Goal: Book appointment/travel/reservation

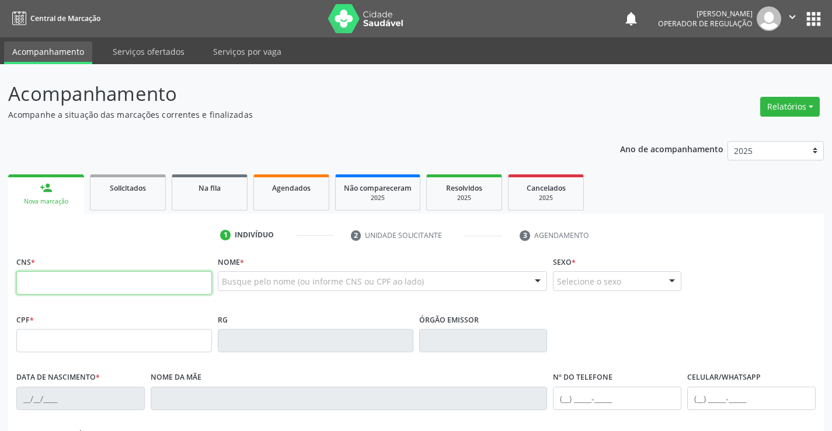
click at [47, 273] on input "text" at bounding box center [114, 282] width 196 height 23
type input "700 7024 5448 6480"
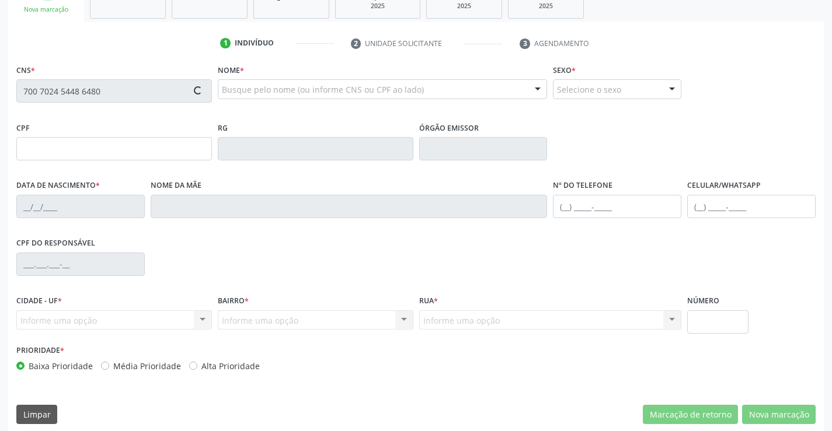
scroll to position [201, 0]
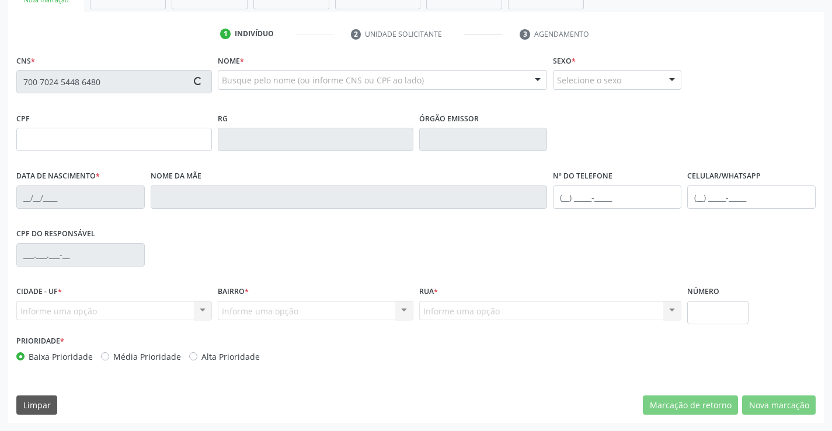
type input "29/09/2001"
type input "Lucilia Gomes Pereira"
type input "(74) 9913-7472"
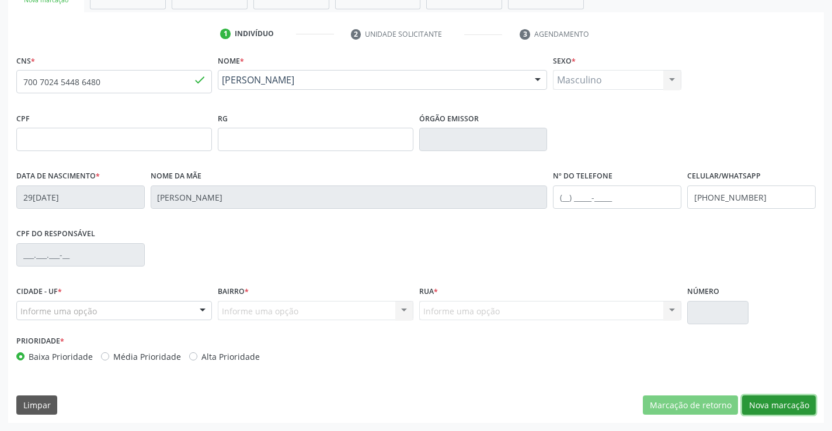
click at [783, 403] on button "Nova marcação" at bounding box center [779, 406] width 74 height 20
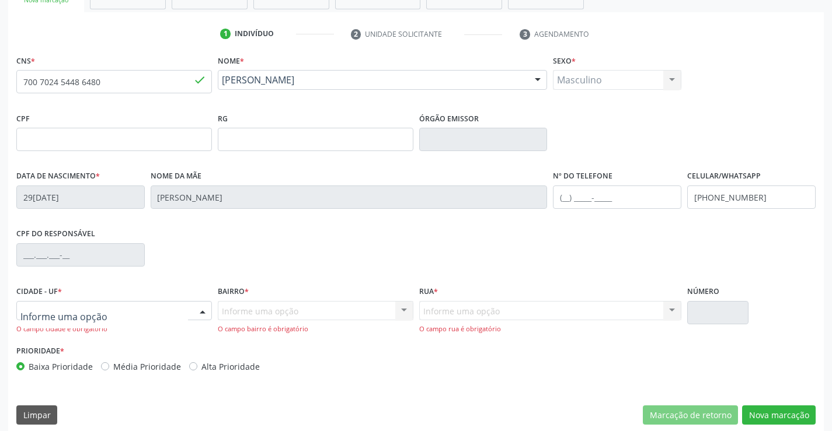
click at [187, 311] on div at bounding box center [114, 311] width 196 height 20
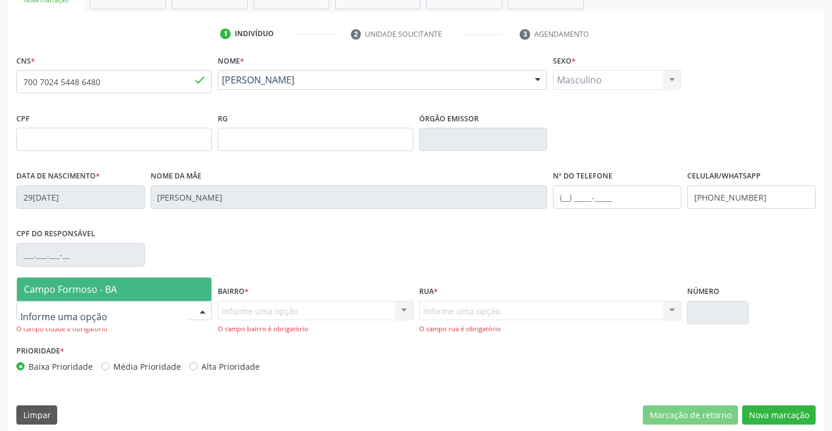
click at [173, 287] on span "Campo Formoso - BA" at bounding box center [114, 289] width 194 height 23
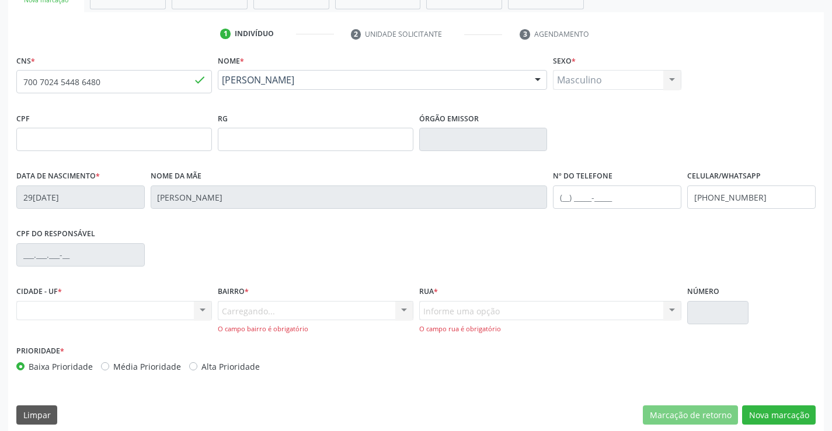
click at [353, 311] on div "Carregando... Nenhum resultado encontrado para: " " Nenhuma opção encontrada. D…" at bounding box center [316, 317] width 196 height 33
click at [412, 312] on div at bounding box center [404, 312] width 18 height 20
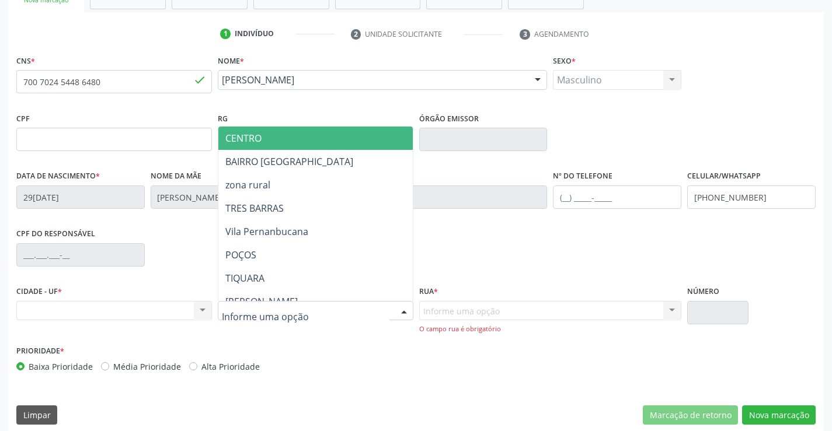
click at [281, 142] on span "CENTRO" at bounding box center [344, 138] width 252 height 23
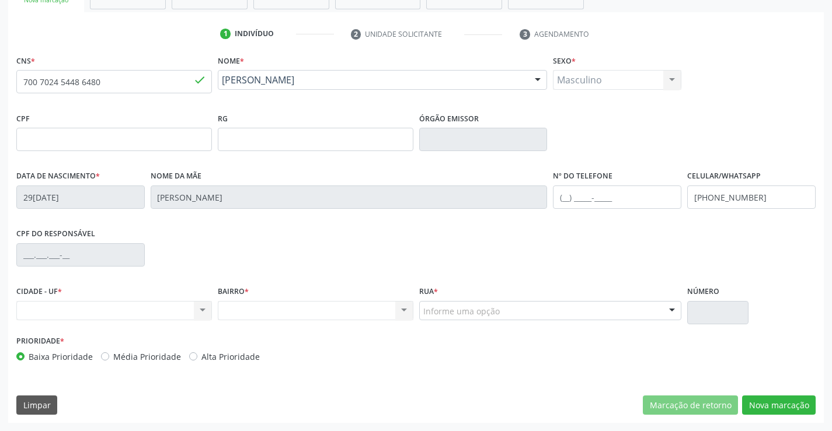
click at [670, 310] on div at bounding box center [672, 312] width 18 height 20
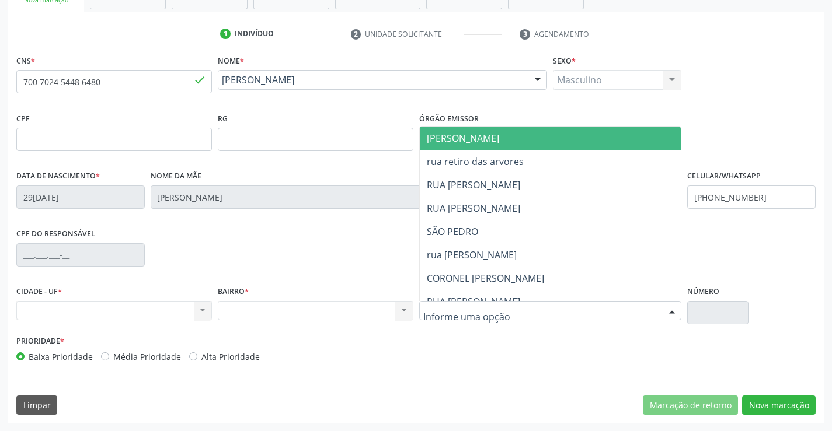
click at [515, 137] on span "[PERSON_NAME]" at bounding box center [560, 138] width 281 height 23
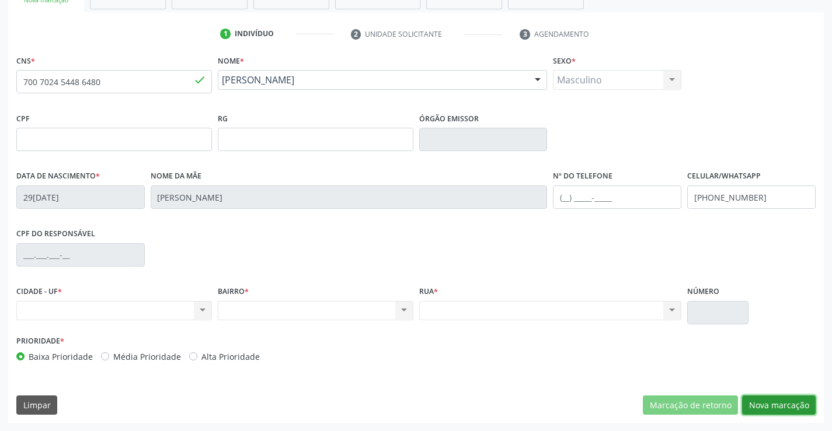
click at [772, 406] on button "Nova marcação" at bounding box center [779, 406] width 74 height 20
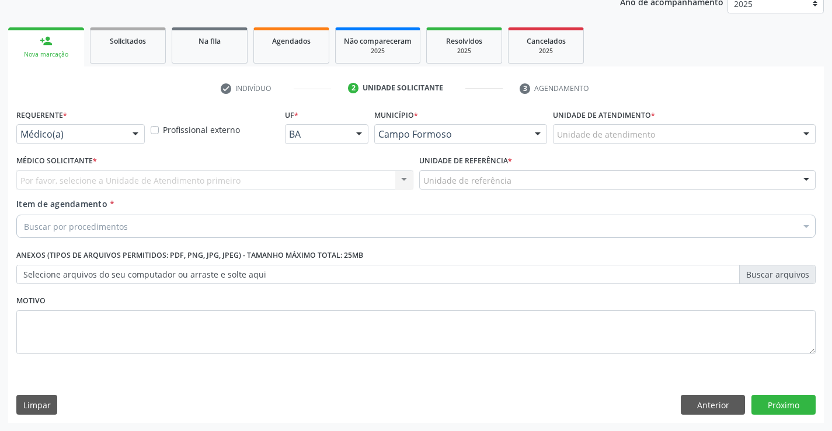
click at [100, 127] on div "Médico(a)" at bounding box center [80, 134] width 128 height 20
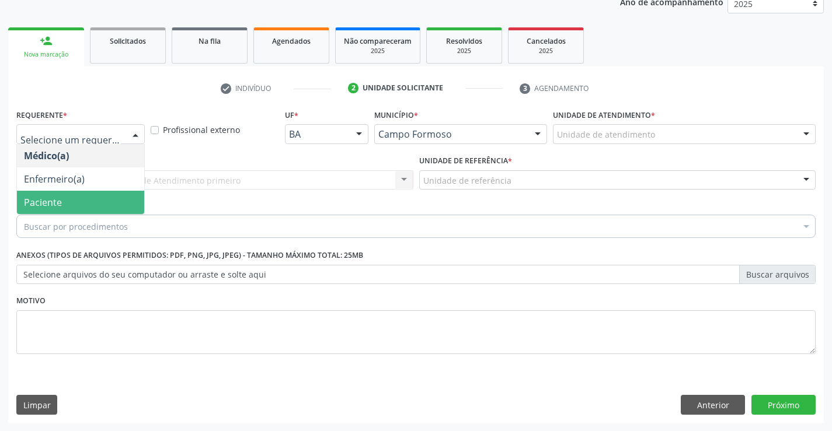
click at [64, 203] on span "Paciente" at bounding box center [80, 202] width 127 height 23
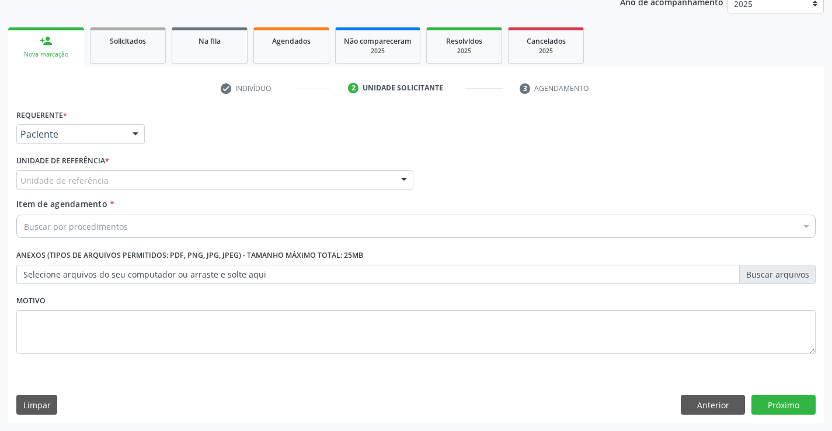
click at [173, 167] on div "Unidade de referência * Unidade de referência Unidade Basica de Saude da Famili…" at bounding box center [214, 170] width 397 height 37
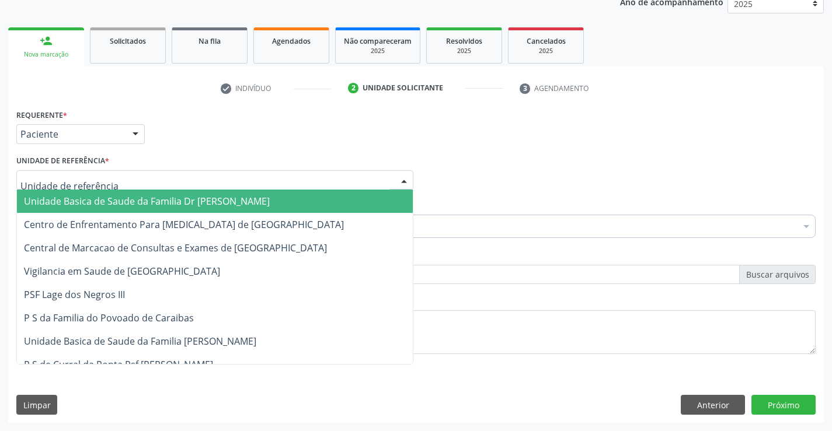
click at [177, 178] on div at bounding box center [214, 180] width 397 height 20
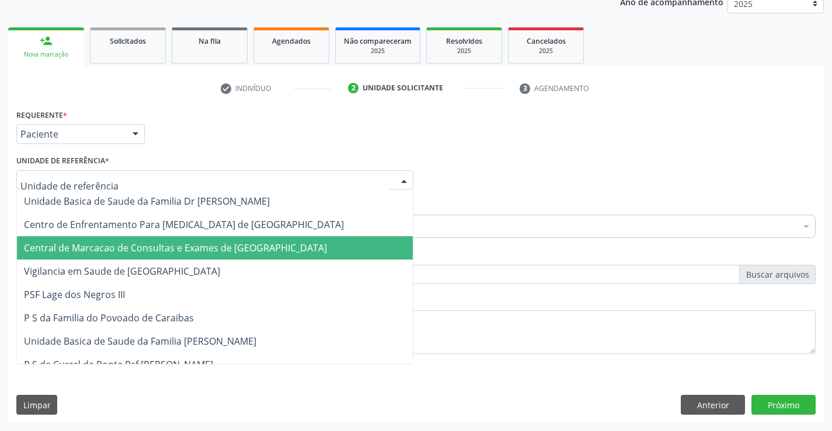
click at [210, 254] on span "Central de Marcacao de Consultas e Exames de [GEOGRAPHIC_DATA]" at bounding box center [175, 248] width 303 height 13
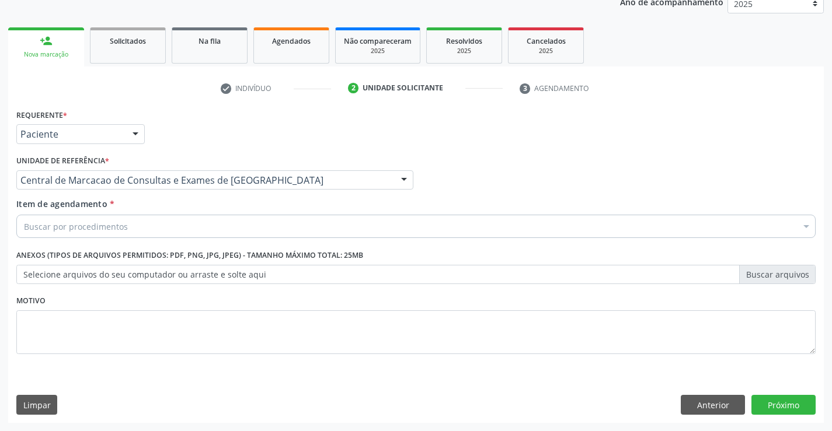
click at [239, 228] on div "Buscar por procedimentos" at bounding box center [415, 226] width 799 height 23
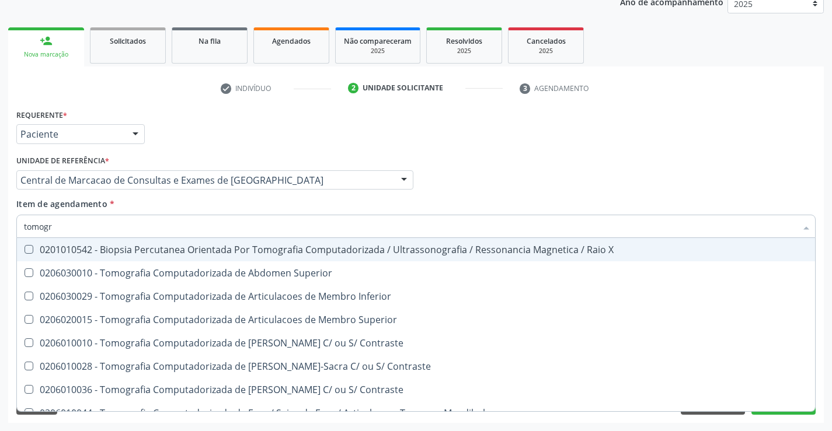
type input "tomogra"
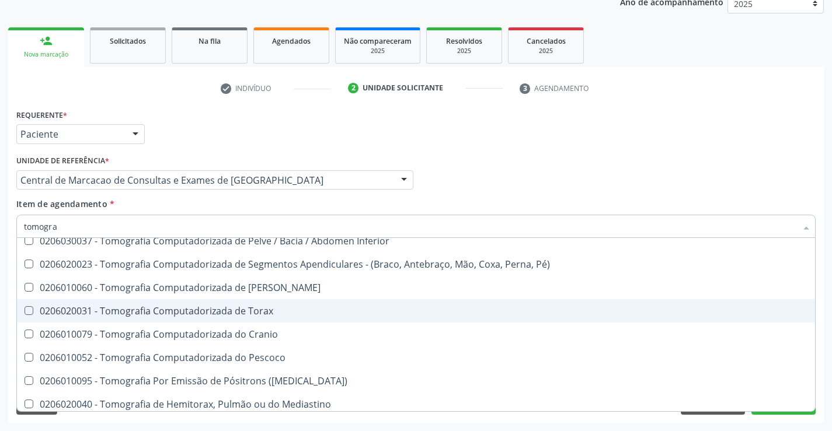
scroll to position [200, 0]
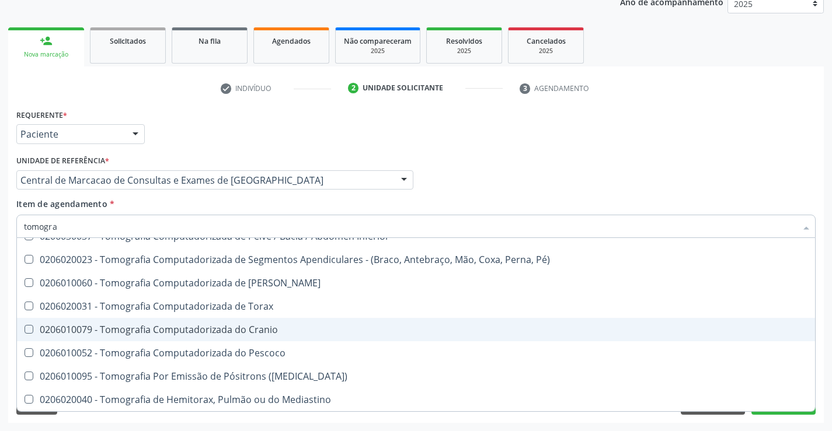
click at [203, 335] on div "0206010079 - Tomografia Computadorizada do Cranio" at bounding box center [416, 329] width 784 height 9
checkbox Cranio "true"
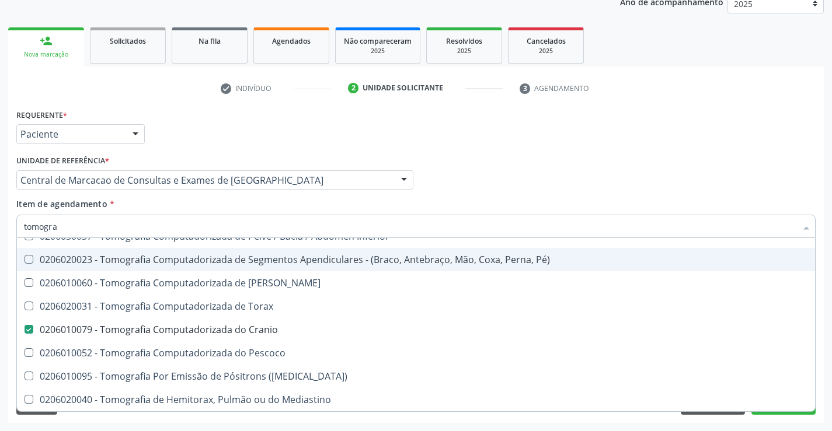
click at [599, 133] on div "Requerente * Paciente Médico(a) Enfermeiro(a) Paciente Nenhum resultado encontr…" at bounding box center [415, 129] width 805 height 46
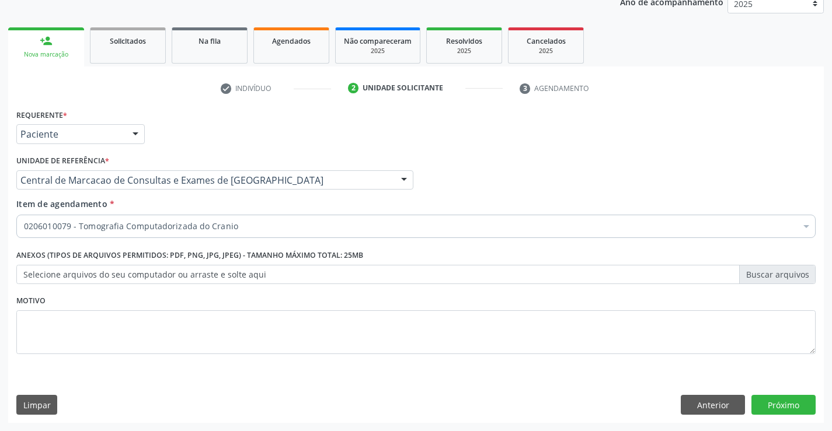
scroll to position [0, 0]
click at [781, 406] on button "Próximo" at bounding box center [783, 405] width 64 height 20
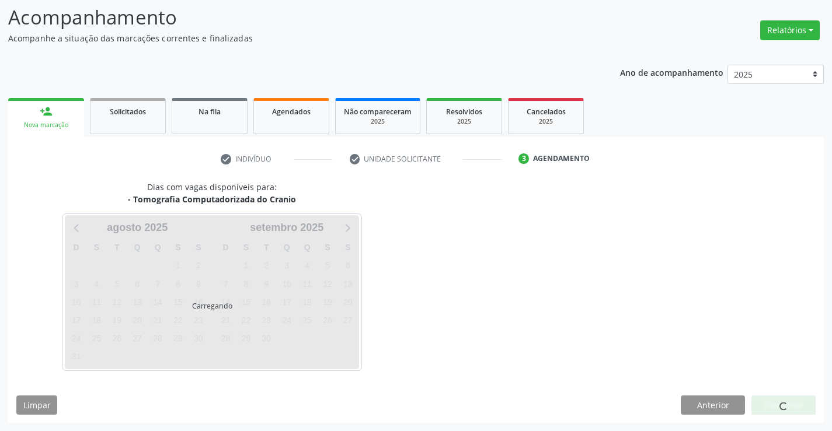
scroll to position [76, 0]
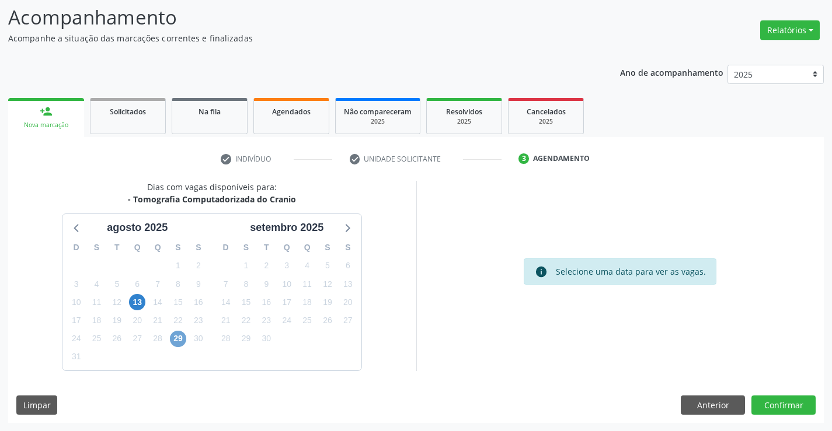
click at [178, 342] on span "29" at bounding box center [178, 339] width 16 height 16
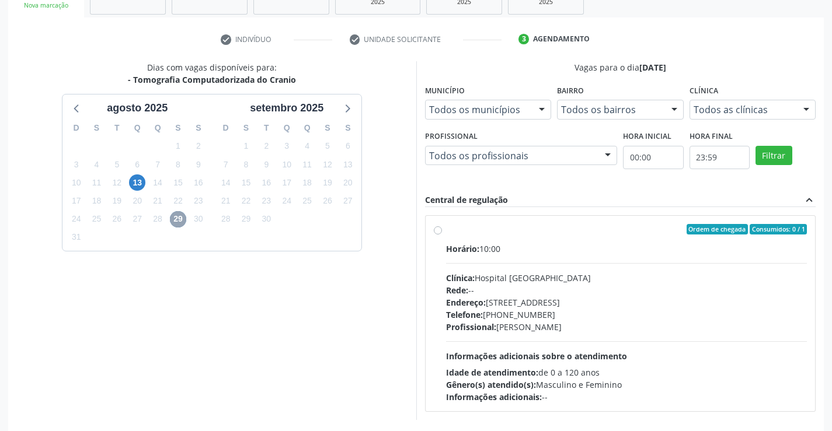
scroll to position [245, 0]
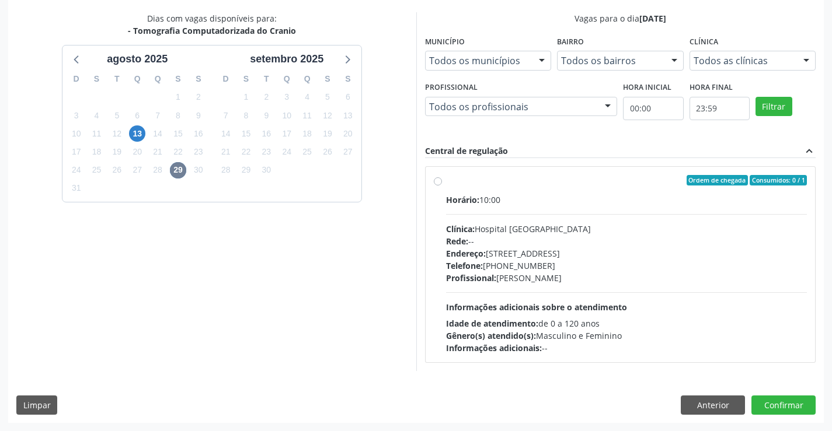
click at [524, 234] on div "Clínica: Hospital Sao Francisco" at bounding box center [626, 229] width 361 height 12
click at [442, 186] on input "Ordem de chegada Consumidos: 0 / 1 Horário: 10:00 Clínica: Hospital Sao Francis…" at bounding box center [438, 180] width 8 height 11
radio input "true"
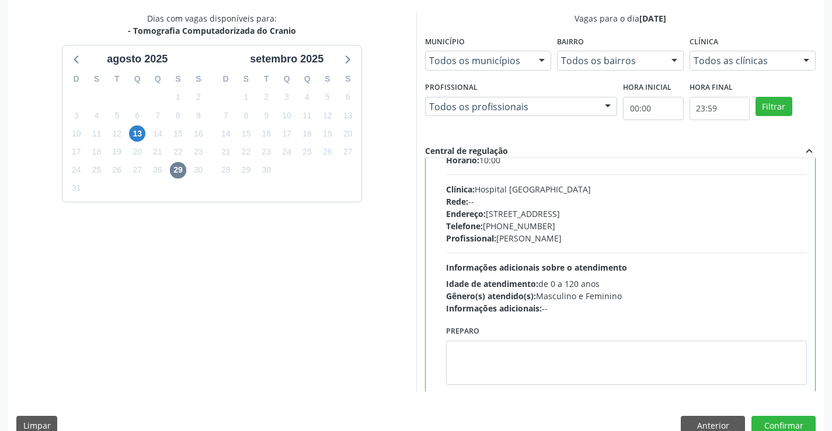
scroll to position [58, 0]
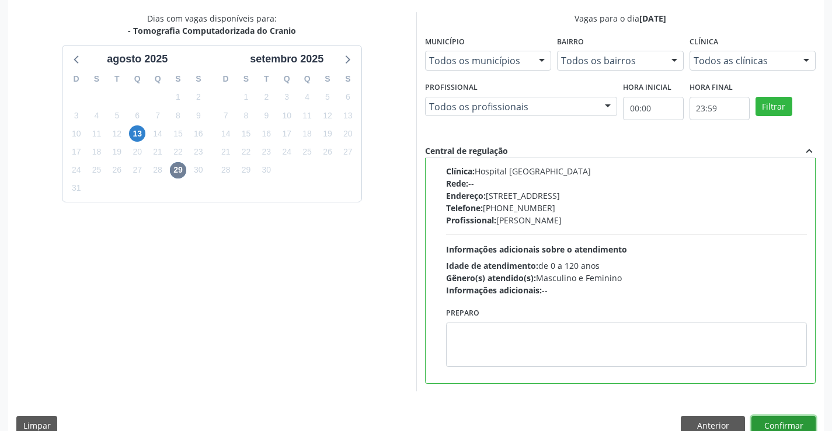
click at [785, 423] on button "Confirmar" at bounding box center [783, 426] width 64 height 20
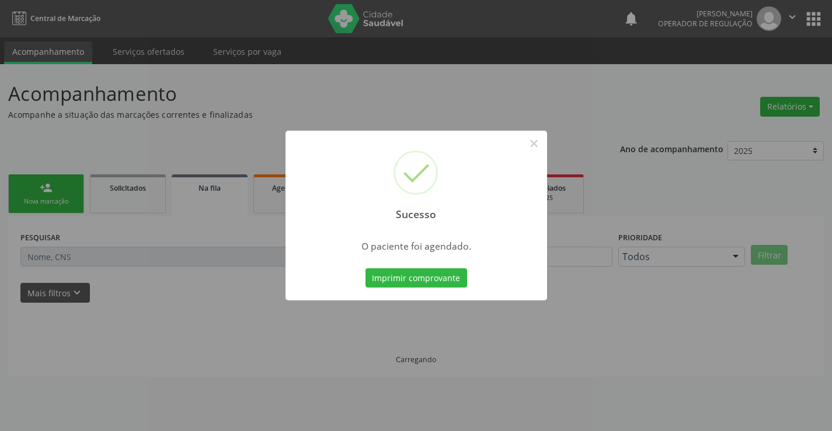
scroll to position [0, 0]
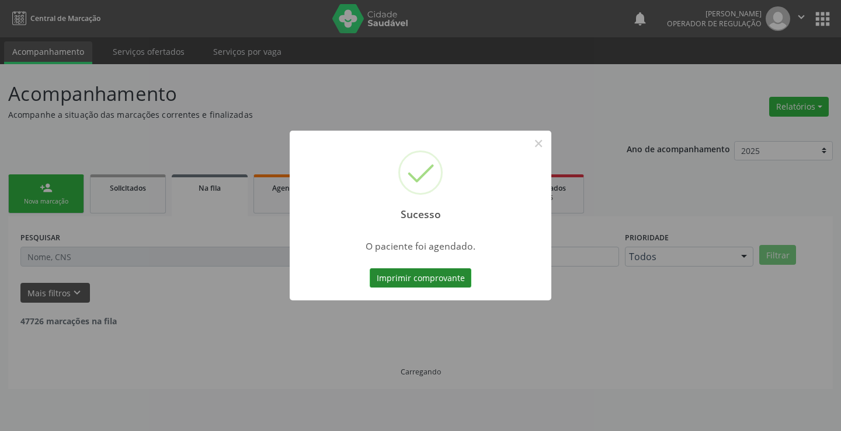
click at [431, 280] on button "Imprimir comprovante" at bounding box center [421, 279] width 102 height 20
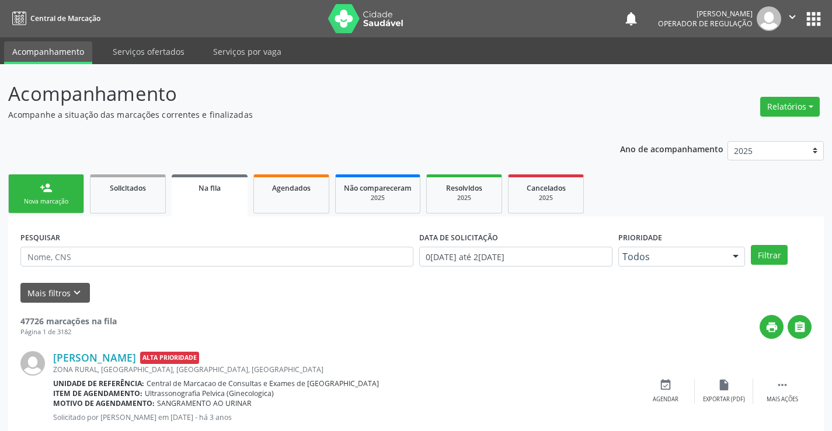
click at [65, 185] on link "person_add Nova marcação" at bounding box center [46, 194] width 76 height 39
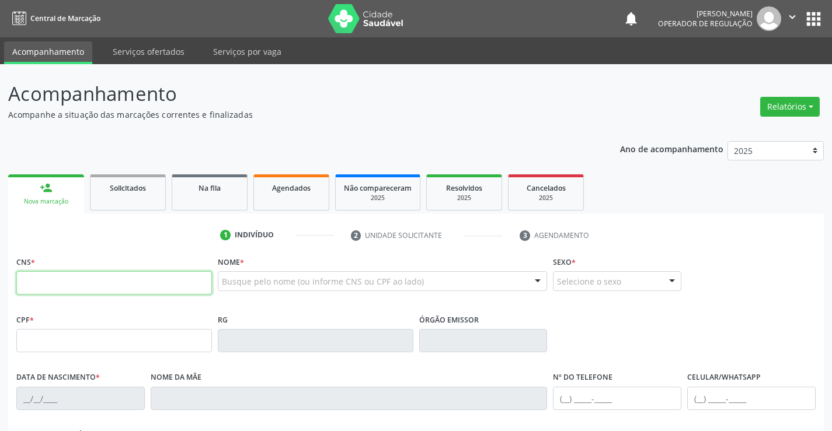
click at [54, 284] on input "text" at bounding box center [114, 282] width 196 height 23
click at [103, 277] on input "text" at bounding box center [114, 282] width 196 height 23
type input "706 2060 1042 1367"
type input "2170904433"
type input "10/02/1999"
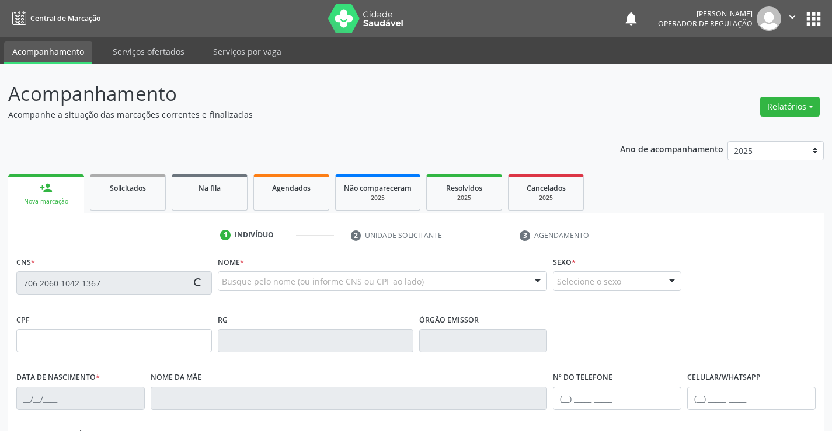
type input "082.080.095-39"
type input "S/N"
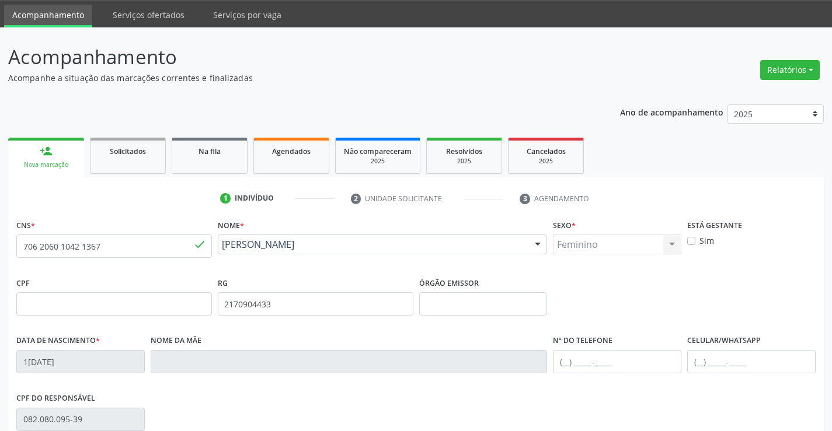
scroll to position [201, 0]
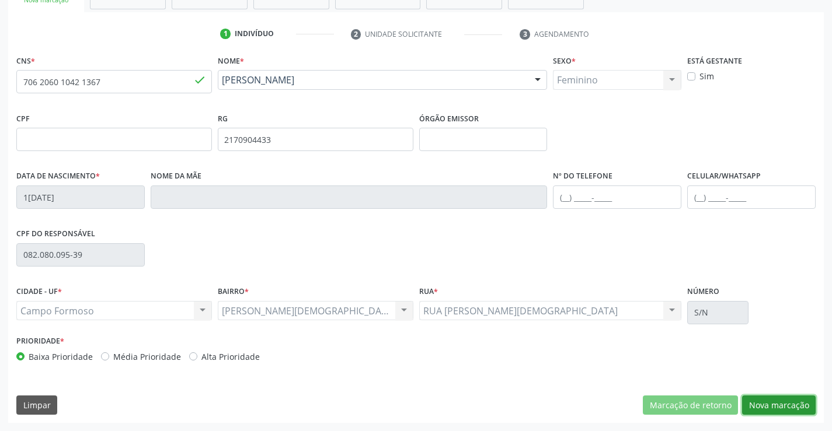
click at [769, 409] on button "Nova marcação" at bounding box center [779, 406] width 74 height 20
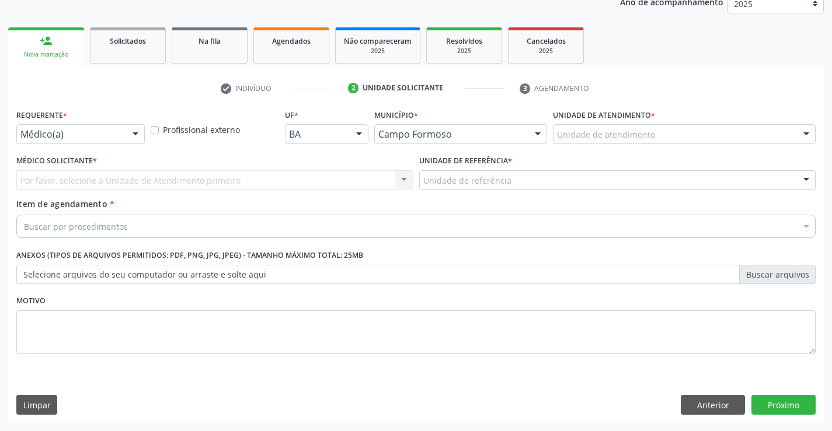
scroll to position [147, 0]
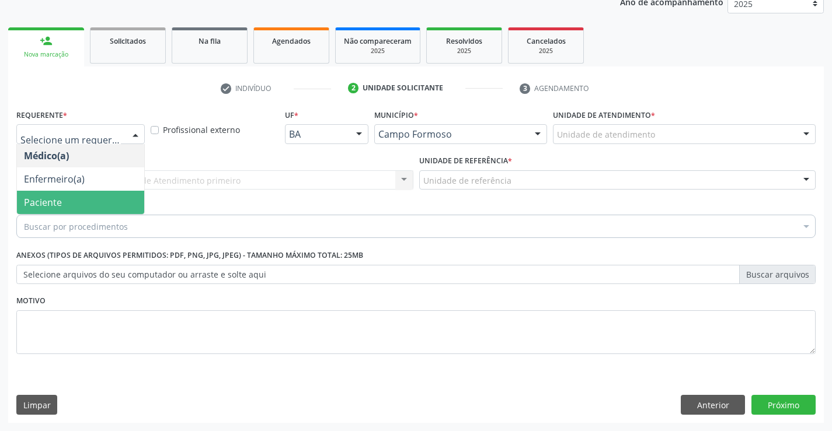
click at [95, 199] on span "Paciente" at bounding box center [80, 202] width 127 height 23
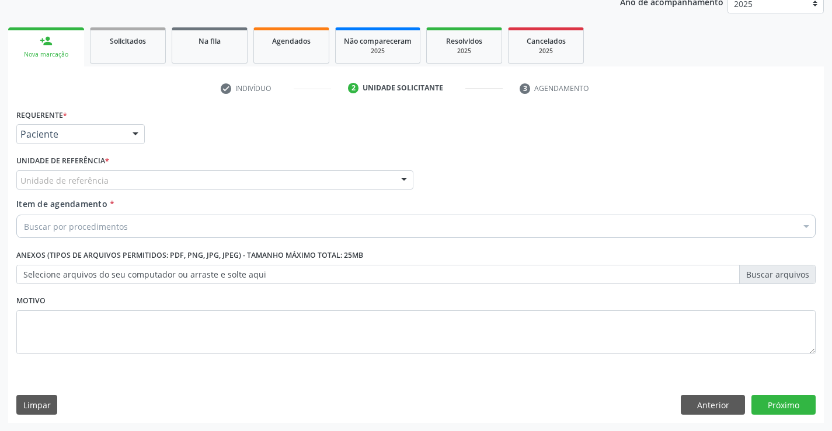
drag, startPoint x: 175, startPoint y: 179, endPoint x: 175, endPoint y: 217, distance: 38.5
click at [175, 180] on div "Unidade de referência" at bounding box center [214, 180] width 397 height 20
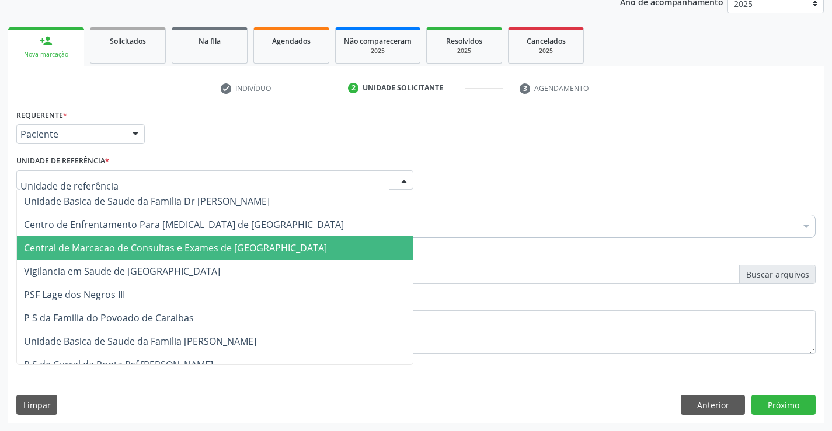
click at [175, 239] on span "Central de Marcacao de Consultas e Exames de [GEOGRAPHIC_DATA]" at bounding box center [215, 247] width 396 height 23
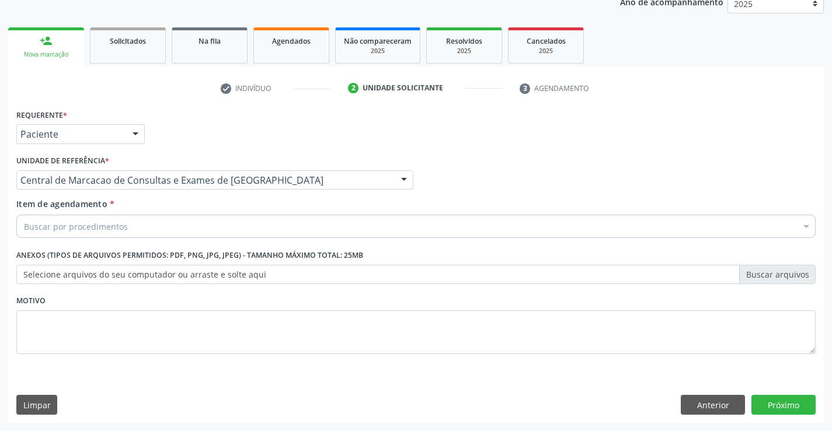
click at [203, 221] on div "Buscar por procedimentos" at bounding box center [415, 226] width 799 height 23
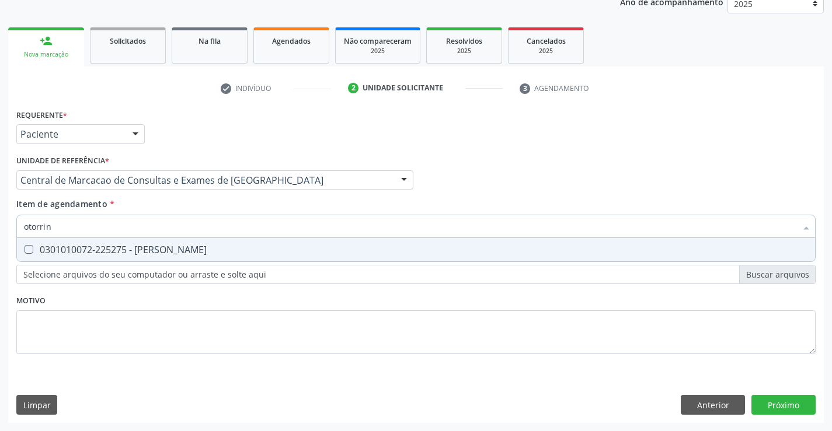
type input "otorrino"
click at [189, 251] on div "0301010072-225275 - Médico Otorrinolaringologista" at bounding box center [416, 249] width 784 height 9
checkbox Otorrinolaringologista "true"
click at [782, 403] on div "Requerente * Paciente Médico(a) Enfermeiro(a) Paciente Nenhum resultado encontr…" at bounding box center [416, 264] width 816 height 317
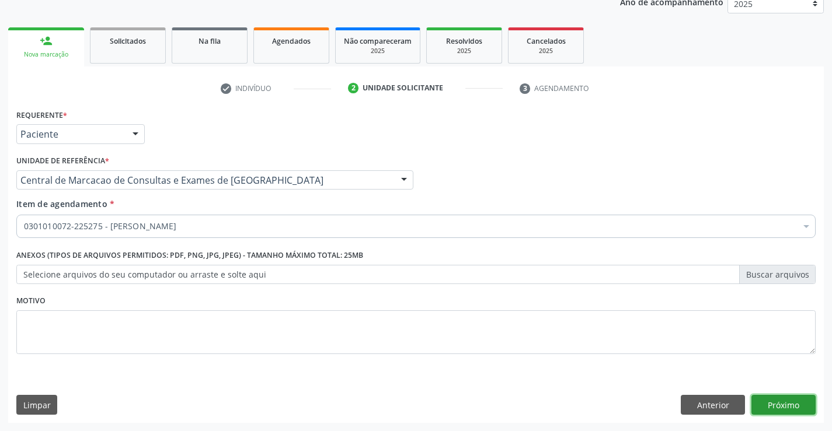
click at [765, 402] on button "Próximo" at bounding box center [783, 405] width 64 height 20
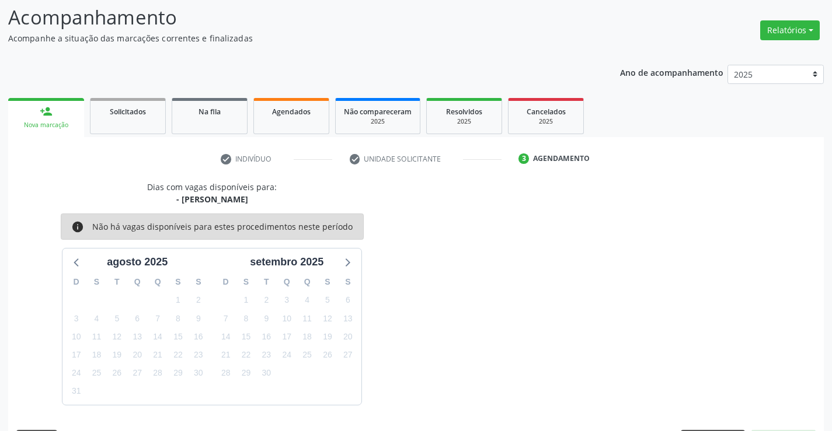
scroll to position [111, 0]
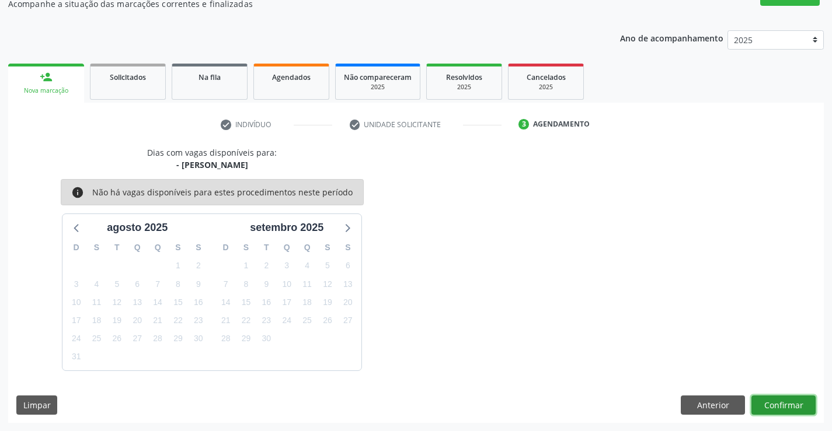
click at [771, 407] on button "Confirmar" at bounding box center [783, 406] width 64 height 20
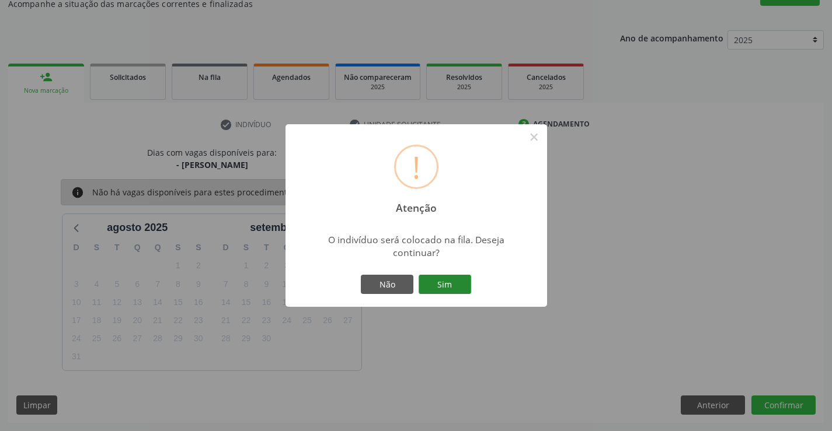
click at [455, 283] on button "Sim" at bounding box center [445, 285] width 53 height 20
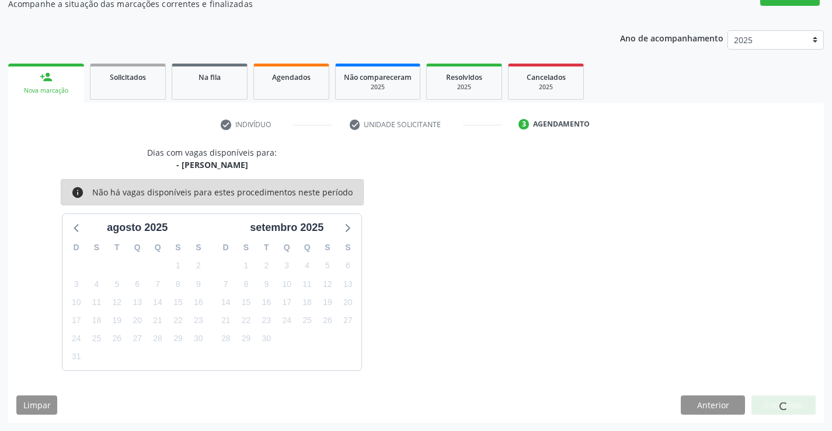
scroll to position [0, 0]
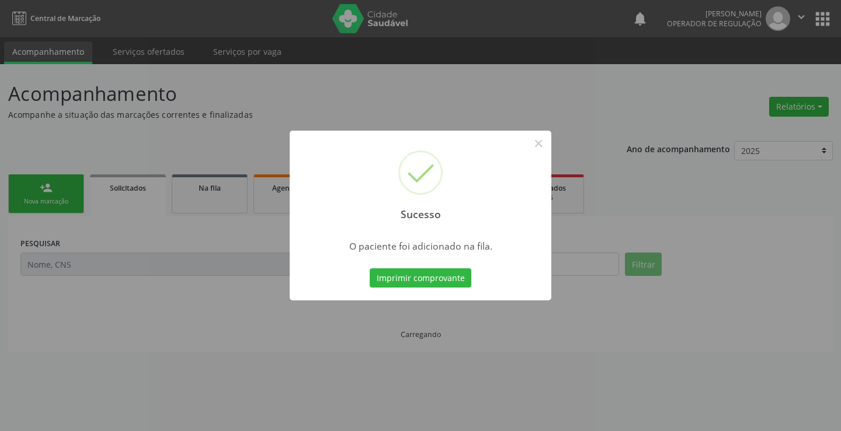
click at [370, 269] on button "Imprimir comprovante" at bounding box center [421, 279] width 102 height 20
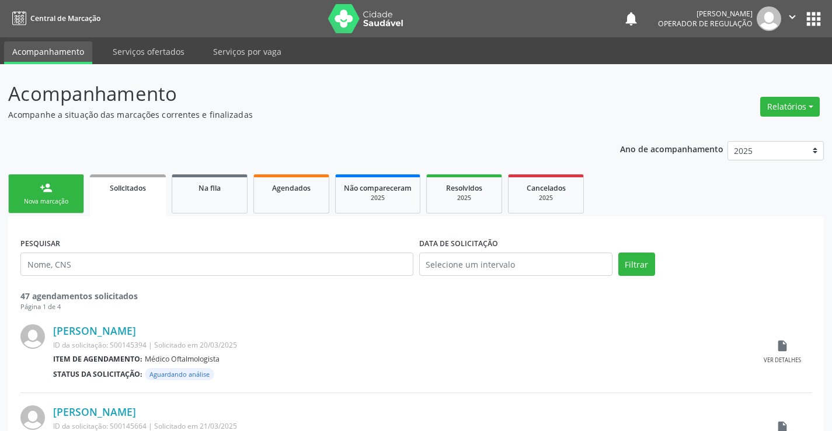
click at [64, 202] on div "Nova marcação" at bounding box center [46, 201] width 58 height 9
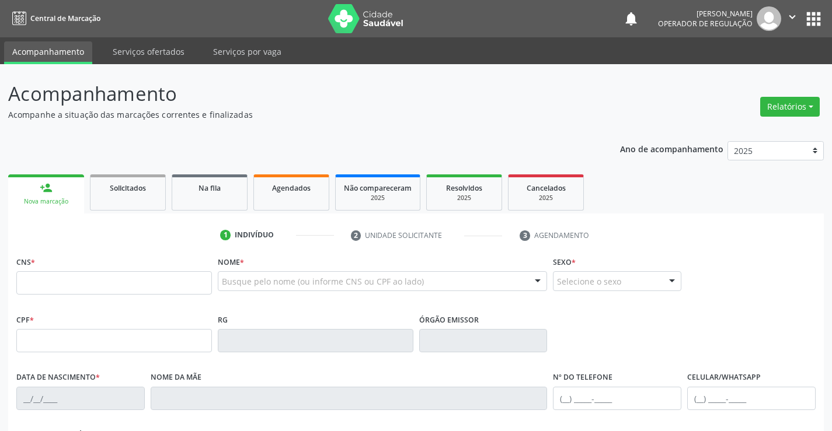
click at [789, 18] on icon "" at bounding box center [792, 17] width 13 height 13
click at [762, 76] on link "Sair" at bounding box center [762, 71] width 81 height 16
click at [284, 187] on span "Agendados" at bounding box center [291, 188] width 39 height 10
select select "7"
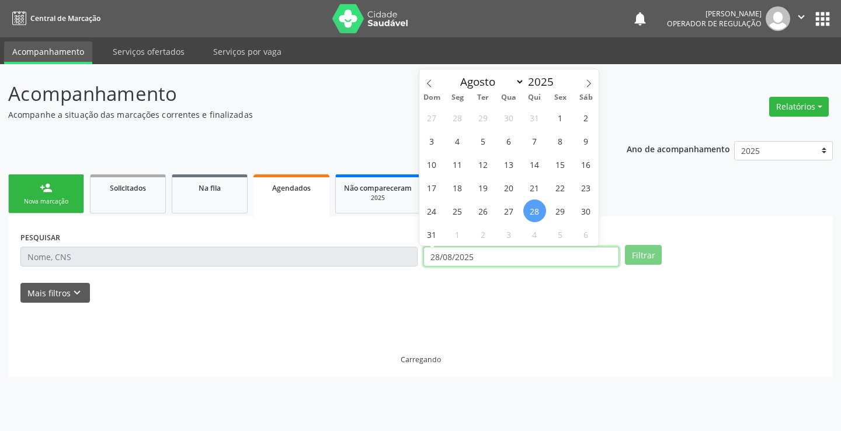
click at [479, 261] on input "28/08/2025" at bounding box center [521, 257] width 196 height 20
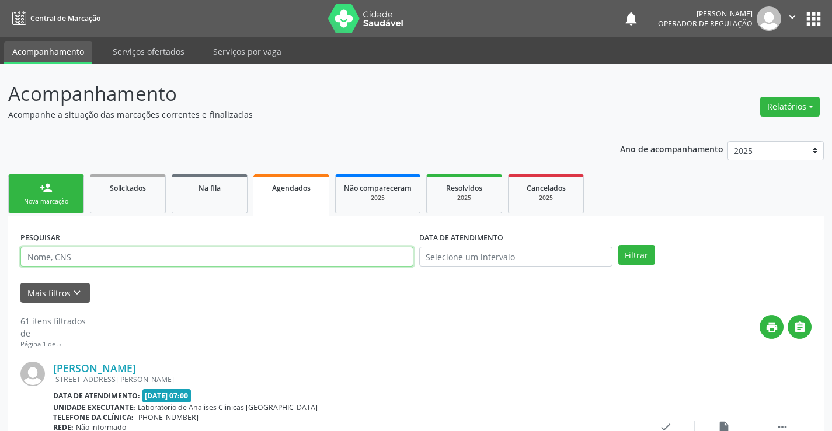
click at [135, 259] on input "text" at bounding box center [216, 257] width 393 height 20
type input "708100517365234"
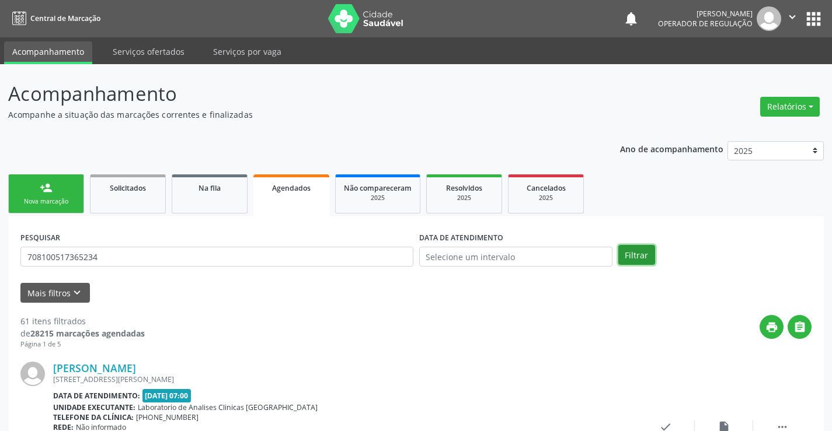
click at [642, 258] on button "Filtrar" at bounding box center [636, 255] width 37 height 20
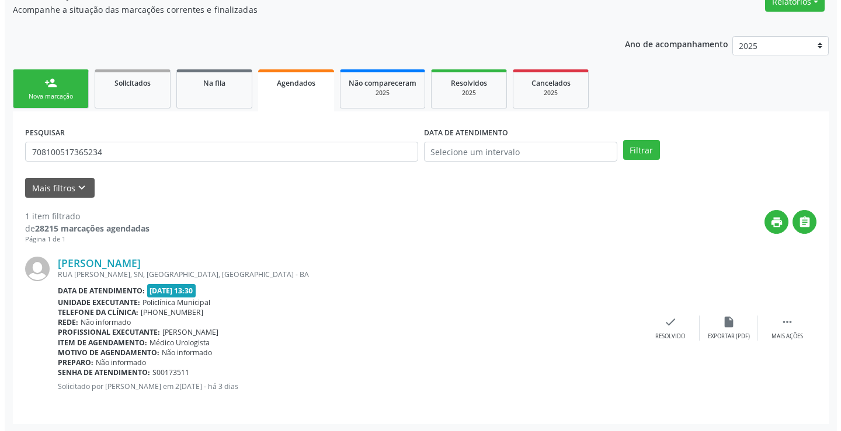
scroll to position [106, 0]
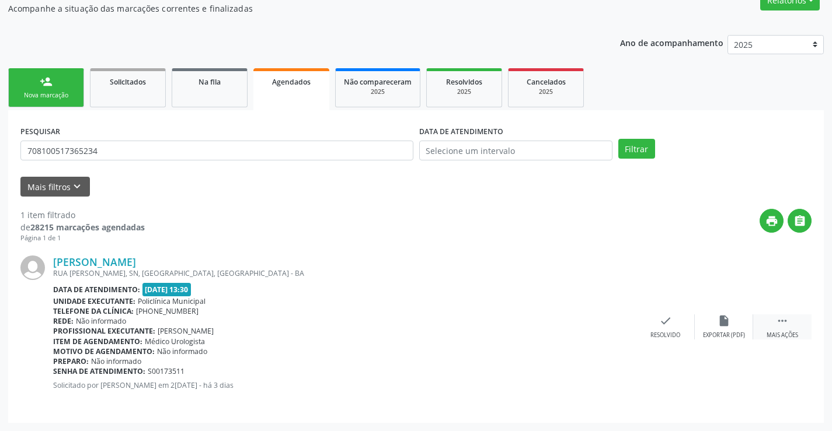
click at [785, 322] on icon "" at bounding box center [782, 321] width 13 height 13
click at [616, 323] on div "cancel Cancelar" at bounding box center [607, 327] width 58 height 25
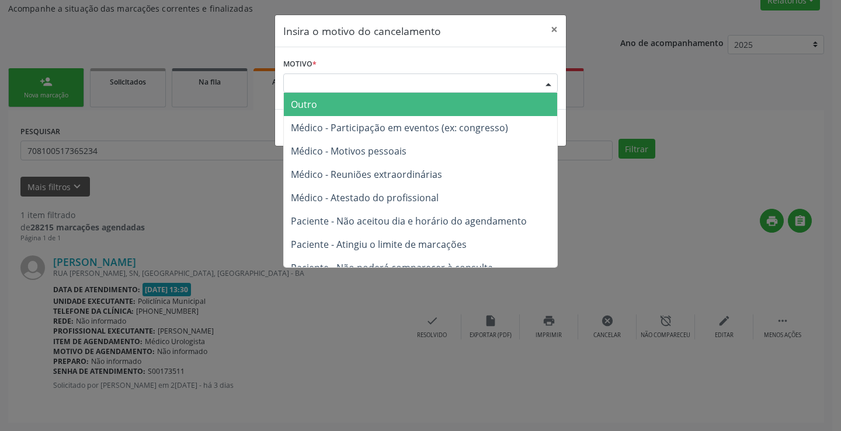
click at [535, 91] on div "Escolha o motivo" at bounding box center [420, 84] width 274 height 20
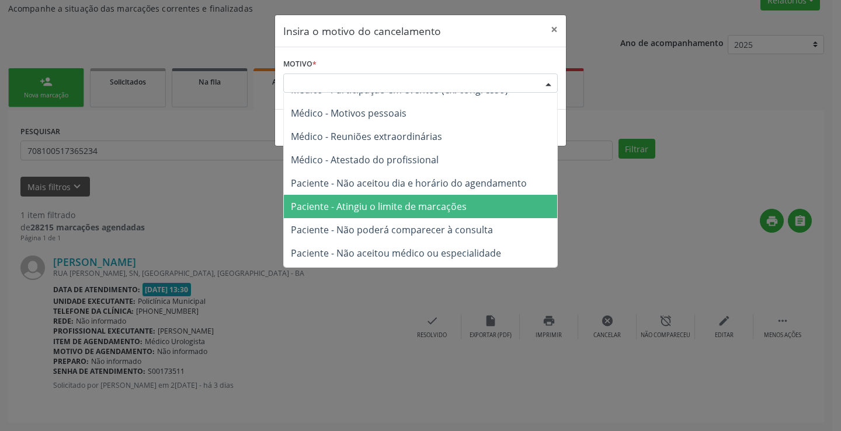
scroll to position [58, 0]
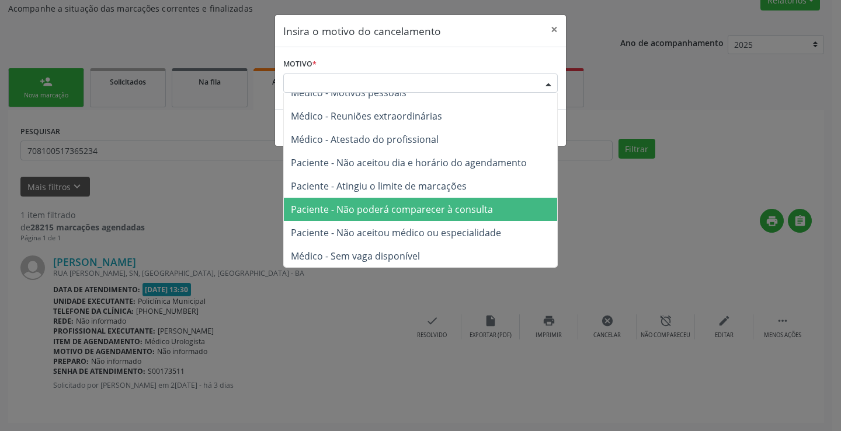
click at [449, 215] on span "Paciente - Não poderá comparecer à consulta" at bounding box center [392, 209] width 202 height 13
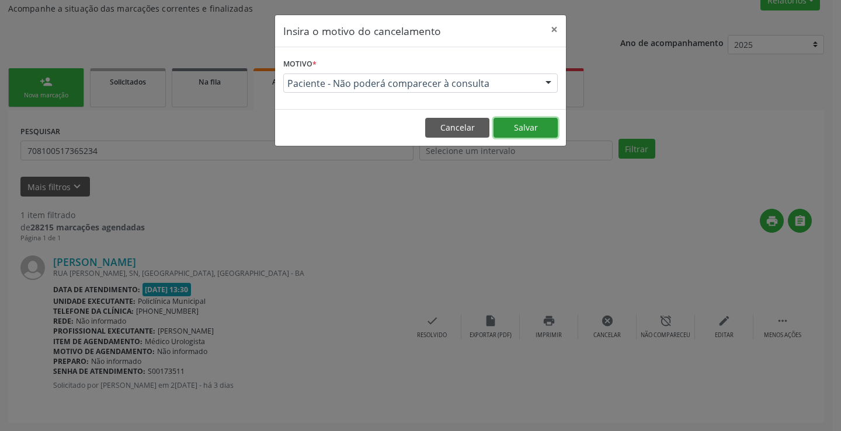
click at [519, 122] on button "Salvar" at bounding box center [525, 128] width 64 height 20
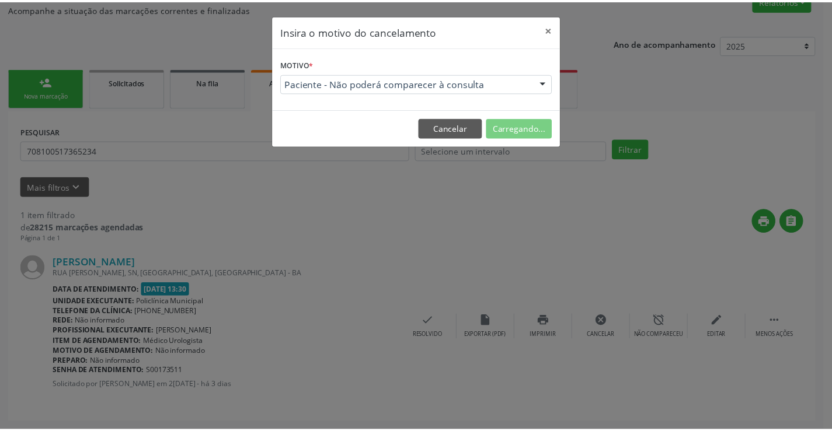
scroll to position [0, 0]
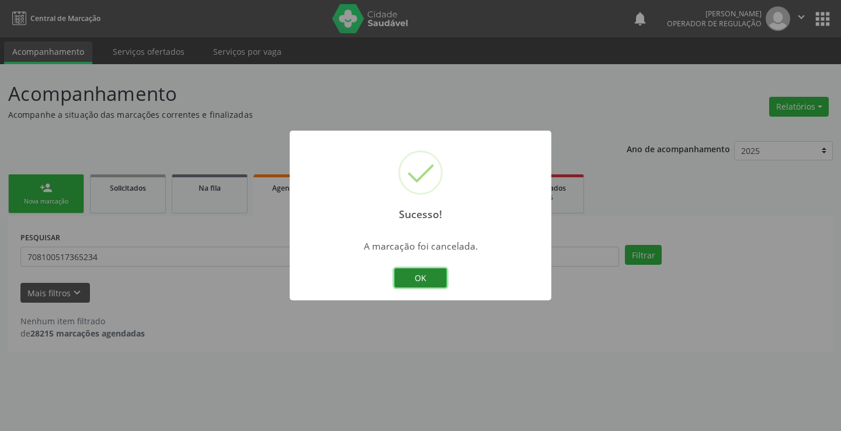
click at [420, 278] on button "OK" at bounding box center [420, 279] width 53 height 20
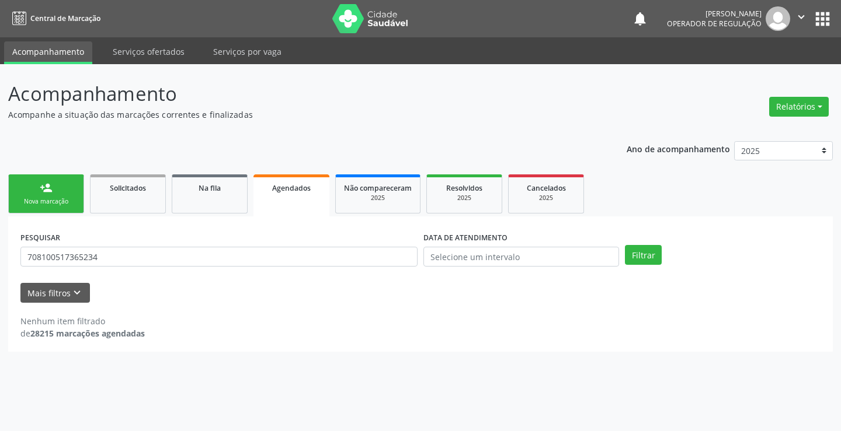
click at [20, 198] on div "Nova marcação" at bounding box center [46, 201] width 58 height 9
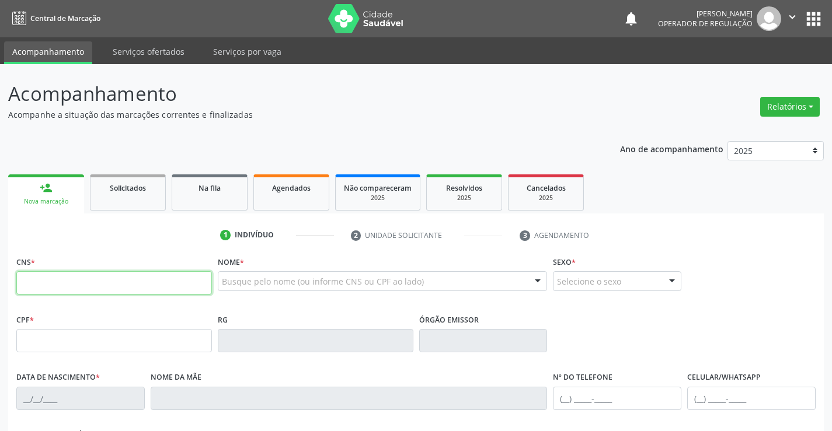
click at [96, 286] on input "text" at bounding box center [114, 282] width 196 height 23
type input "705 8084 9998 9533"
type input "[DATE]"
type input "[PHONE_NUMBER]"
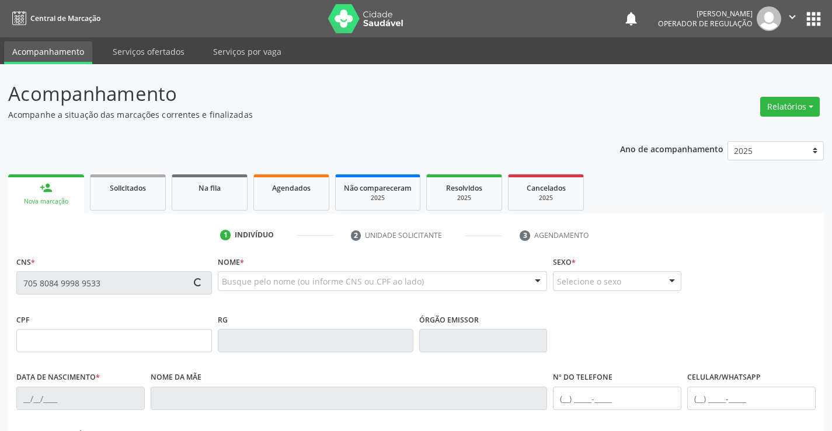
type input "S/N"
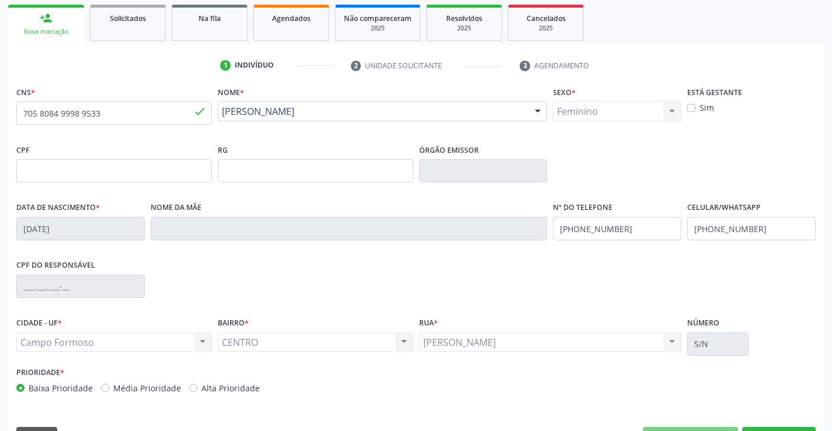
scroll to position [175, 0]
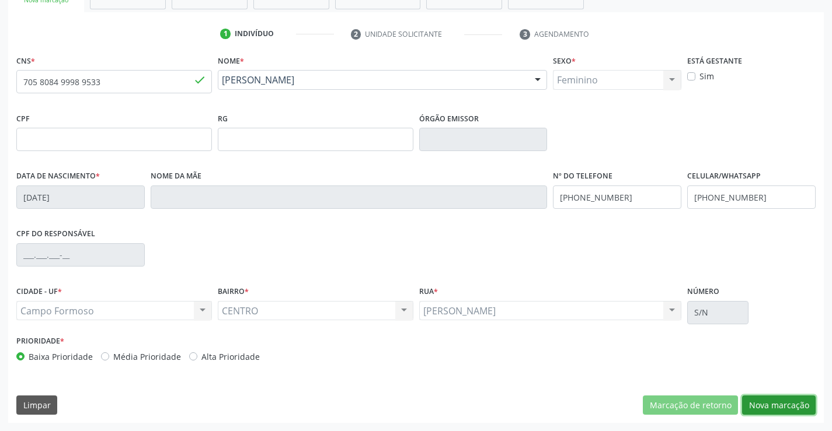
click at [769, 407] on button "Nova marcação" at bounding box center [779, 406] width 74 height 20
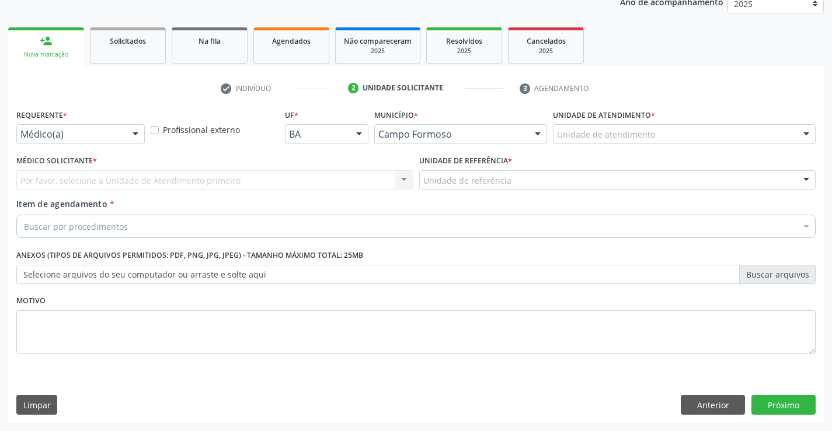
scroll to position [147, 0]
drag, startPoint x: 122, startPoint y: 131, endPoint x: 119, endPoint y: 173, distance: 41.6
click at [120, 133] on div "Médico(a)" at bounding box center [80, 134] width 128 height 20
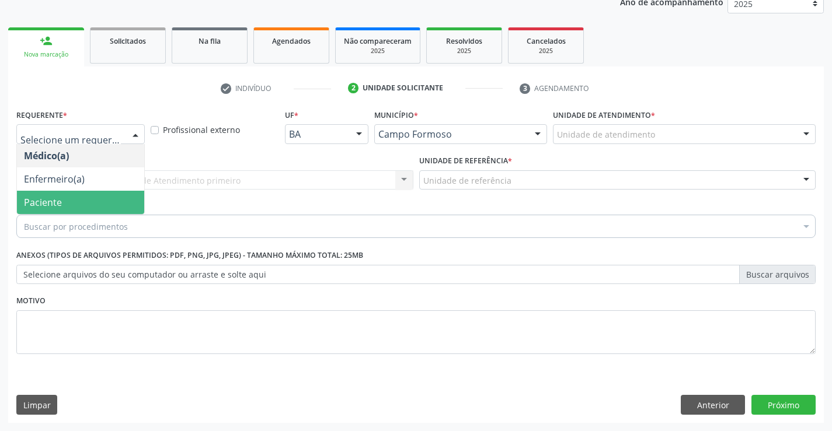
click at [86, 202] on span "Paciente" at bounding box center [80, 202] width 127 height 23
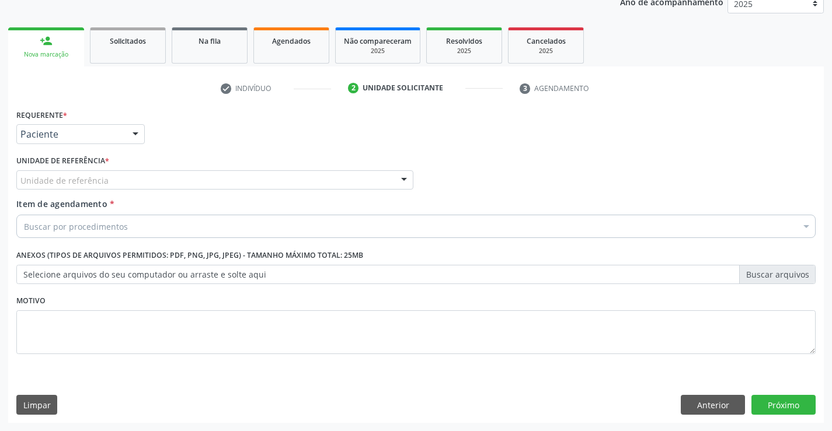
click at [198, 183] on div "Unidade de referência" at bounding box center [214, 180] width 397 height 20
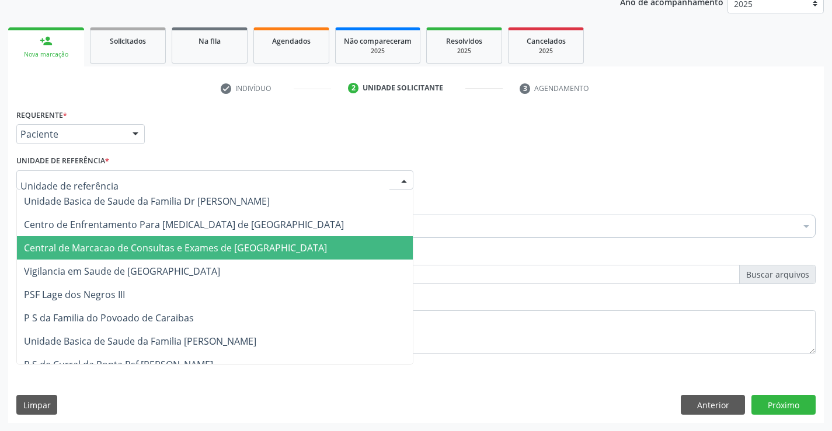
click at [199, 249] on span "Central de Marcacao de Consultas e Exames de [GEOGRAPHIC_DATA]" at bounding box center [175, 248] width 303 height 13
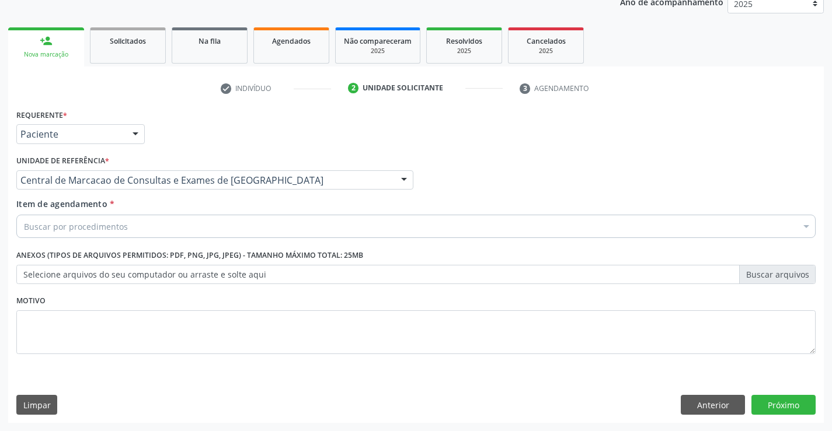
click at [312, 218] on div "Buscar por procedimentos" at bounding box center [415, 226] width 799 height 23
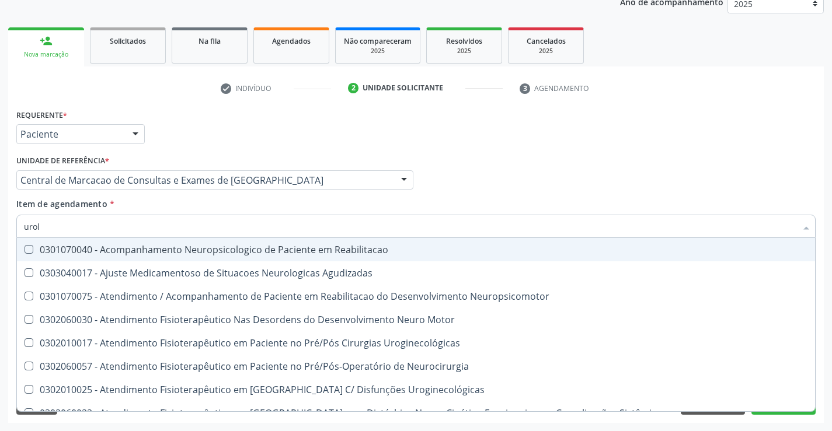
type input "urolo"
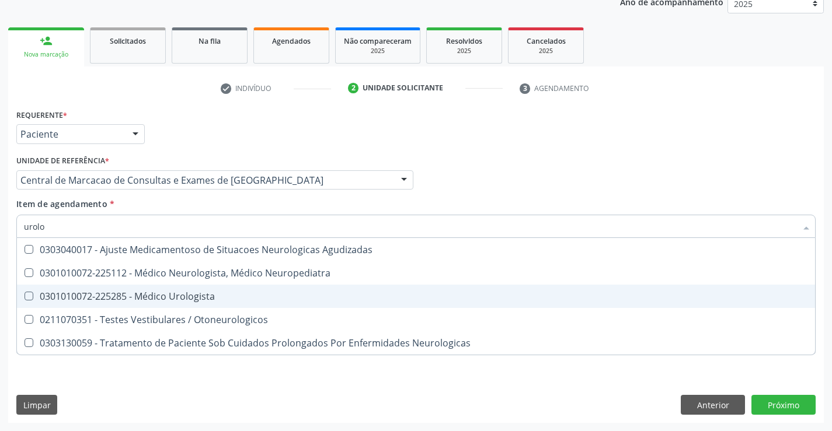
click at [222, 291] on span "0301010072-225285 - Médico Urologista" at bounding box center [416, 296] width 798 height 23
checkbox Urologista "true"
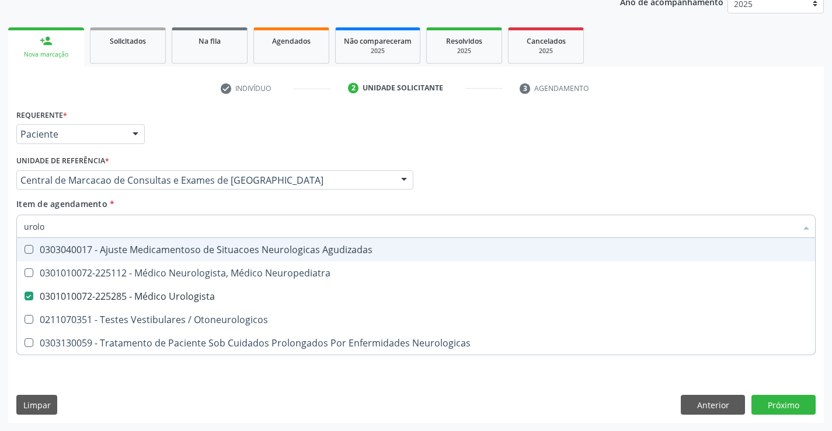
click at [497, 179] on div "Médico Solicitante Por favor, selecione a Unidade de Atendimento primeiro Nenhu…" at bounding box center [415, 175] width 805 height 46
checkbox Neuropediatra "true"
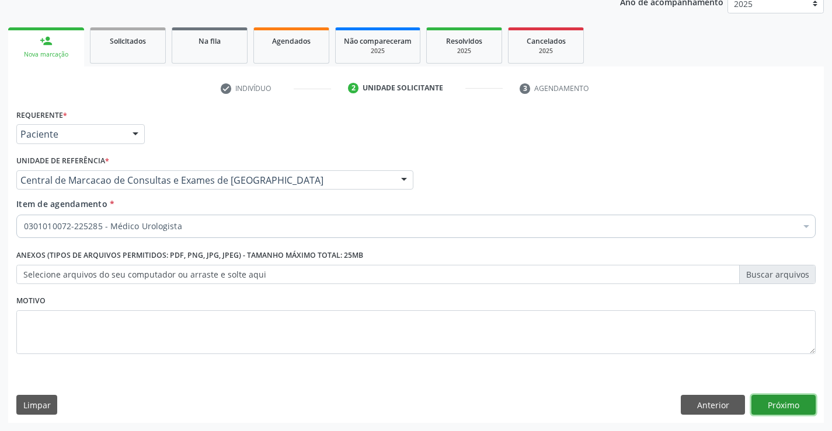
click at [797, 407] on button "Próximo" at bounding box center [783, 405] width 64 height 20
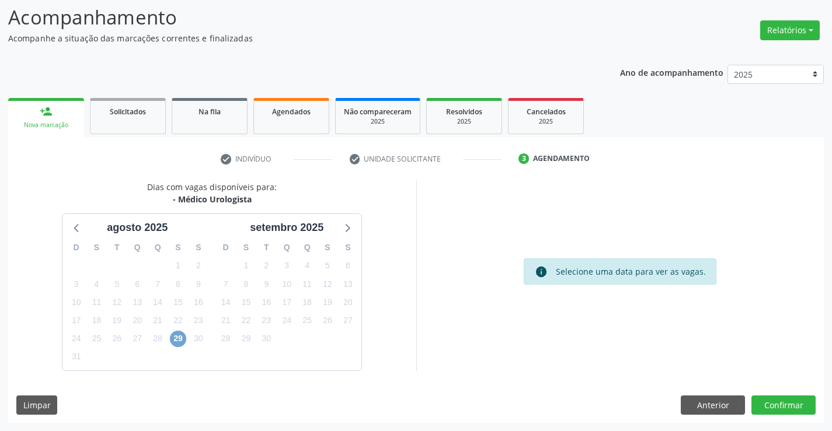
click at [173, 336] on span "29" at bounding box center [178, 339] width 16 height 16
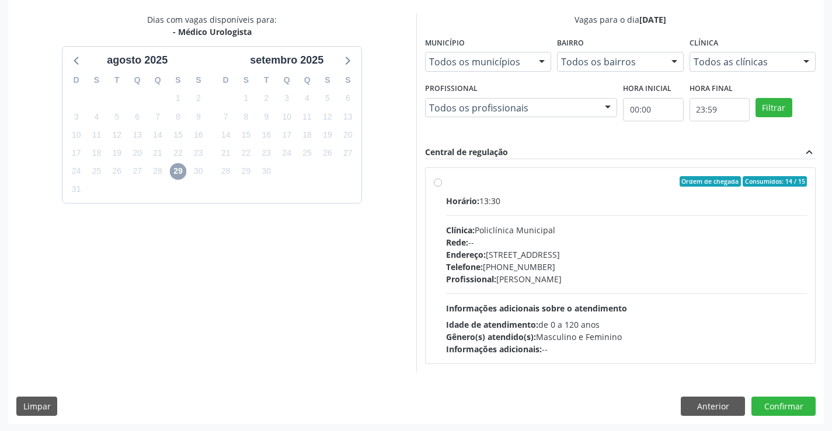
scroll to position [245, 0]
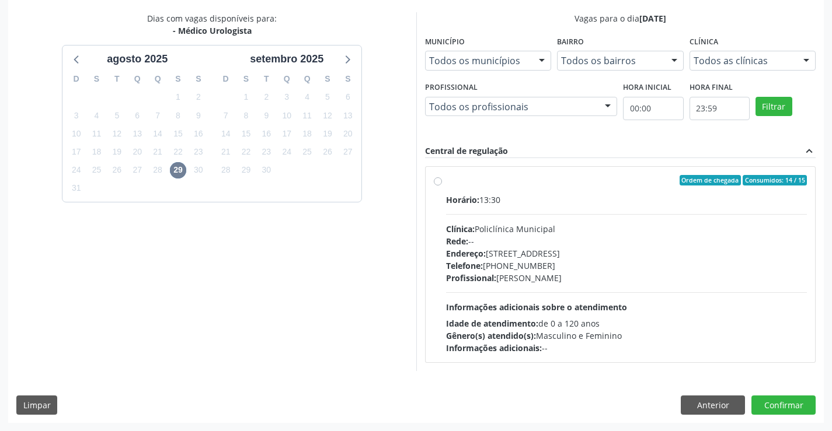
click at [567, 260] on div "Telefone: [PHONE_NUMBER]" at bounding box center [626, 266] width 361 height 12
click at [442, 186] on input "Ordem de chegada Consumidos: 14 / 15 Horário: 13:30 Clínica: Policlínica Munici…" at bounding box center [438, 180] width 8 height 11
radio input "true"
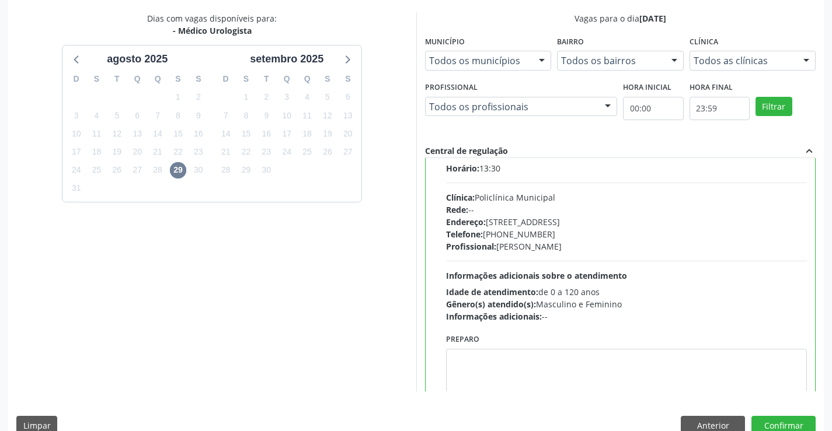
scroll to position [58, 0]
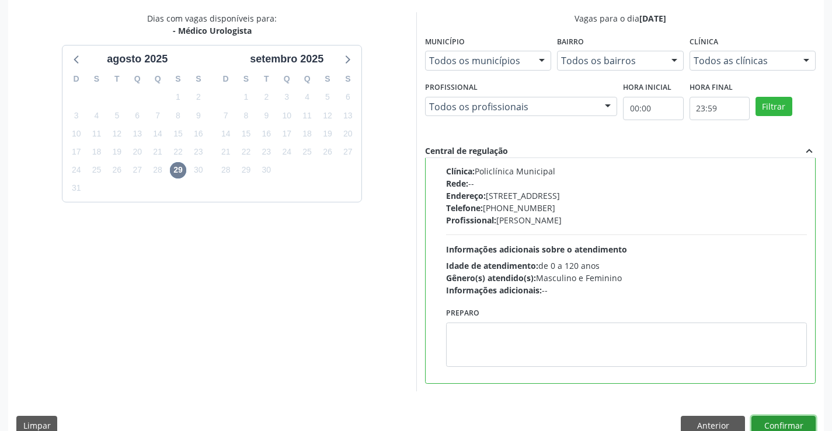
click at [783, 427] on button "Confirmar" at bounding box center [783, 426] width 64 height 20
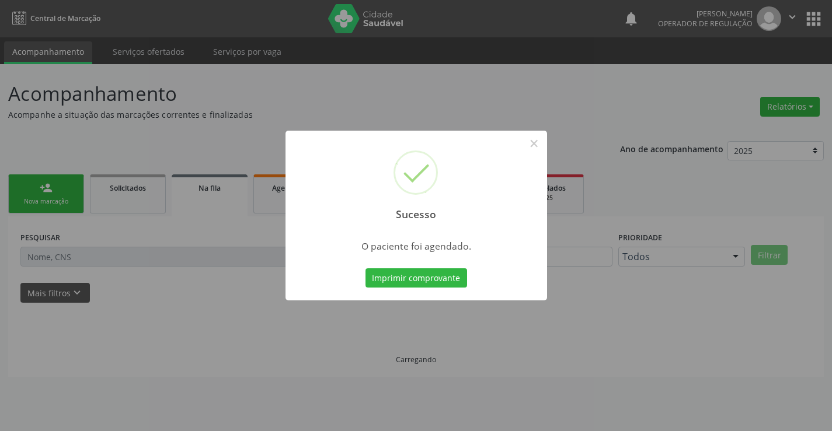
scroll to position [0, 0]
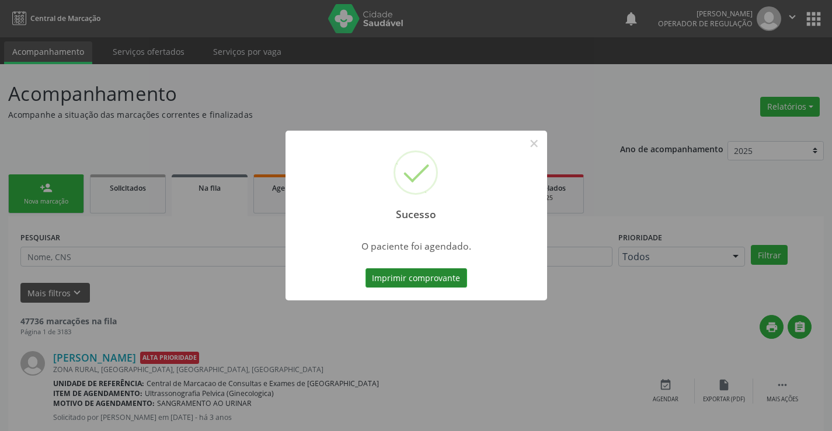
click at [405, 280] on button "Imprimir comprovante" at bounding box center [416, 279] width 102 height 20
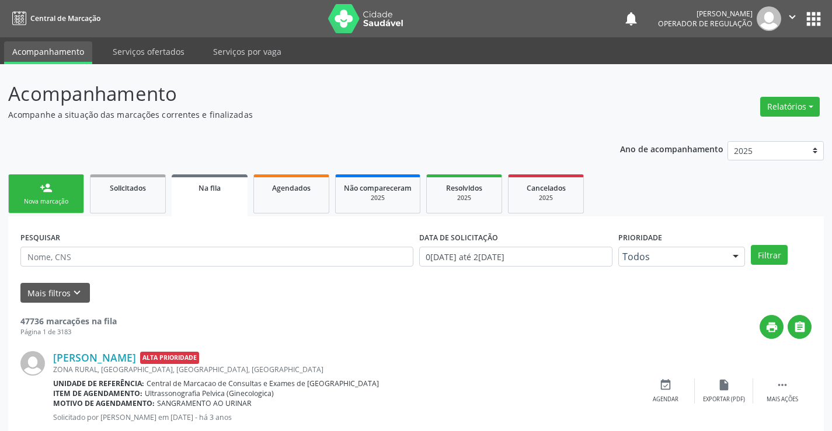
click at [67, 190] on link "person_add Nova marcação" at bounding box center [46, 194] width 76 height 39
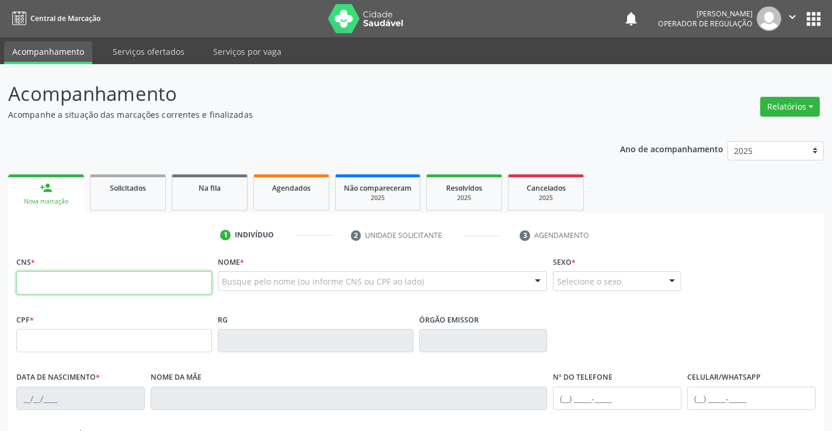
click at [73, 285] on input "text" at bounding box center [114, 282] width 196 height 23
type input "707 7016 0859 1110"
type input "2131515618"
type input "0[DATE]"
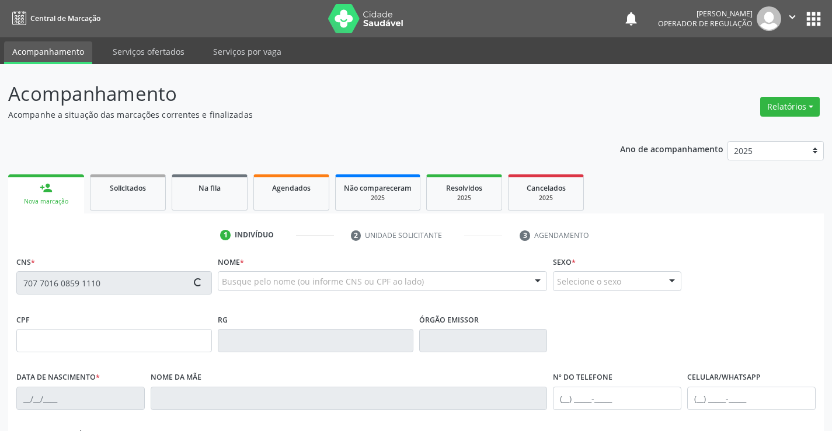
type input "[PHONE_NUMBER]"
type input "076.504.825-61"
type input "106"
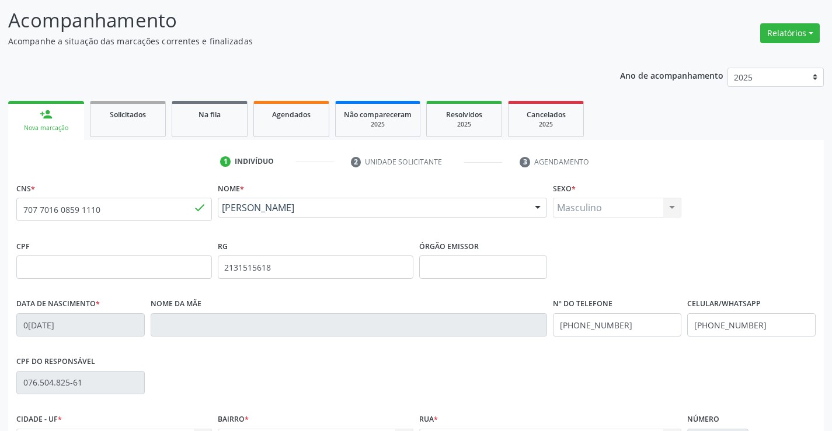
scroll to position [201, 0]
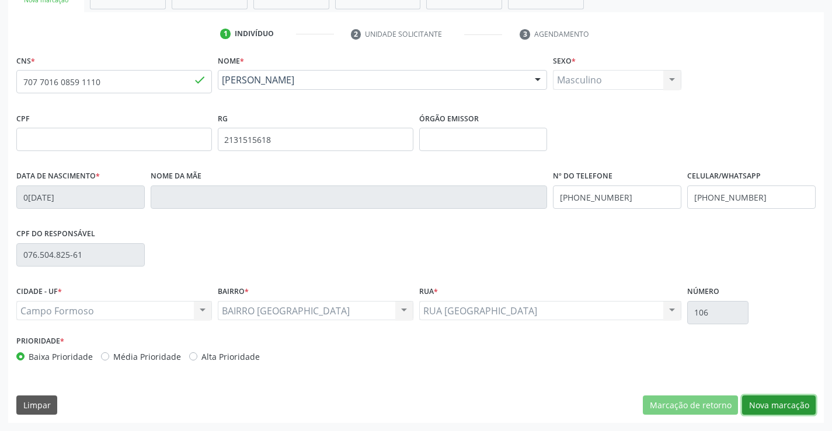
drag, startPoint x: 762, startPoint y: 403, endPoint x: 652, endPoint y: 416, distance: 110.5
click at [752, 404] on button "Nova marcação" at bounding box center [779, 406] width 74 height 20
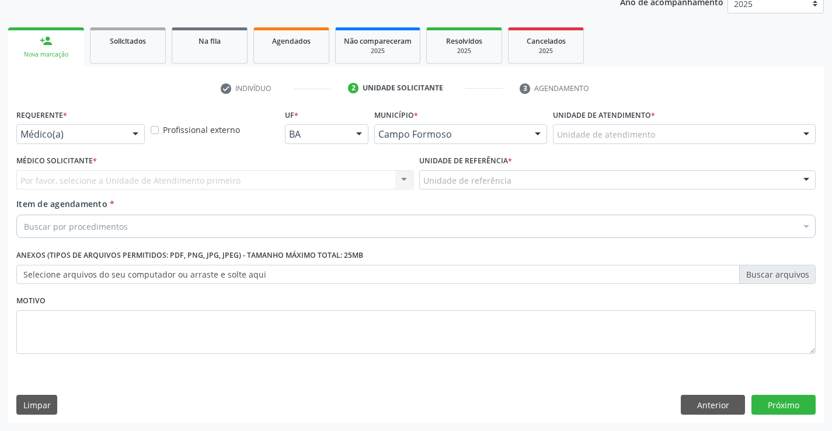
scroll to position [147, 0]
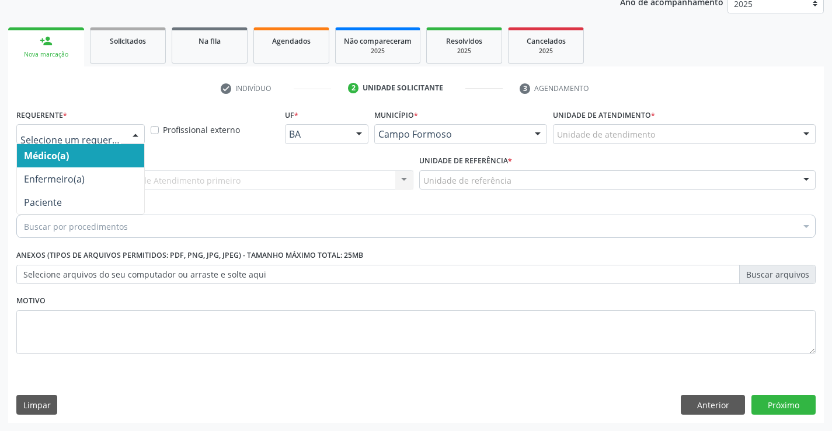
click at [137, 132] on div at bounding box center [136, 135] width 18 height 20
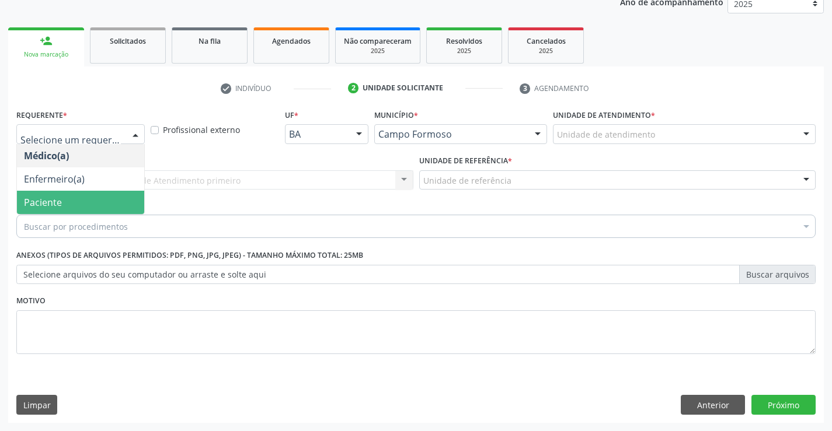
click at [73, 210] on span "Paciente" at bounding box center [80, 202] width 127 height 23
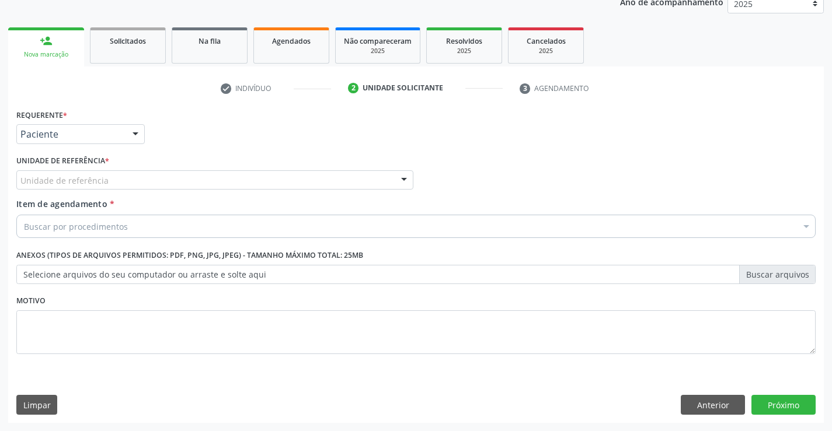
click at [177, 173] on div "Unidade de referência" at bounding box center [214, 180] width 397 height 20
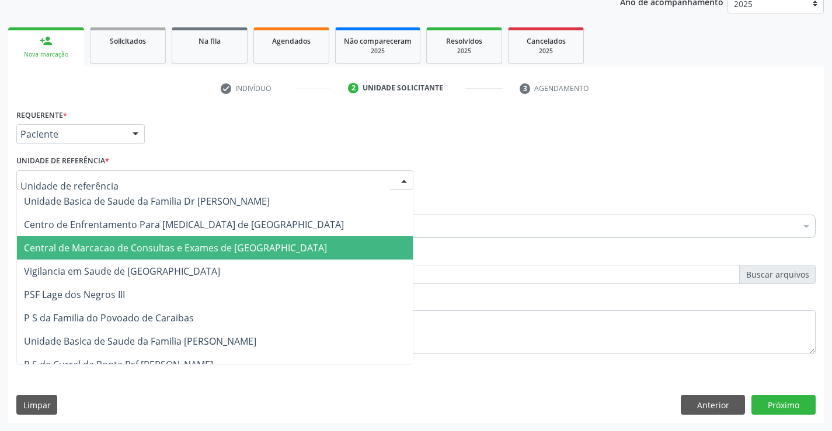
click at [187, 251] on span "Central de Marcacao de Consultas e Exames de [GEOGRAPHIC_DATA]" at bounding box center [175, 248] width 303 height 13
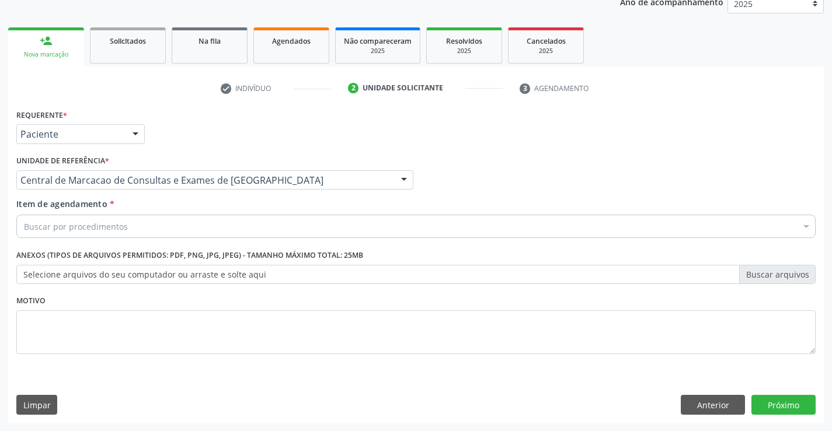
click at [195, 225] on div "Buscar por procedimentos" at bounding box center [415, 226] width 799 height 23
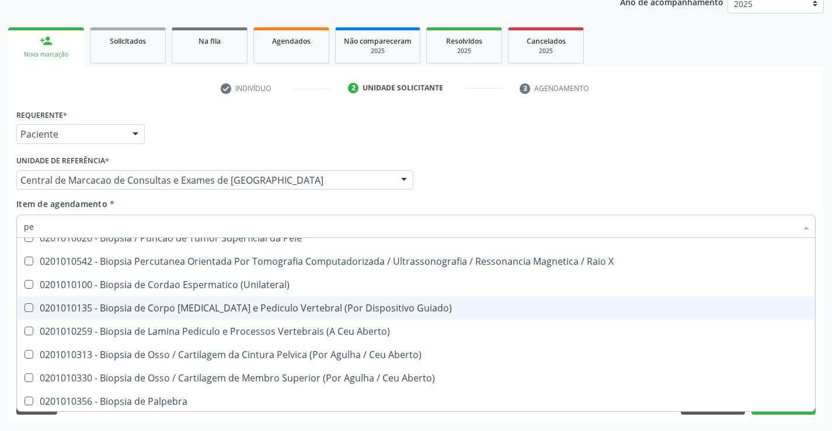
scroll to position [2043, 0]
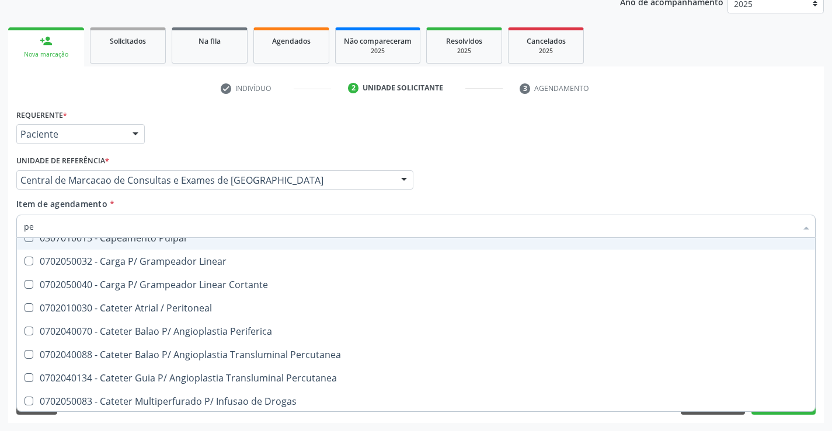
click at [287, 224] on input "pe" at bounding box center [410, 226] width 772 height 23
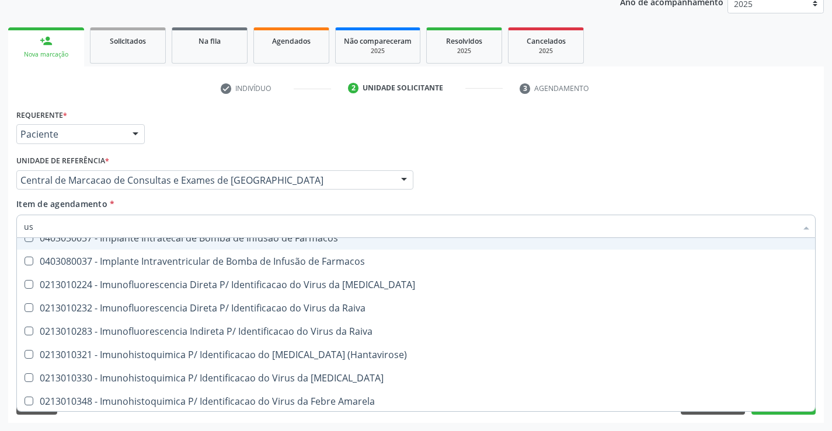
type input "usg"
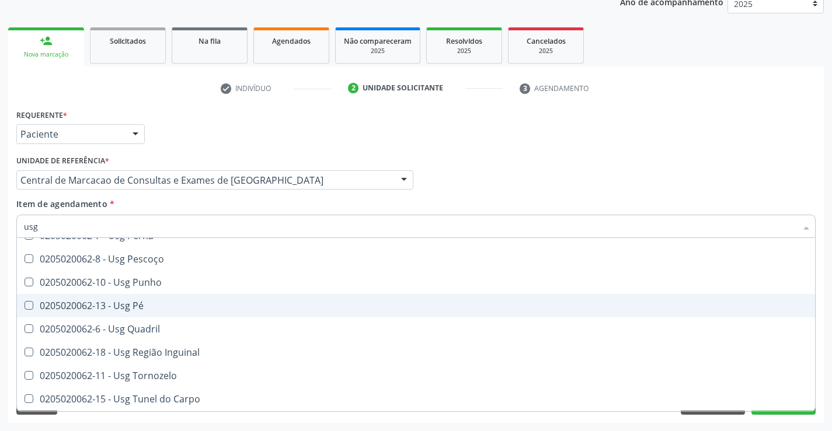
click at [120, 309] on div "0205020062-13 - Usg Pé" at bounding box center [416, 305] width 784 height 9
checkbox Pé "true"
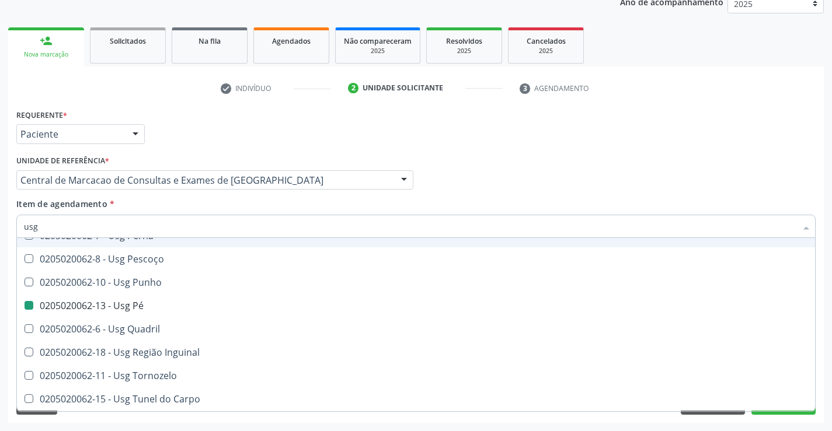
click at [603, 139] on div "Requerente * Paciente Médico(a) Enfermeiro(a) Paciente Nenhum resultado encontr…" at bounding box center [415, 129] width 805 height 46
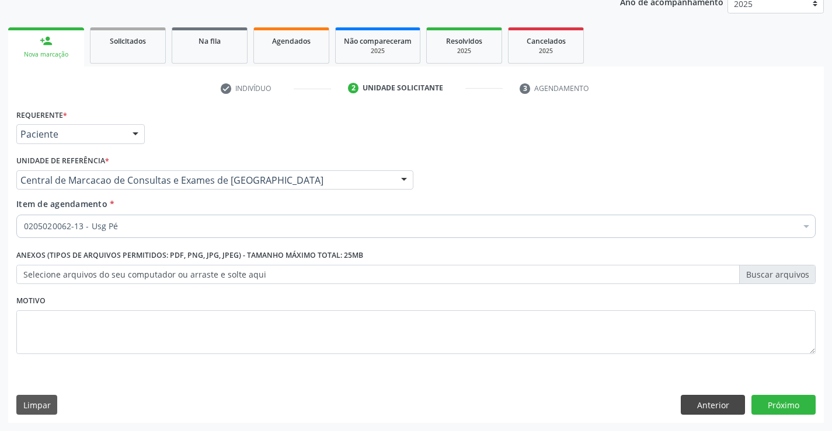
scroll to position [0, 0]
click at [785, 399] on button "Próximo" at bounding box center [783, 405] width 64 height 20
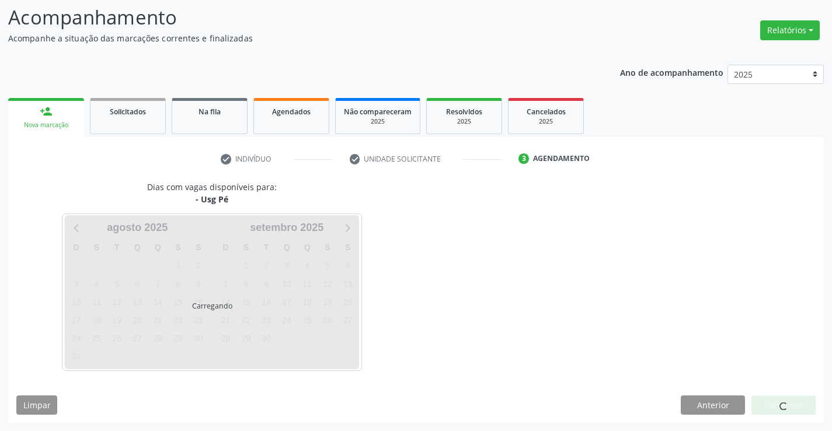
scroll to position [76, 0]
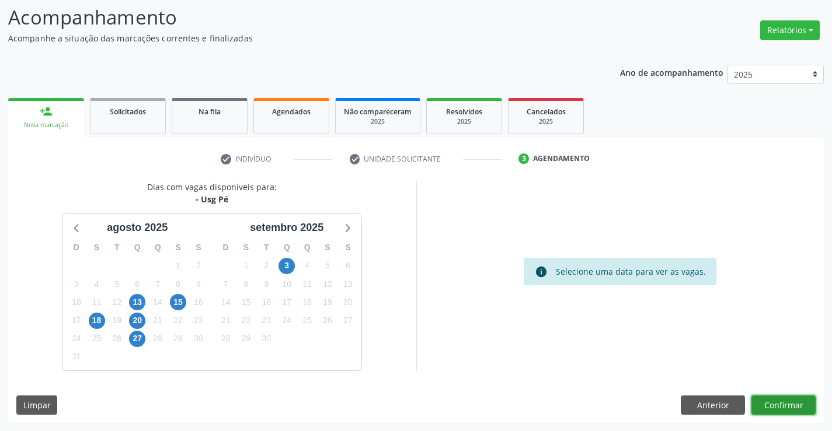
click at [776, 403] on button "Confirmar" at bounding box center [783, 406] width 64 height 20
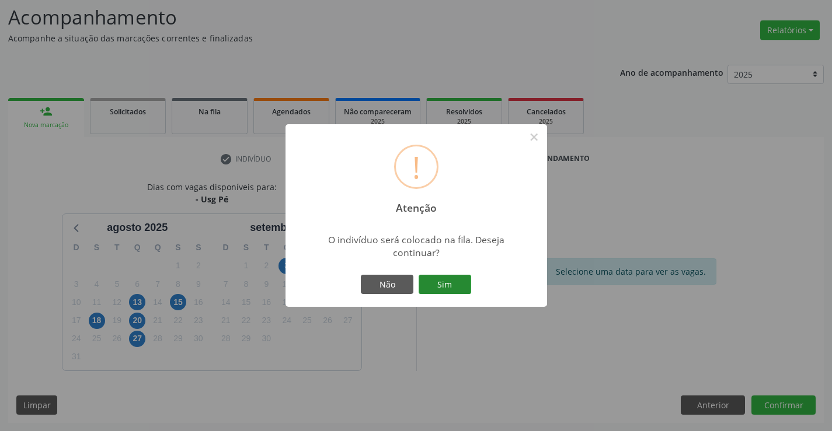
click at [449, 280] on button "Sim" at bounding box center [445, 285] width 53 height 20
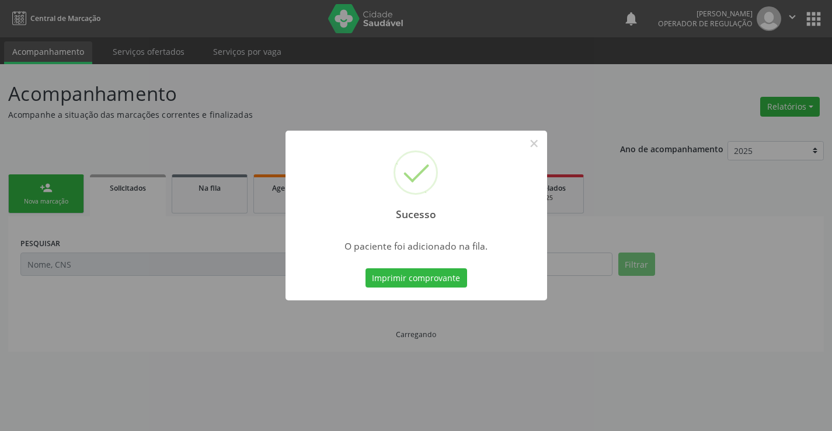
scroll to position [0, 0]
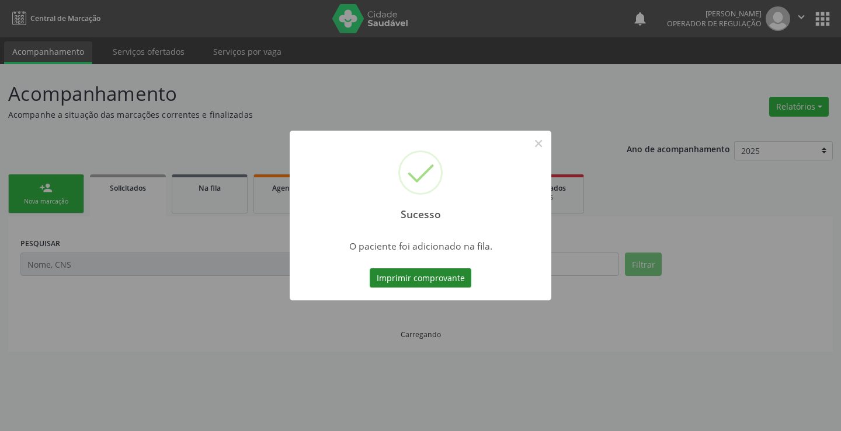
click at [441, 273] on button "Imprimir comprovante" at bounding box center [421, 279] width 102 height 20
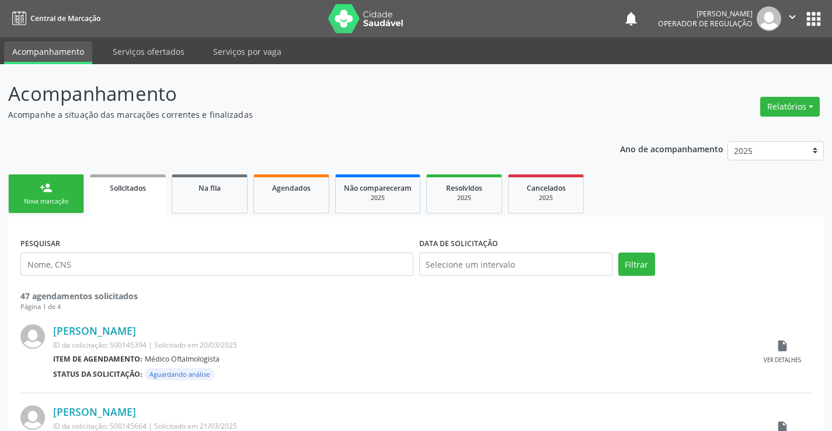
click at [78, 187] on link "person_add Nova marcação" at bounding box center [46, 194] width 76 height 39
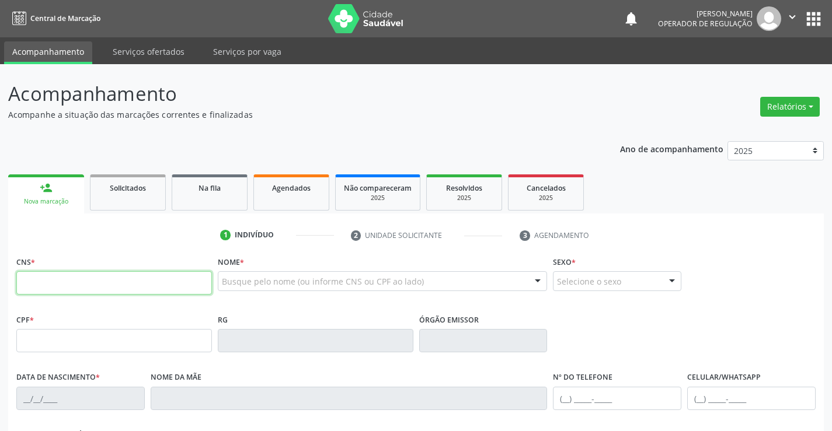
click at [62, 277] on input "text" at bounding box center [114, 282] width 196 height 23
type input "708 1025 4022 8134"
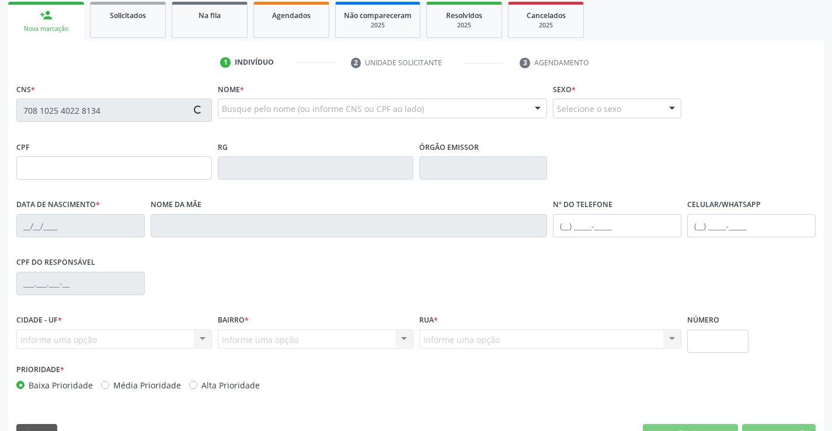
scroll to position [201, 0]
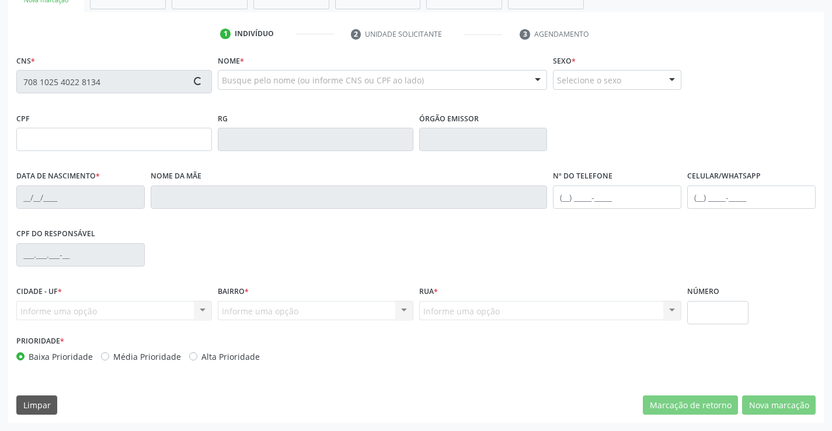
type input "1494400650"
type input "[DATE]"
type input "[PHONE_NUMBER]"
type input "S/N"
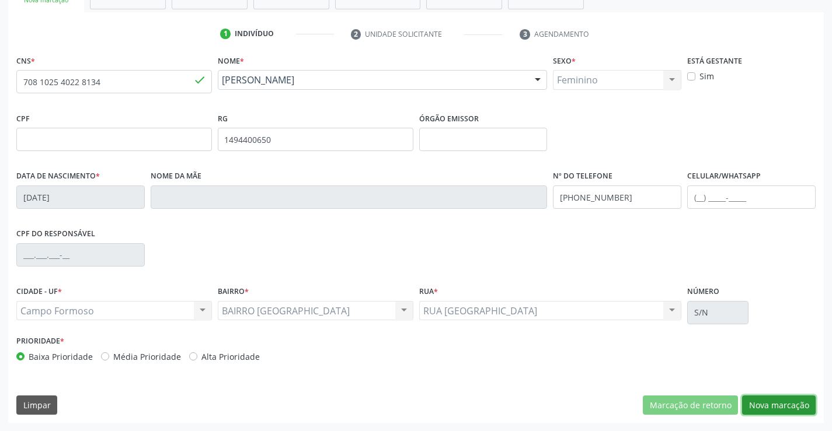
drag, startPoint x: 790, startPoint y: 405, endPoint x: 241, endPoint y: 231, distance: 575.7
click at [784, 405] on button "Nova marcação" at bounding box center [779, 406] width 74 height 20
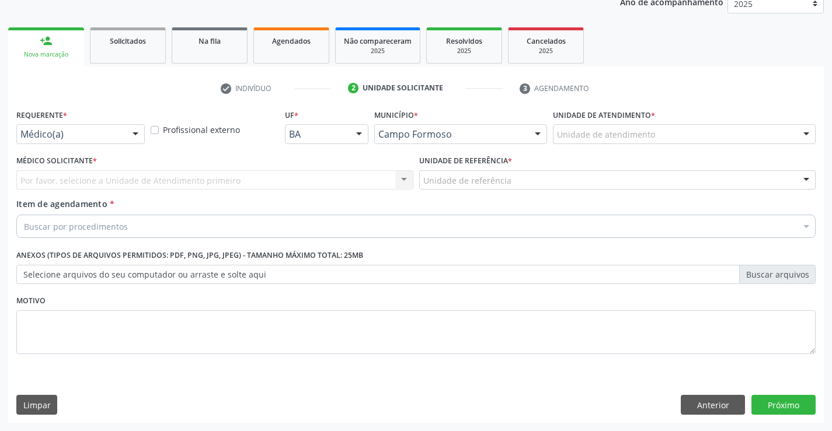
scroll to position [147, 0]
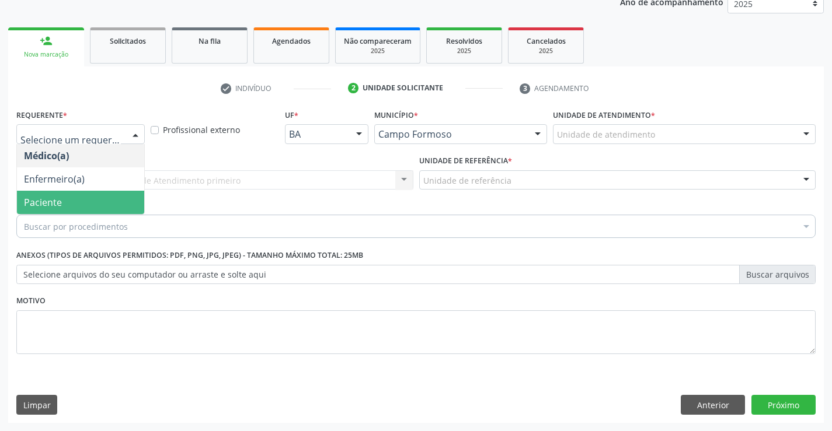
click at [76, 196] on span "Paciente" at bounding box center [80, 202] width 127 height 23
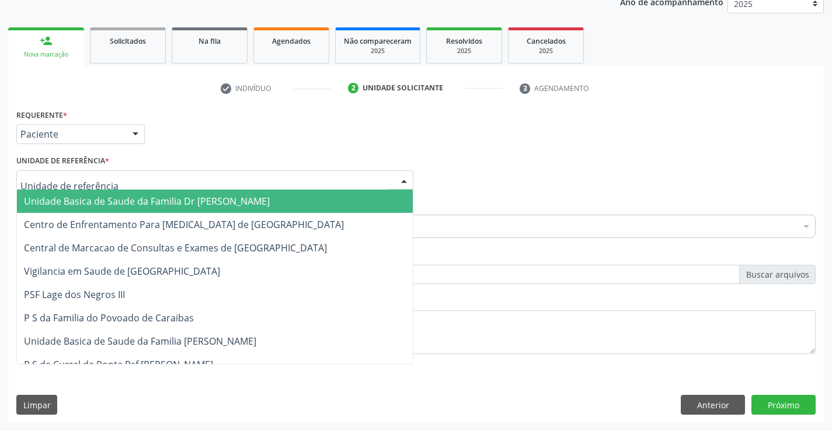
drag, startPoint x: 177, startPoint y: 180, endPoint x: 177, endPoint y: 241, distance: 60.1
click at [177, 184] on div at bounding box center [214, 180] width 397 height 20
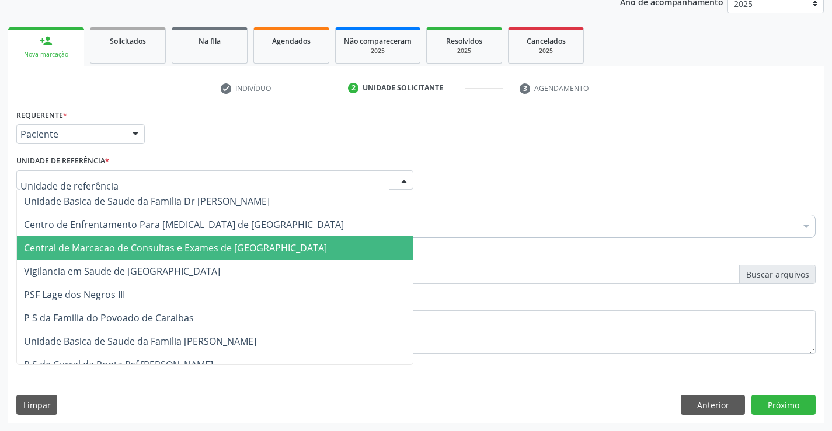
click at [177, 245] on span "Central de Marcacao de Consultas e Exames de [GEOGRAPHIC_DATA]" at bounding box center [175, 248] width 303 height 13
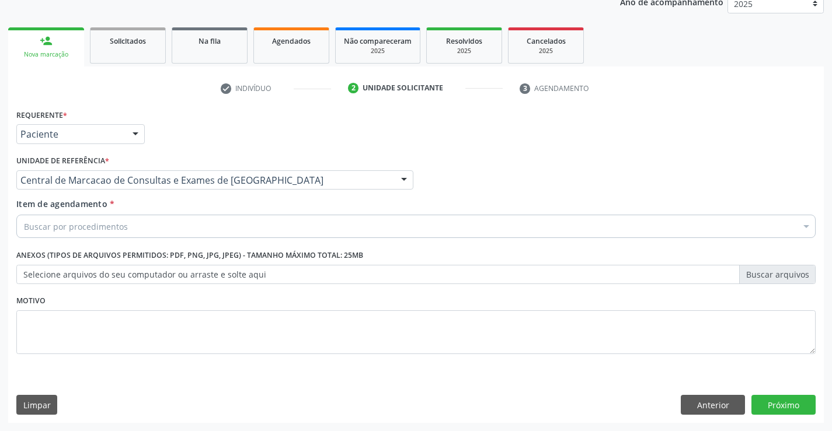
click at [209, 229] on div "Buscar por procedimentos" at bounding box center [415, 226] width 799 height 23
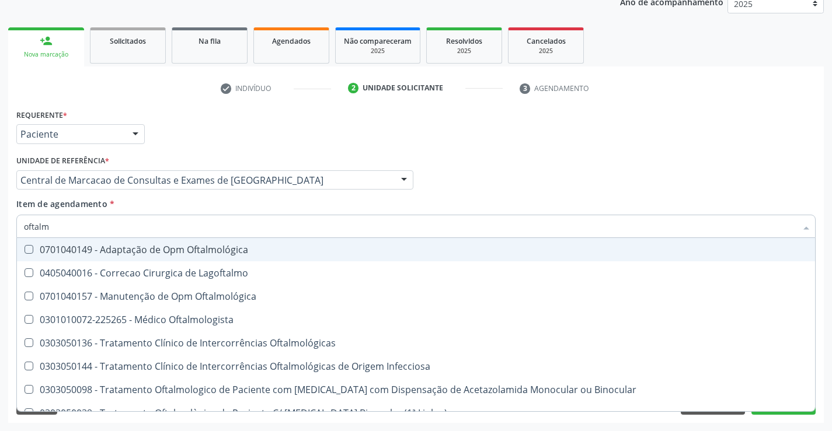
type input "oftalmo"
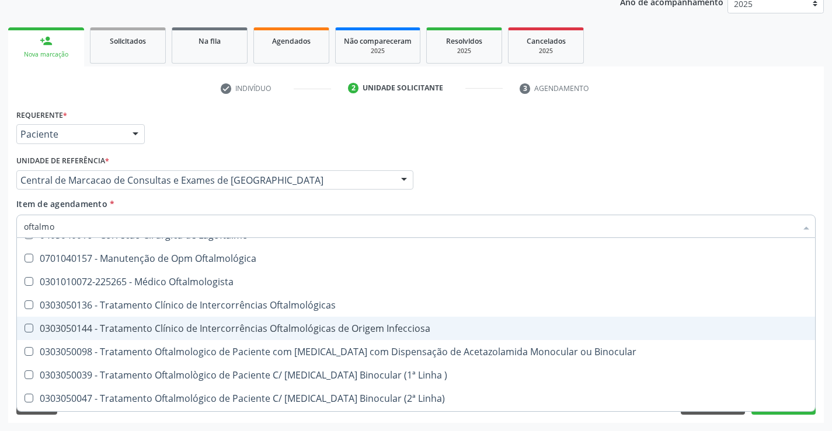
scroll to position [58, 0]
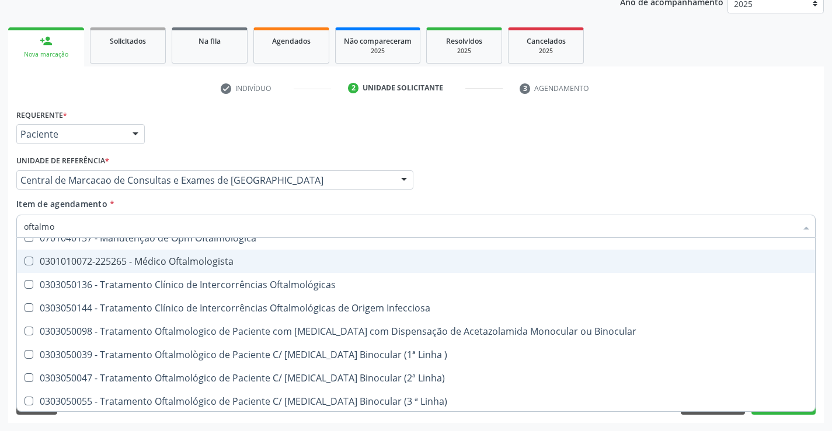
click at [185, 261] on div "0301010072-225265 - Médico Oftalmologista" at bounding box center [416, 261] width 784 height 9
checkbox Oftalmologista "true"
click at [580, 183] on div "Médico Solicitante Por favor, selecione a Unidade de Atendimento primeiro Nenhu…" at bounding box center [415, 175] width 805 height 46
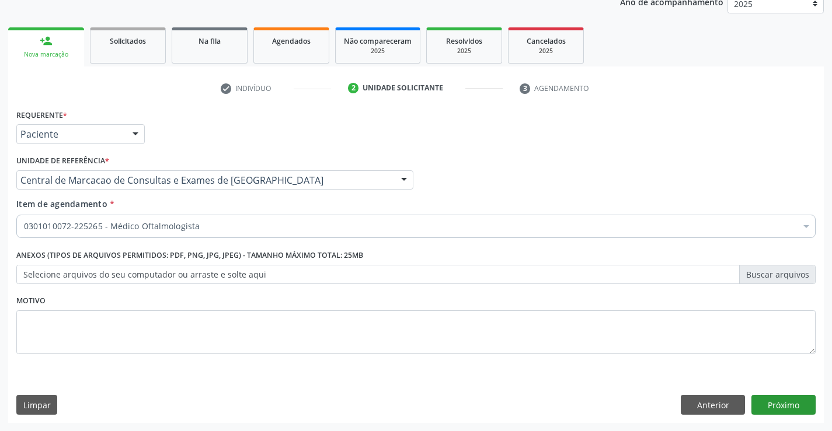
scroll to position [0, 0]
click at [785, 406] on button "Próximo" at bounding box center [783, 405] width 64 height 20
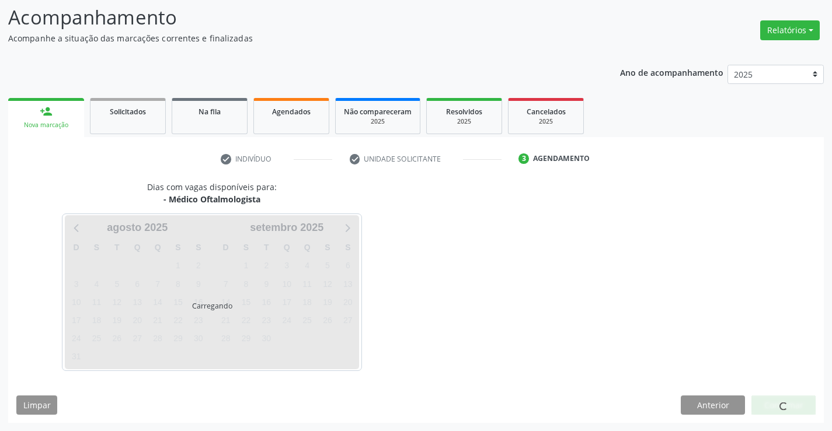
scroll to position [111, 0]
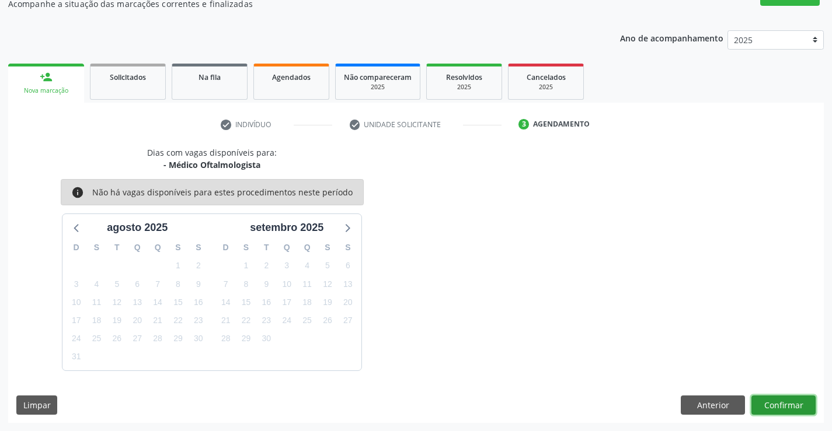
click at [779, 403] on button "Confirmar" at bounding box center [783, 406] width 64 height 20
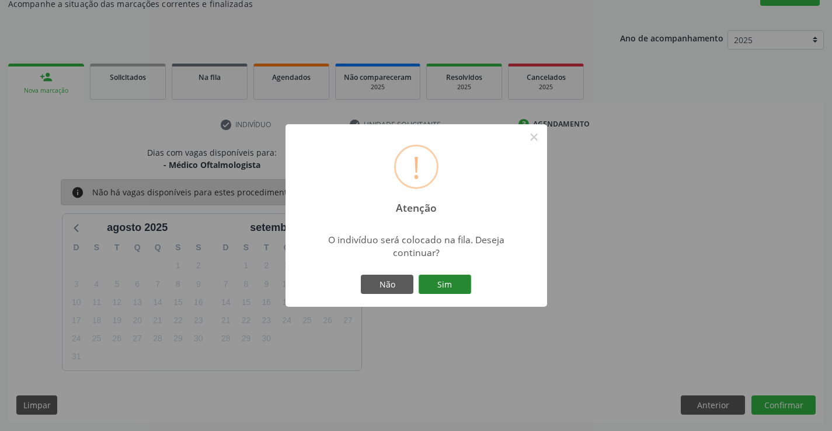
click at [450, 280] on button "Sim" at bounding box center [445, 285] width 53 height 20
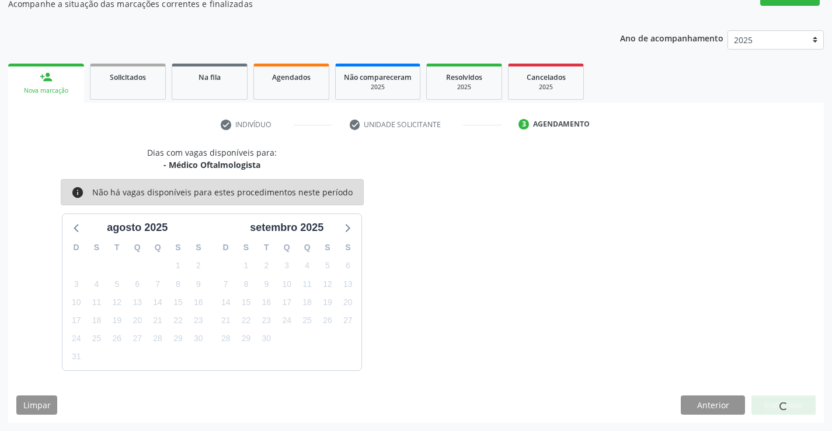
scroll to position [0, 0]
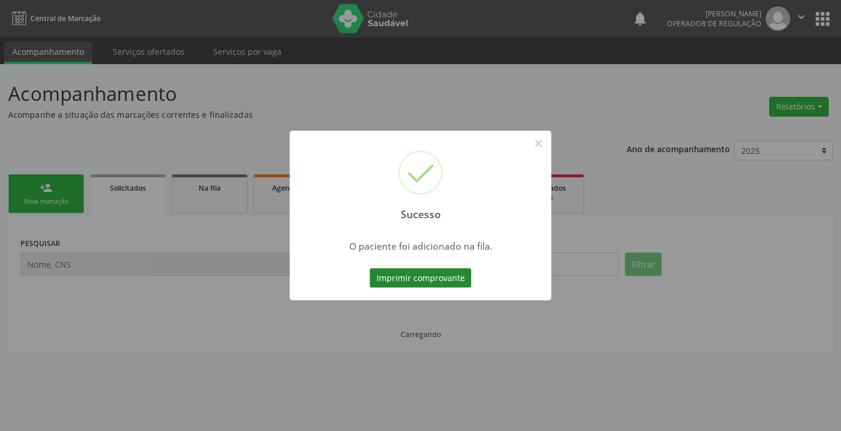
click at [435, 280] on button "Imprimir comprovante" at bounding box center [421, 279] width 102 height 20
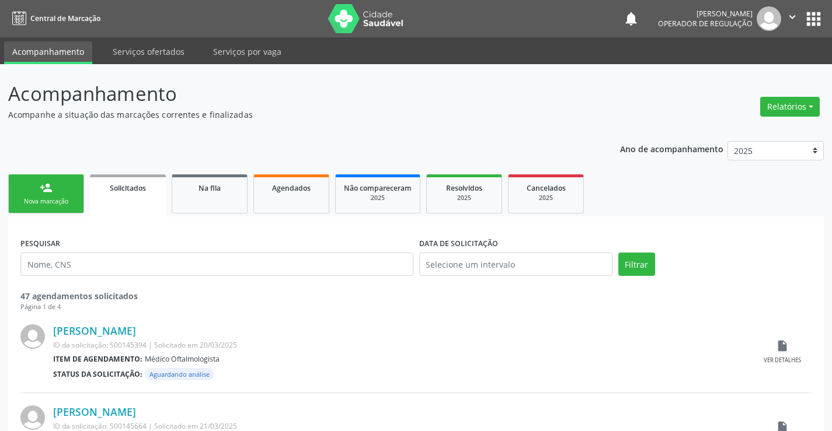
click at [51, 204] on div "Nova marcação" at bounding box center [46, 201] width 58 height 9
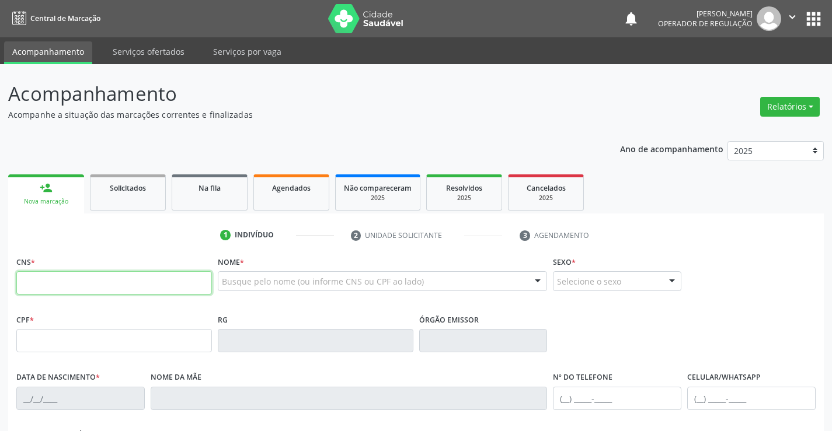
click at [89, 275] on input "text" at bounding box center [114, 282] width 196 height 23
click at [76, 278] on input "text" at bounding box center [114, 282] width 196 height 23
type input "703 4062 7042 6400"
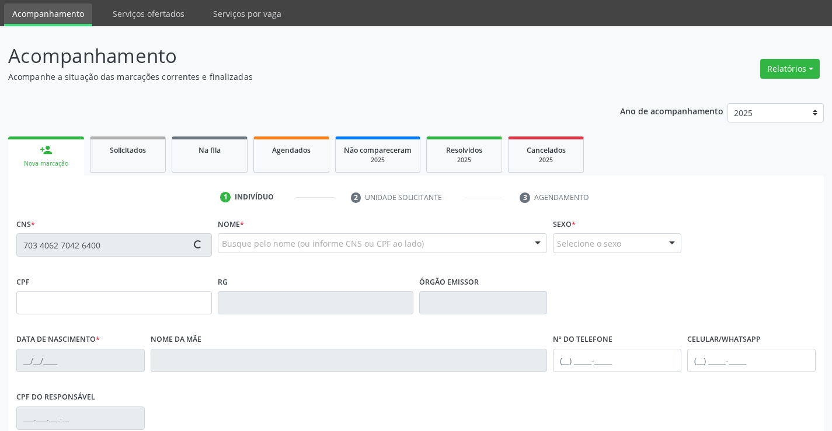
scroll to position [58, 0]
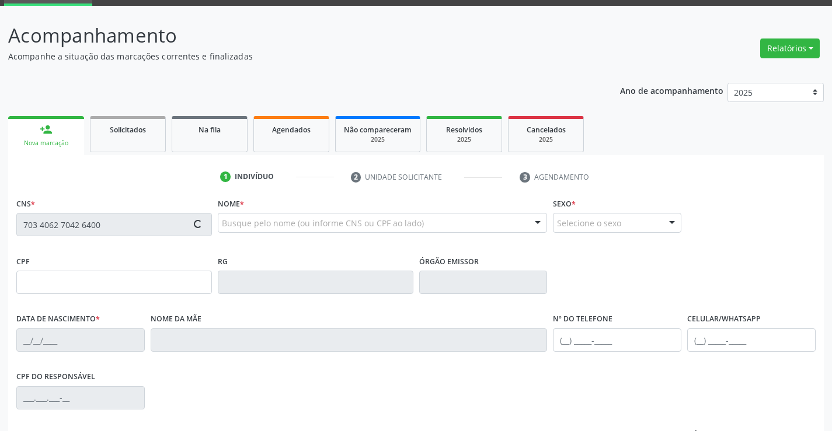
type input "0[DATE]"
type input "[PHONE_NUMBER]"
type input "S/N"
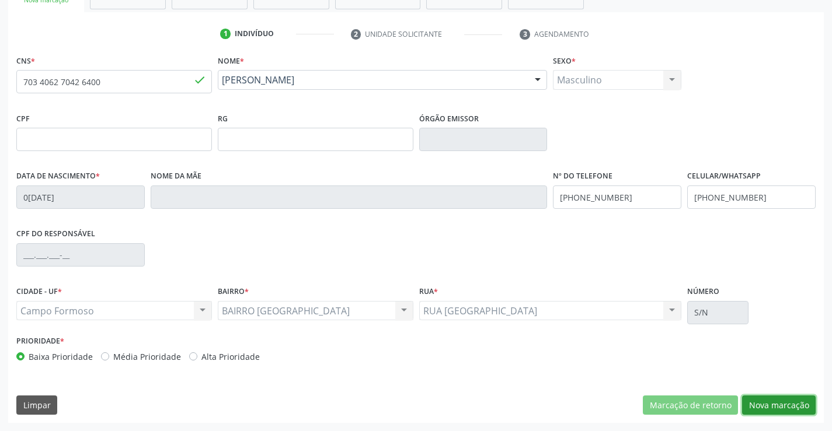
click at [760, 409] on button "Nova marcação" at bounding box center [779, 406] width 74 height 20
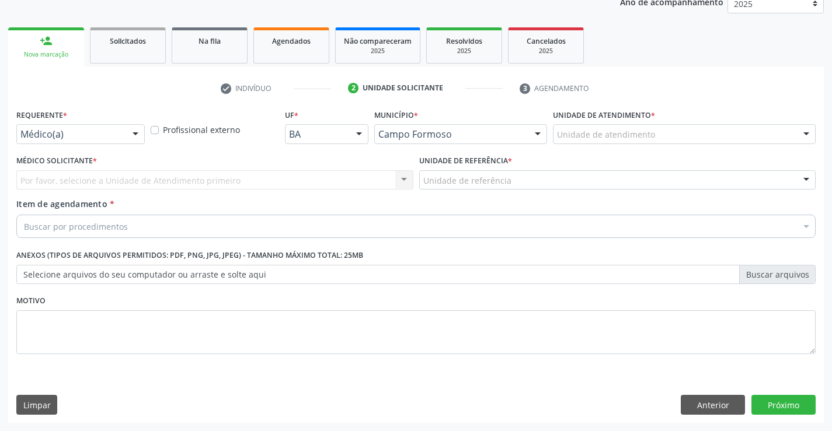
click at [123, 132] on div "Médico(a) Médico(a) Enfermeiro(a) Paciente Nenhum resultado encontrado para: " …" at bounding box center [80, 134] width 128 height 20
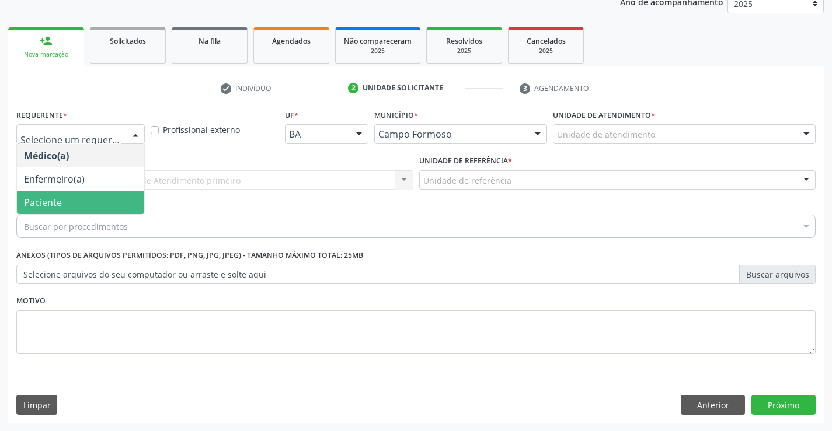
drag, startPoint x: 90, startPoint y: 199, endPoint x: 205, endPoint y: 180, distance: 117.1
click at [90, 199] on span "Paciente" at bounding box center [80, 202] width 127 height 23
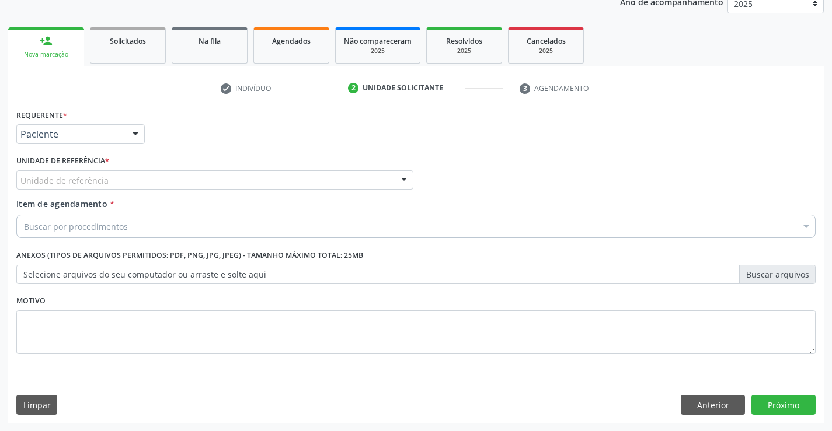
drag, startPoint x: 207, startPoint y: 176, endPoint x: 204, endPoint y: 184, distance: 9.2
click at [205, 180] on div "Unidade de referência" at bounding box center [214, 180] width 397 height 20
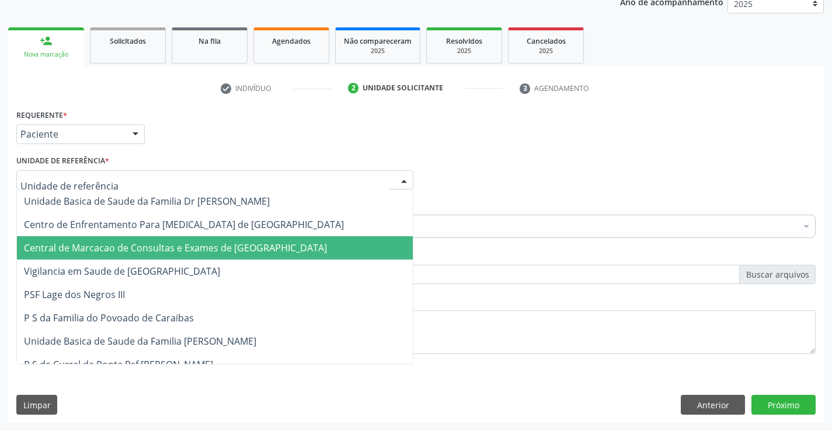
click at [215, 242] on span "Central de Marcacao de Consultas e Exames de [GEOGRAPHIC_DATA]" at bounding box center [175, 248] width 303 height 13
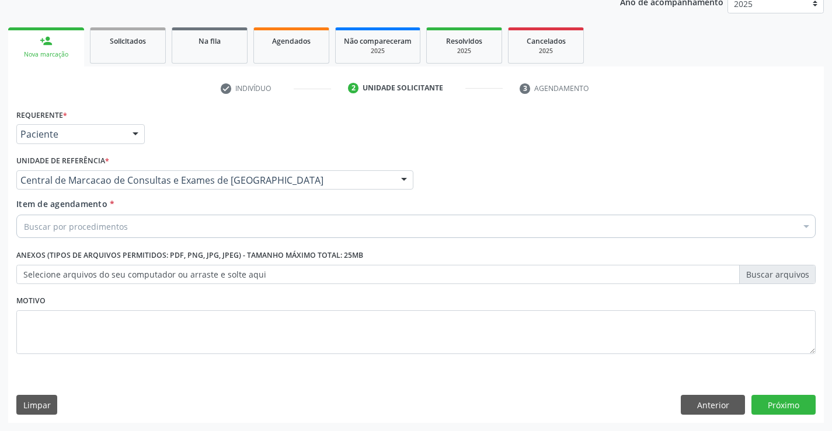
click at [249, 231] on div "Buscar por procedimentos" at bounding box center [415, 226] width 799 height 23
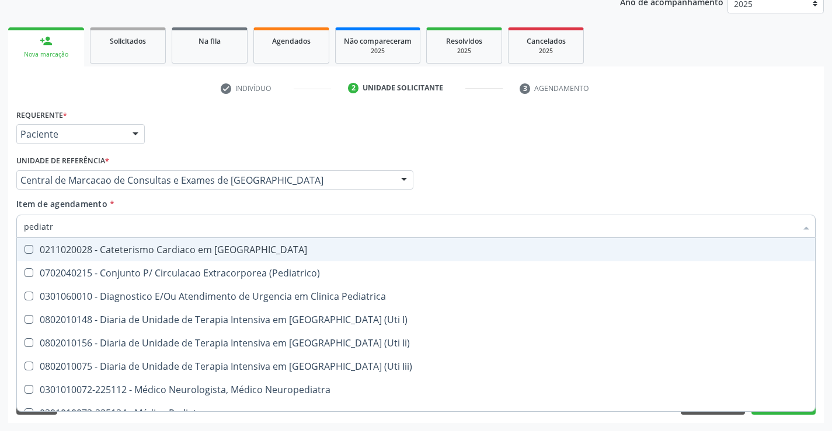
type input "pediatra"
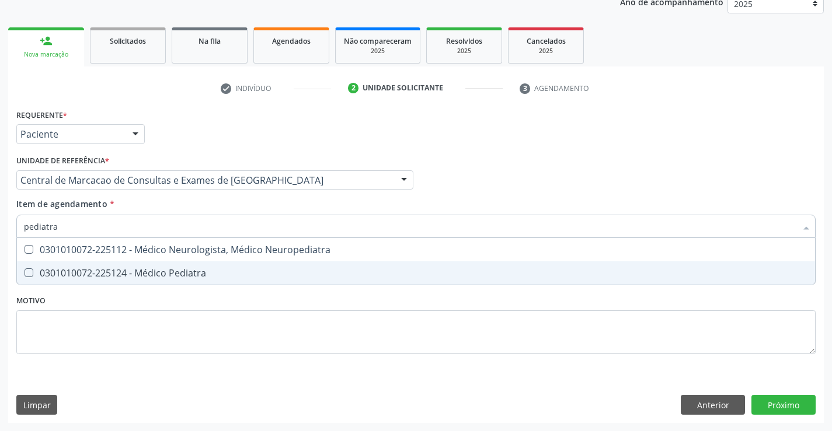
click at [221, 271] on div "0301010072-225124 - Médico Pediatra" at bounding box center [416, 273] width 784 height 9
checkbox Pediatra "true"
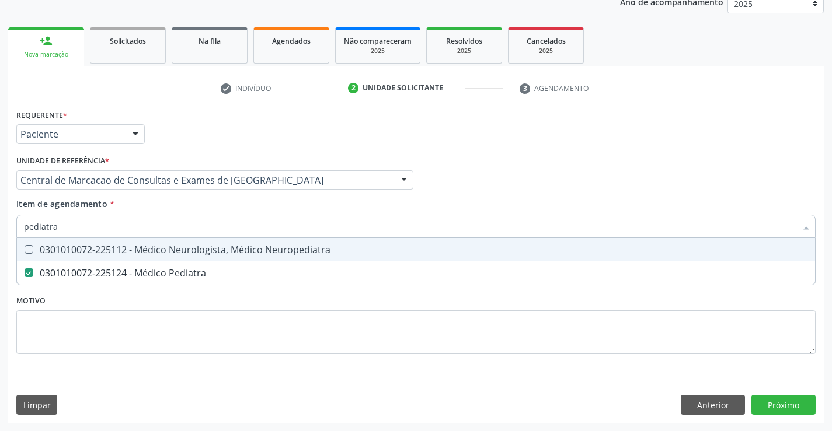
click at [510, 167] on div "Médico Solicitante Por favor, selecione a Unidade de Atendimento primeiro Nenhu…" at bounding box center [415, 175] width 805 height 46
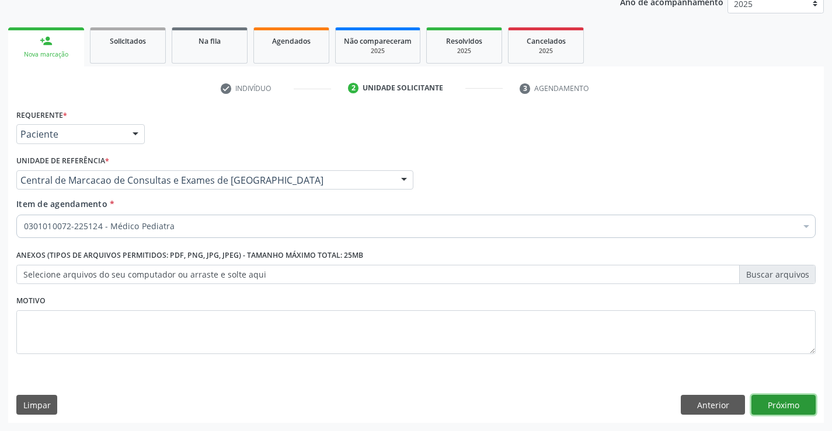
click at [781, 407] on button "Próximo" at bounding box center [783, 405] width 64 height 20
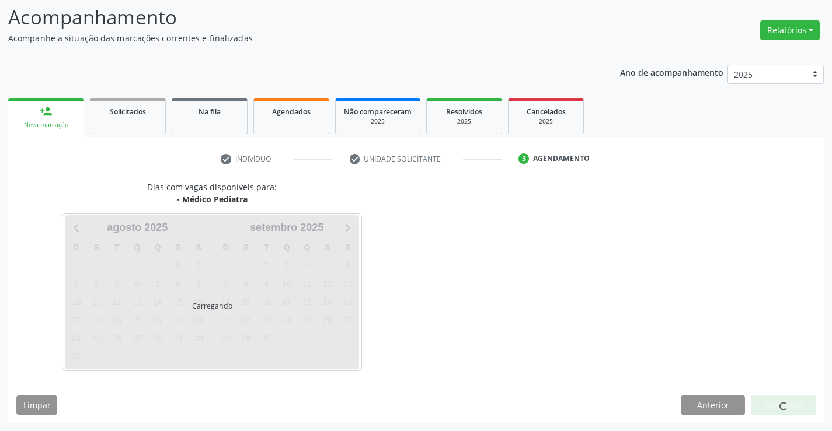
scroll to position [76, 0]
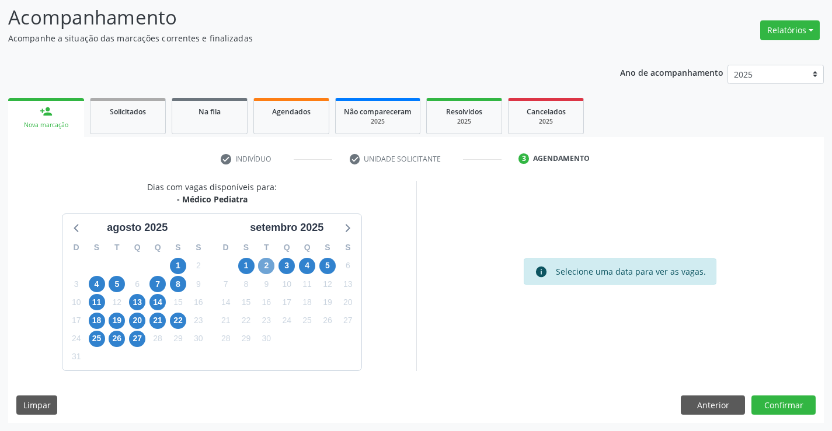
click at [264, 266] on span "2" at bounding box center [266, 266] width 16 height 16
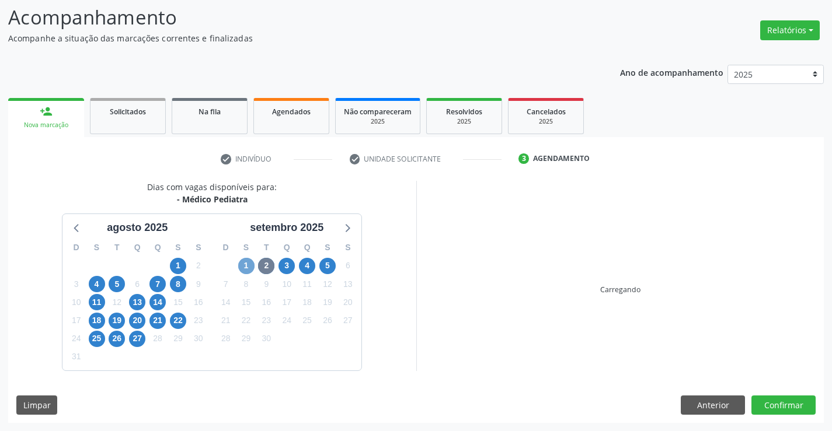
click at [244, 269] on span "1" at bounding box center [246, 266] width 16 height 16
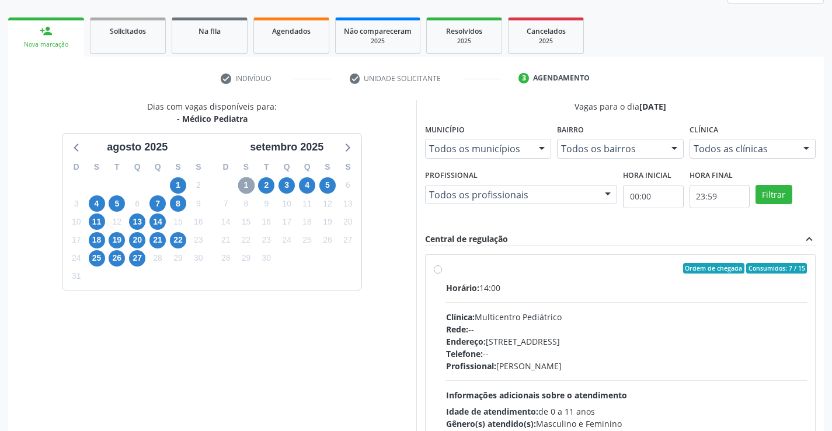
scroll to position [245, 0]
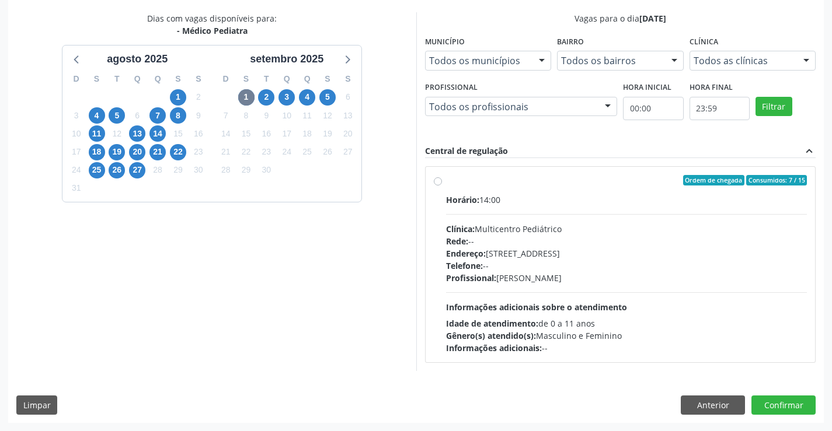
click at [629, 255] on div "Endereço: [STREET_ADDRESS]" at bounding box center [626, 254] width 361 height 12
click at [442, 186] on input "Ordem de chegada Consumidos: 7 / 15 Horário: 14:00 Clínica: Multicentro Pediátr…" at bounding box center [438, 180] width 8 height 11
radio input "true"
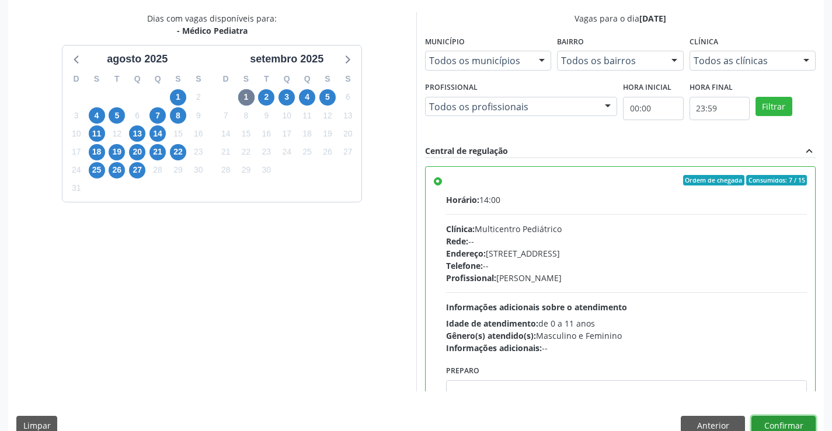
click at [808, 421] on button "Confirmar" at bounding box center [783, 426] width 64 height 20
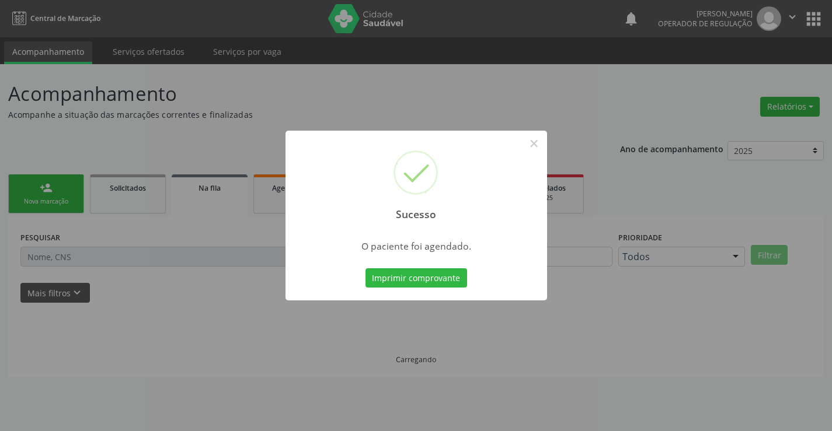
scroll to position [0, 0]
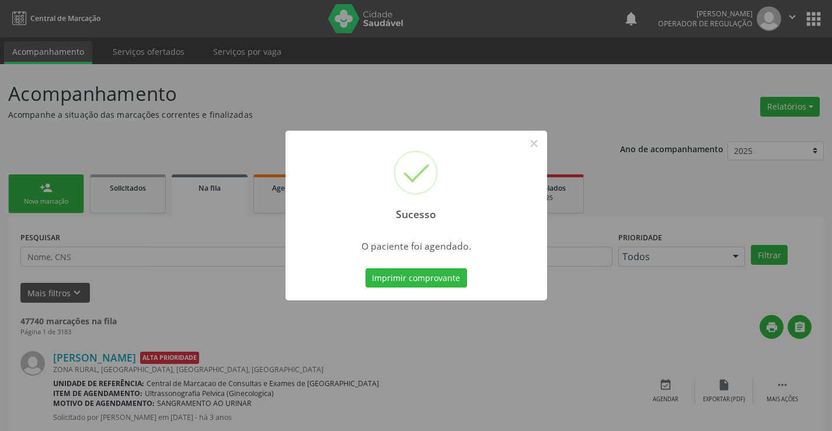
click at [365, 269] on button "Imprimir comprovante" at bounding box center [416, 279] width 102 height 20
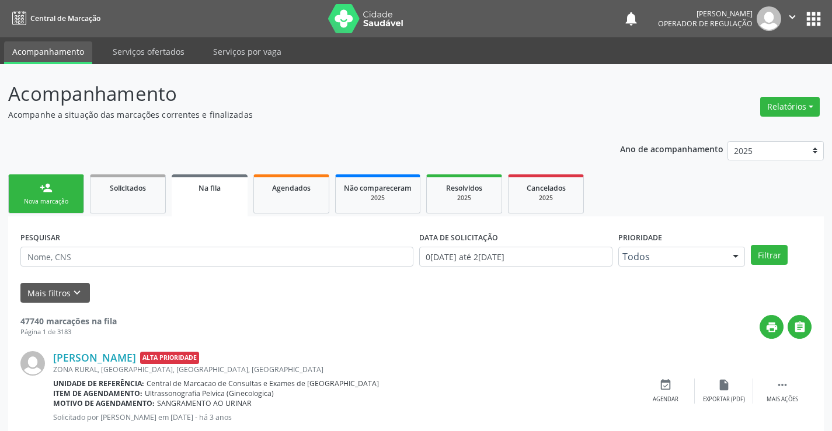
click at [44, 190] on div "person_add" at bounding box center [46, 188] width 13 height 13
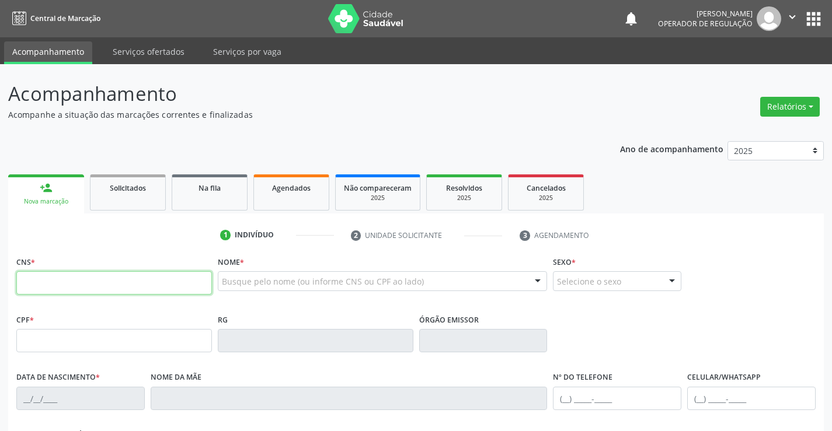
click at [107, 285] on input "text" at bounding box center [114, 282] width 196 height 23
type input "705 8024 8728 9730"
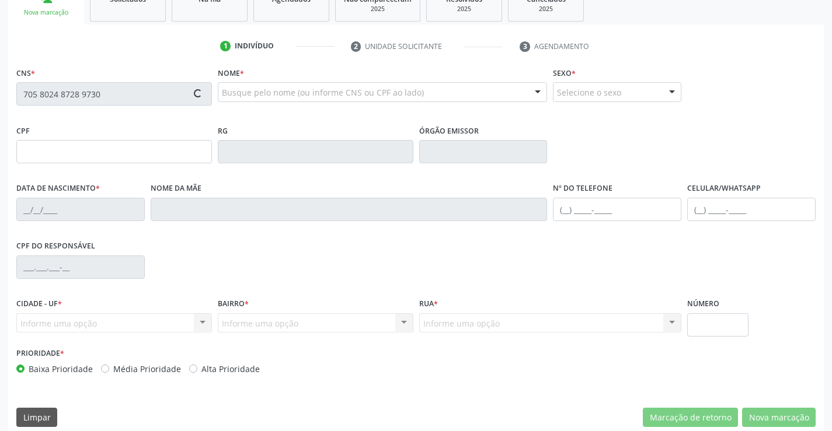
scroll to position [201, 0]
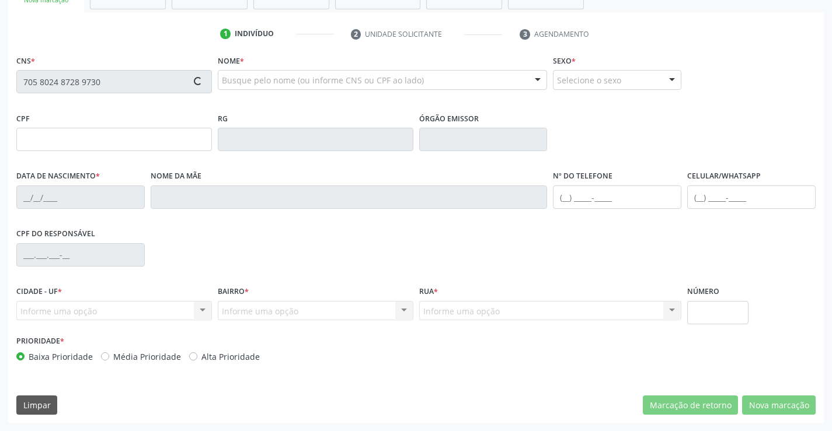
type input "136.045.415-22"
type input "2[DATE]"
type input "Gleisa [PERSON_NAME]"
type input "[PHONE_NUMBER]"
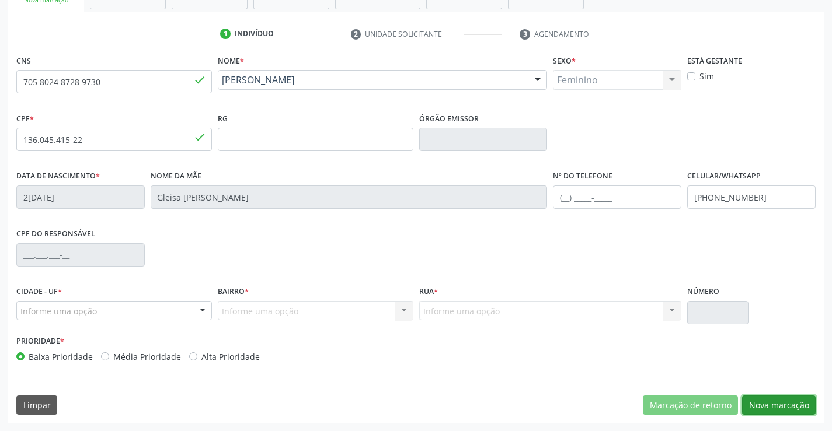
click at [757, 407] on button "Nova marcação" at bounding box center [779, 406] width 74 height 20
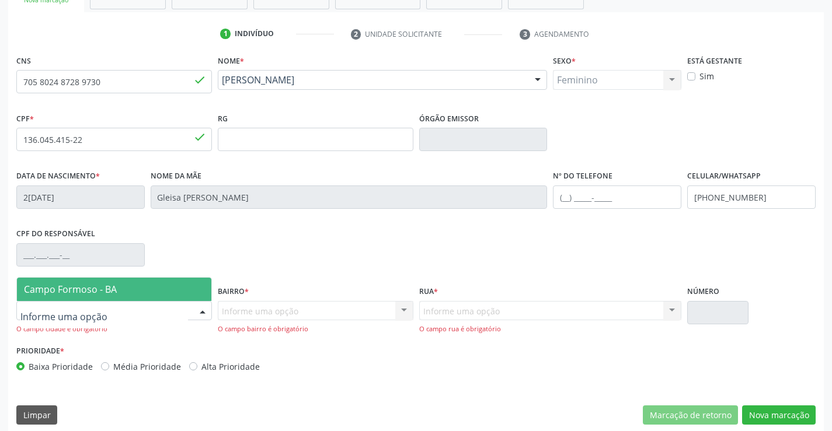
click at [202, 310] on div at bounding box center [203, 312] width 18 height 20
click at [180, 269] on div "CPF do responsável" at bounding box center [415, 254] width 805 height 58
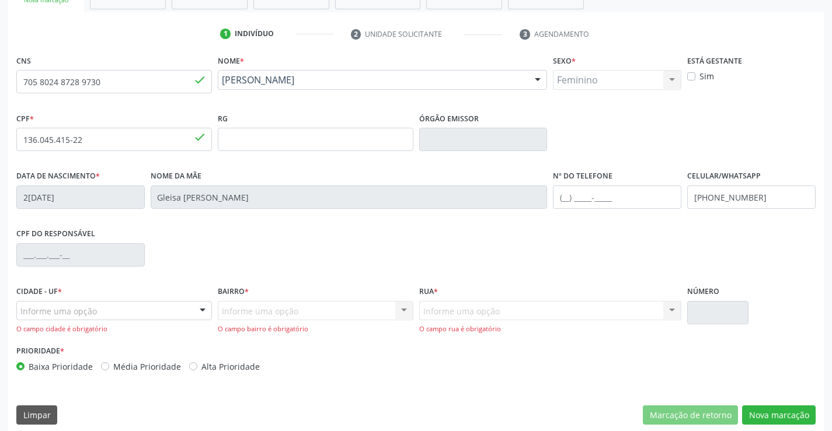
click at [182, 284] on div "Cidade - UF * Informe uma opção Campo Formoso - [GEOGRAPHIC_DATA] resultado enc…" at bounding box center [114, 308] width 196 height 51
click at [197, 319] on div "Informe uma opção Campo Formoso - BA Nenhum resultado encontrado para: " " Nenh…" at bounding box center [114, 311] width 196 height 20
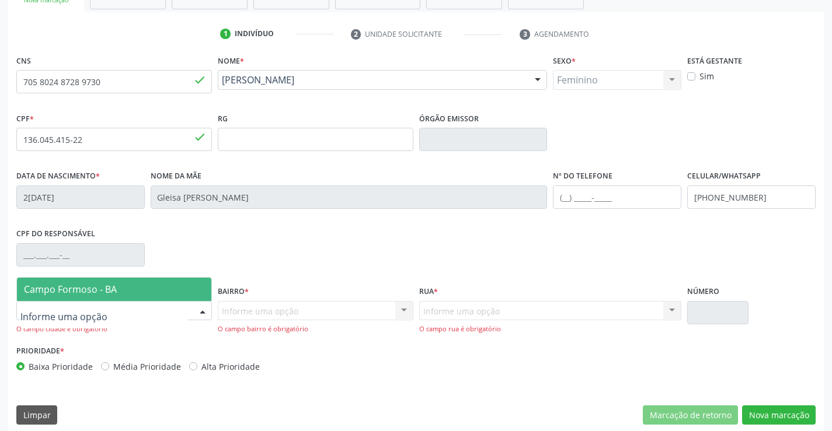
click at [194, 288] on span "Campo Formoso - BA" at bounding box center [114, 289] width 194 height 23
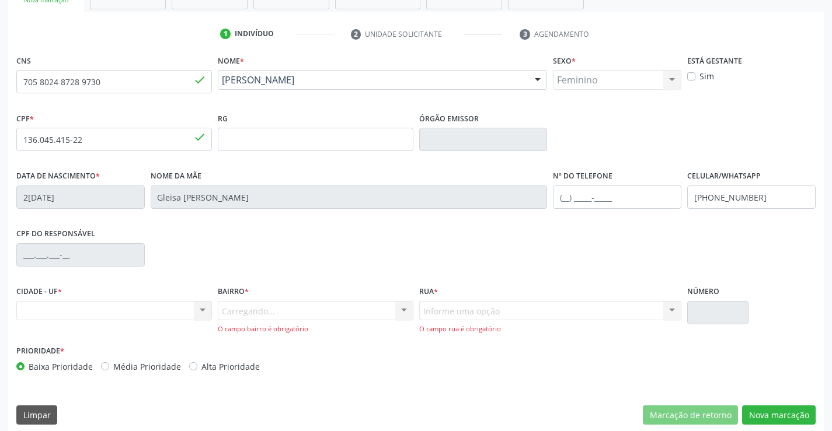
click at [389, 308] on div "Carregando... Nenhum resultado encontrado para: " " Nenhuma opção encontrada. D…" at bounding box center [316, 317] width 196 height 33
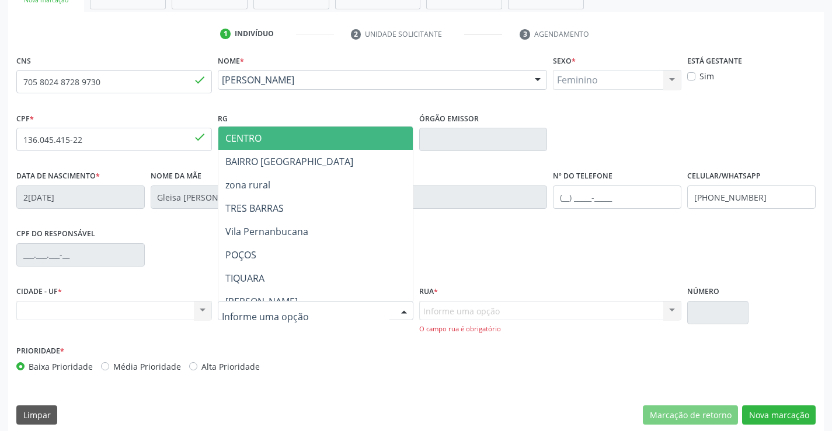
click at [269, 145] on span "CENTRO" at bounding box center [344, 138] width 252 height 23
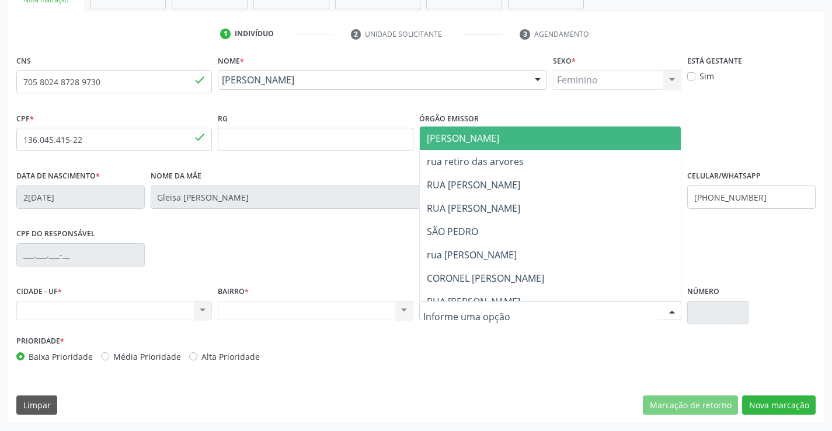
click at [618, 313] on div at bounding box center [550, 311] width 263 height 20
click at [458, 141] on span "[PERSON_NAME]" at bounding box center [463, 138] width 72 height 13
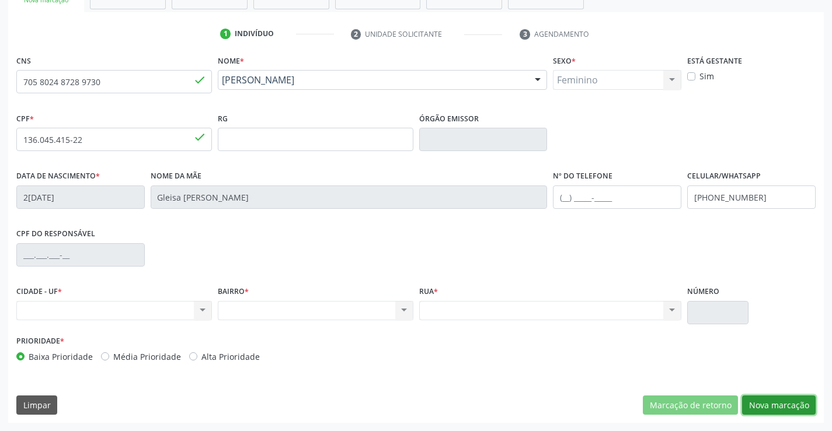
click at [773, 406] on button "Nova marcação" at bounding box center [779, 406] width 74 height 20
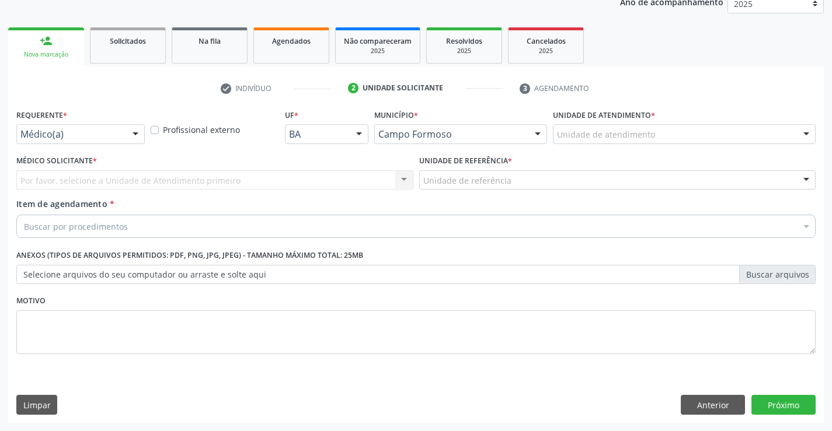
scroll to position [147, 0]
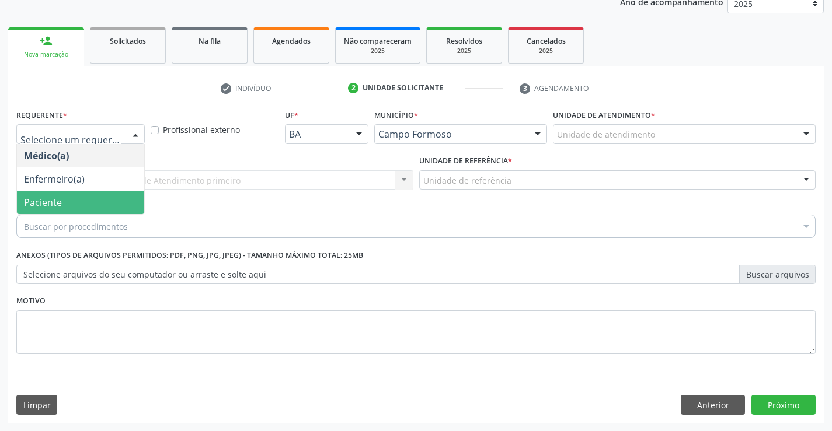
drag, startPoint x: 80, startPoint y: 208, endPoint x: 152, endPoint y: 188, distance: 75.1
click at [81, 208] on span "Paciente" at bounding box center [80, 202] width 127 height 23
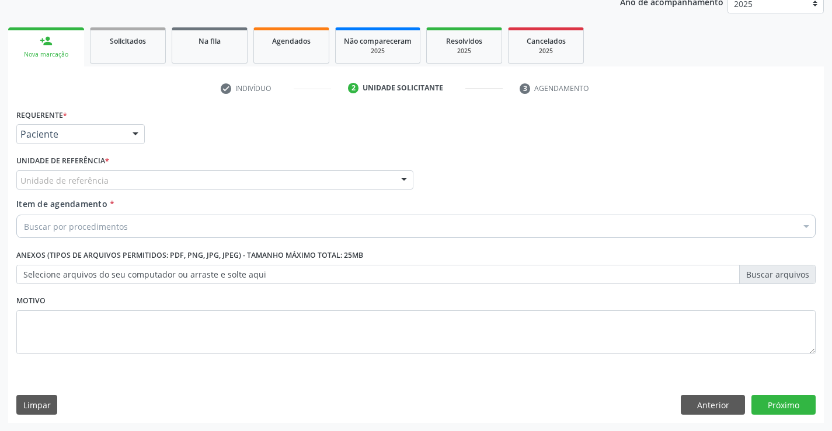
click at [181, 182] on div "Unidade de referência" at bounding box center [214, 180] width 397 height 20
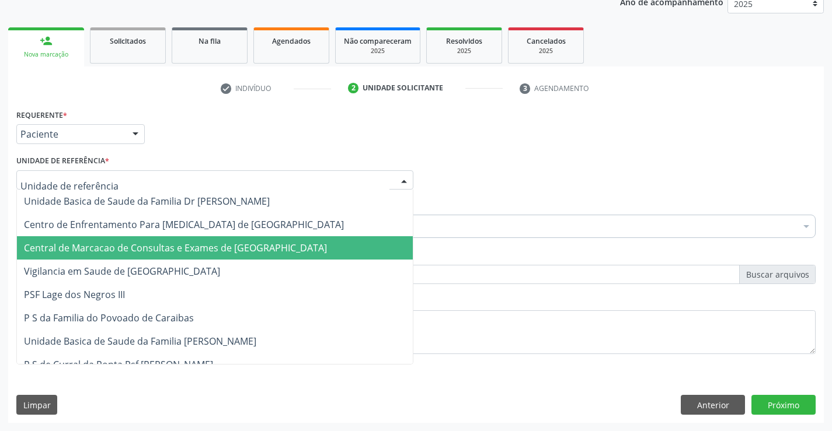
click at [183, 246] on span "Central de Marcacao de Consultas e Exames de [GEOGRAPHIC_DATA]" at bounding box center [175, 248] width 303 height 13
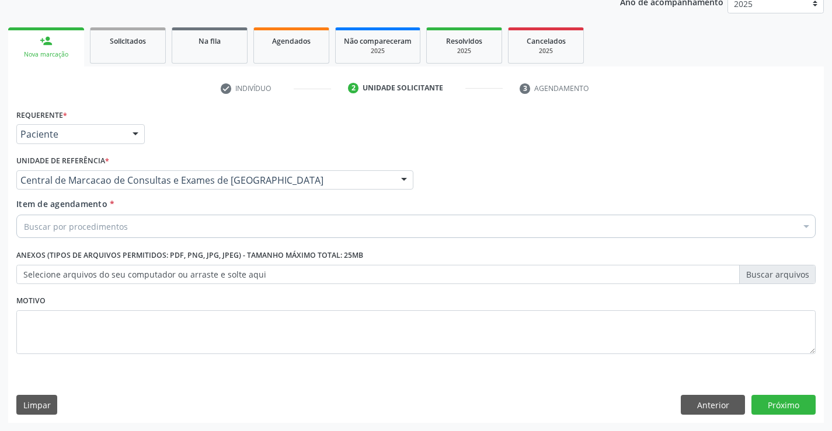
click at [206, 234] on div "Buscar por procedimentos" at bounding box center [415, 226] width 799 height 23
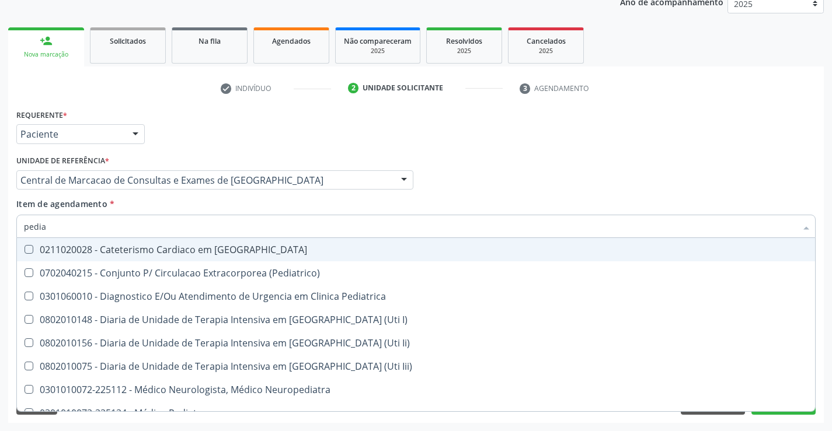
type input "pediat"
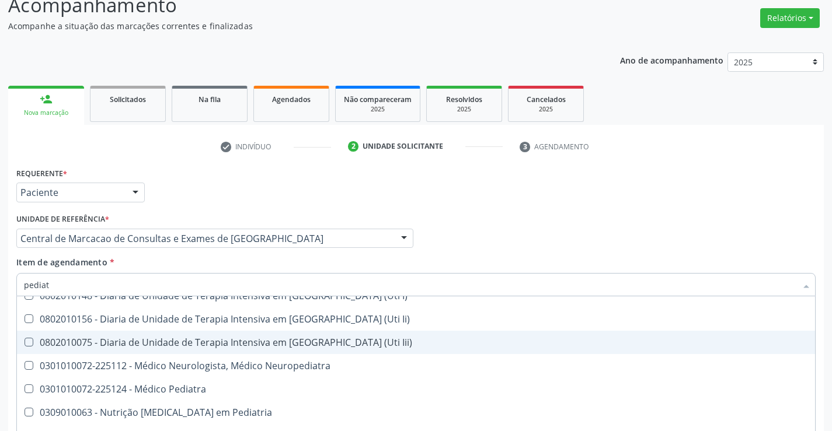
scroll to position [83, 0]
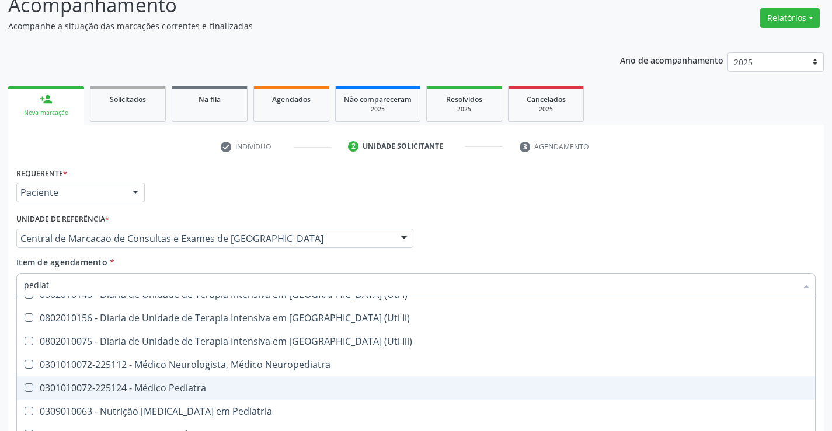
click at [168, 392] on div "0301010072-225124 - Médico Pediatra" at bounding box center [416, 388] width 784 height 9
checkbox Pediatra "true"
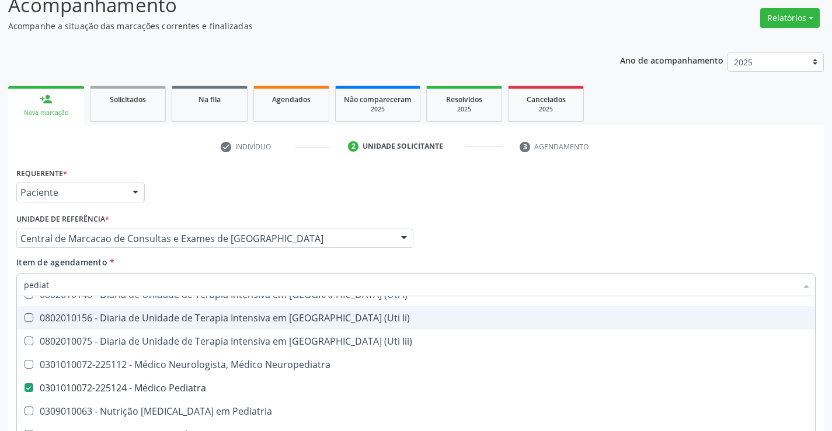
click at [502, 227] on div "Médico Solicitante Por favor, selecione a Unidade de Atendimento primeiro Nenhu…" at bounding box center [415, 234] width 805 height 46
checkbox \(Pediatrico\) "true"
checkbox Pediatra "false"
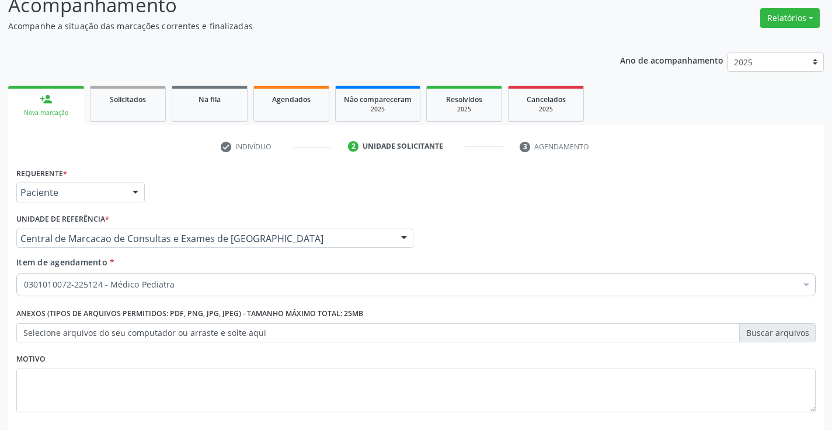
scroll to position [0, 0]
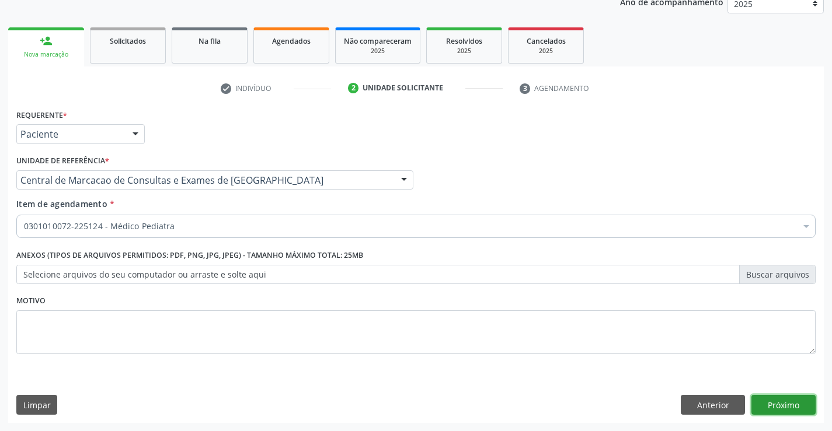
click at [788, 402] on button "Próximo" at bounding box center [783, 405] width 64 height 20
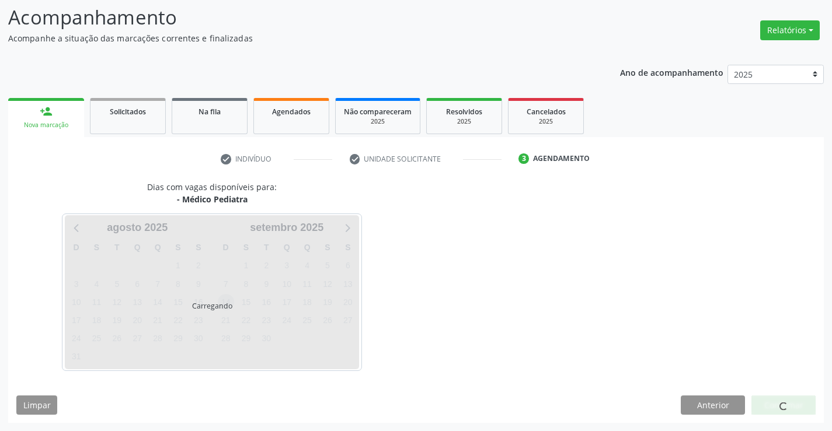
scroll to position [76, 0]
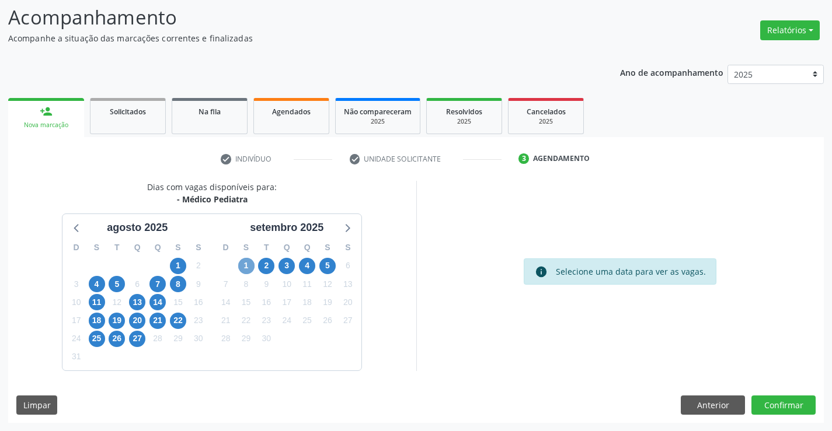
click at [243, 264] on span "1" at bounding box center [246, 266] width 16 height 16
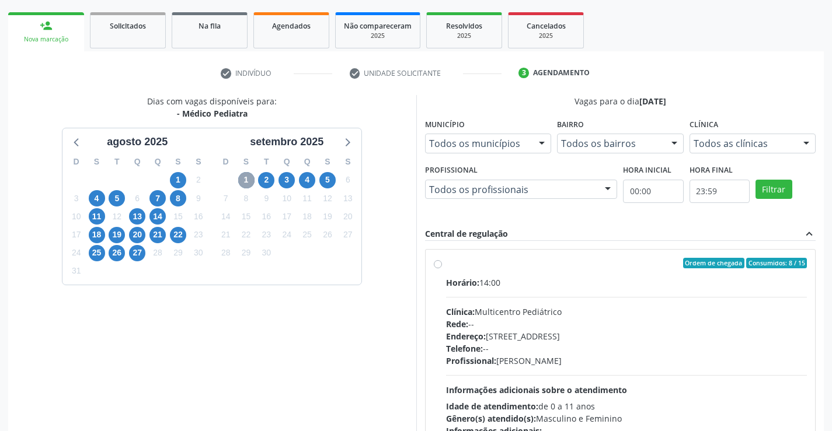
scroll to position [245, 0]
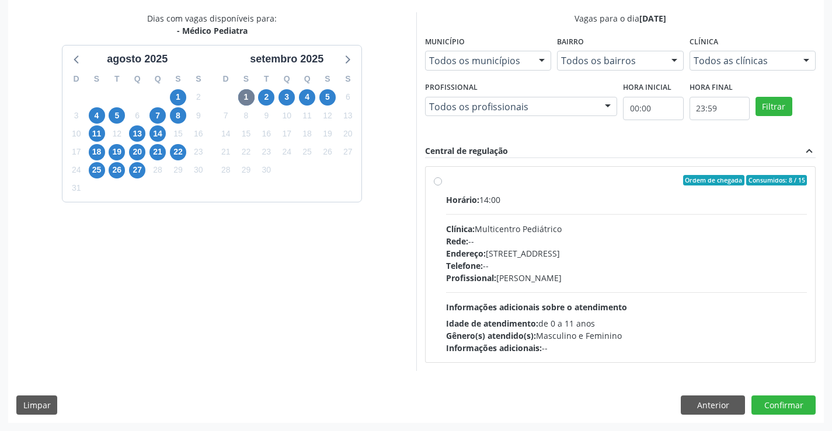
click at [486, 263] on div "Telefone: --" at bounding box center [626, 266] width 361 height 12
click at [442, 186] on input "Ordem de chegada Consumidos: 8 / 15 Horário: 14:00 Clínica: Multicentro Pediátr…" at bounding box center [438, 180] width 8 height 11
radio input "true"
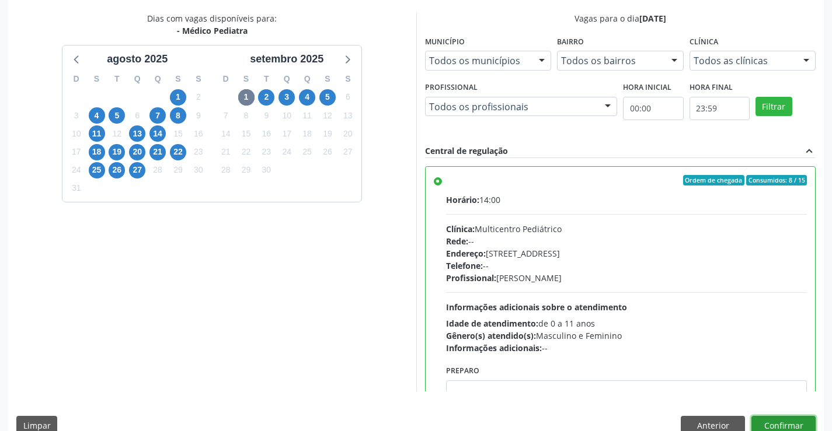
click at [801, 423] on button "Confirmar" at bounding box center [783, 426] width 64 height 20
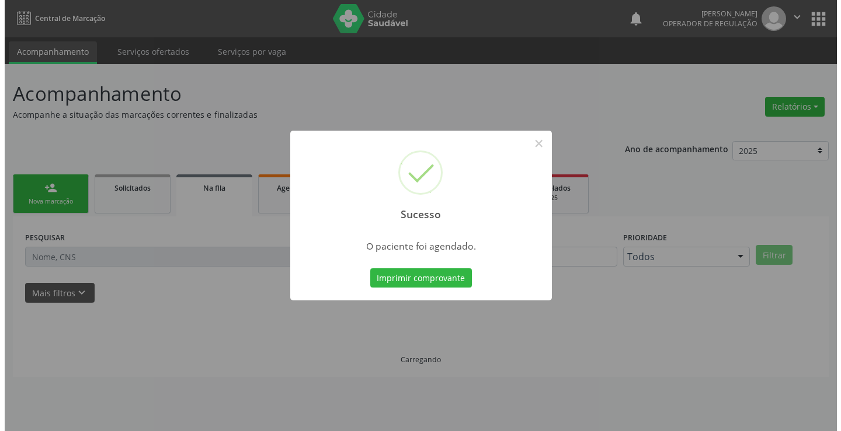
scroll to position [0, 0]
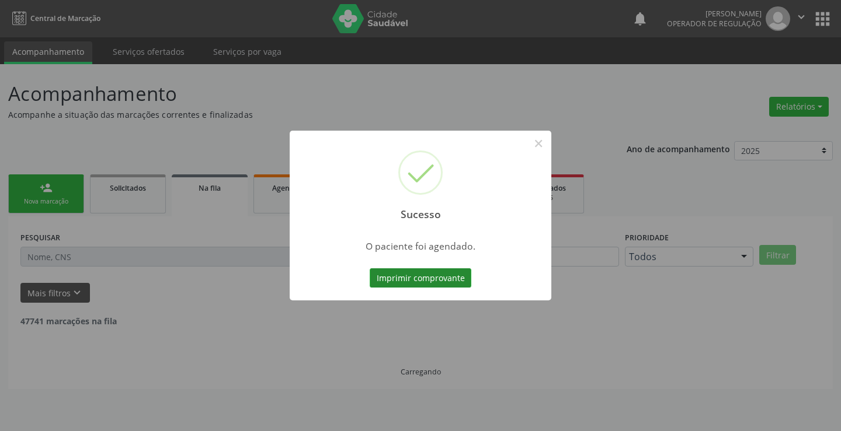
click at [418, 274] on button "Imprimir comprovante" at bounding box center [421, 279] width 102 height 20
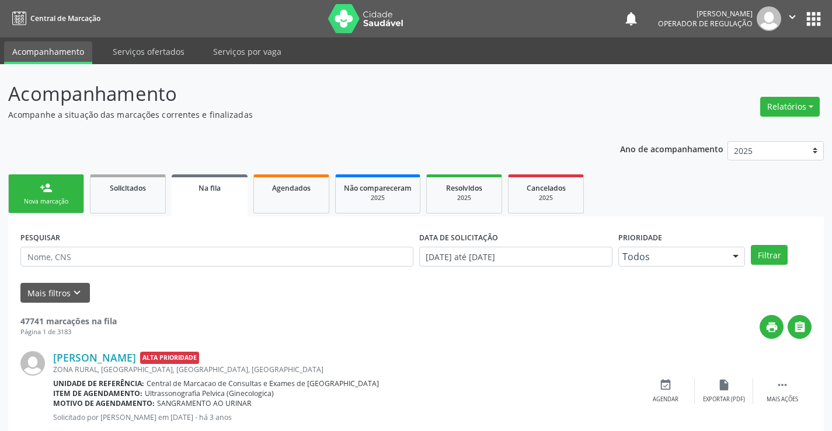
click at [42, 191] on div "person_add" at bounding box center [46, 188] width 13 height 13
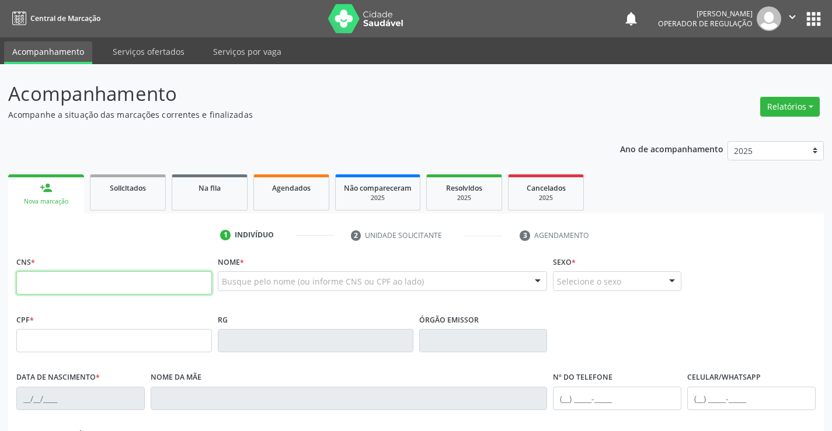
click at [145, 288] on input "text" at bounding box center [114, 282] width 196 height 23
type input "705 0006 0376 5055"
type input "09/05/2024"
type input "(74) 98834-8103"
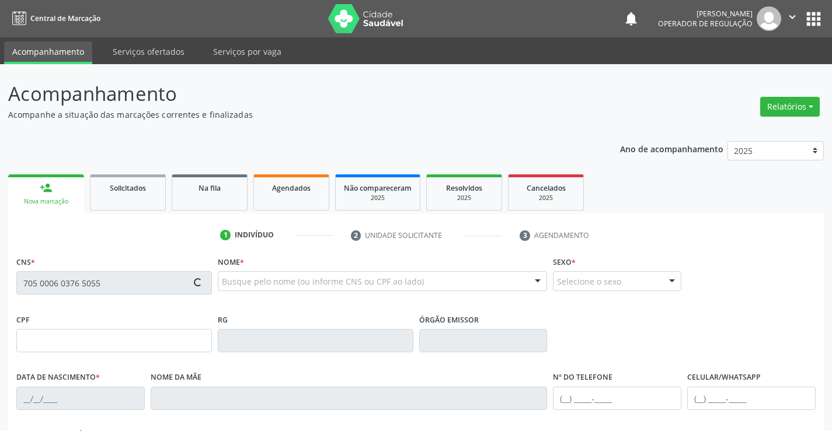
type input "05"
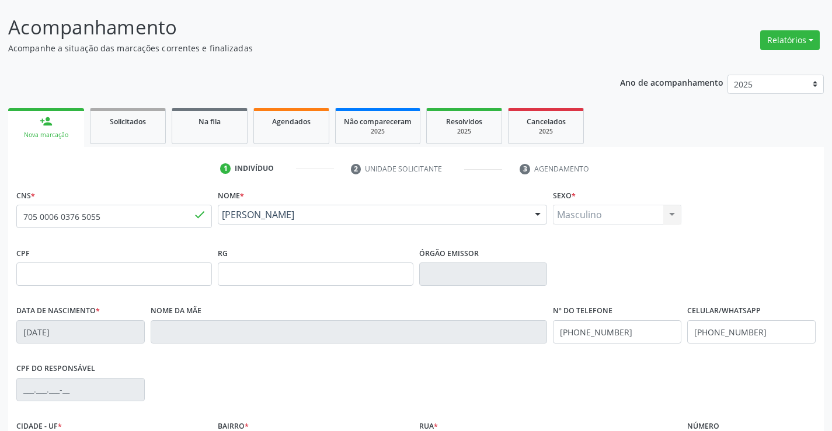
scroll to position [201, 0]
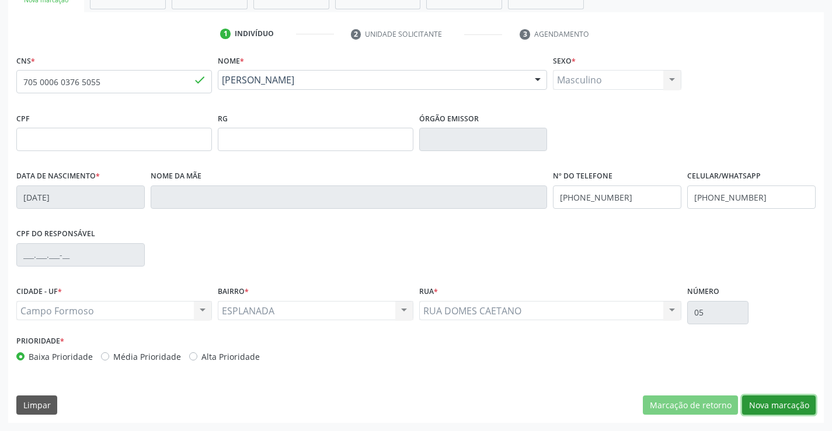
click at [785, 405] on button "Nova marcação" at bounding box center [779, 406] width 74 height 20
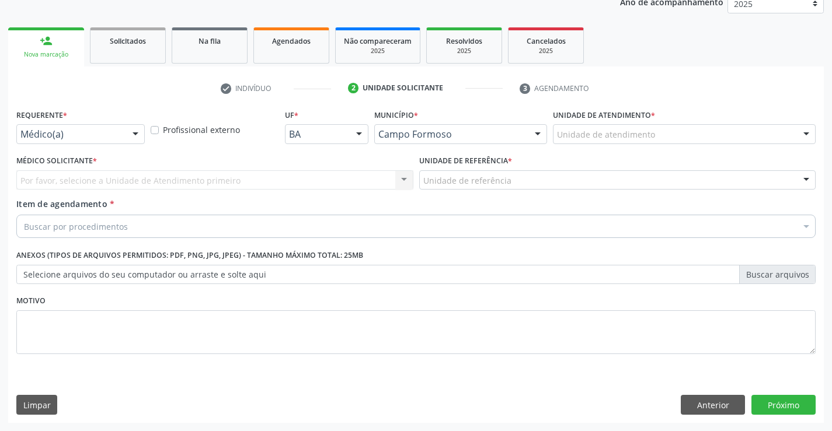
scroll to position [147, 0]
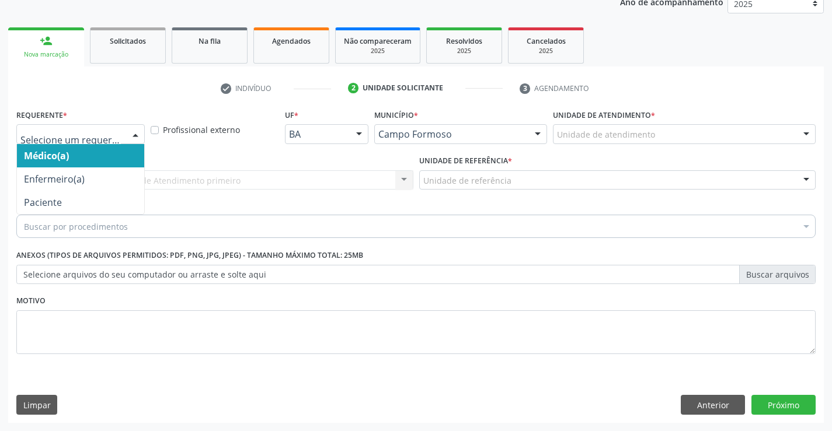
click at [139, 134] on div at bounding box center [136, 135] width 18 height 20
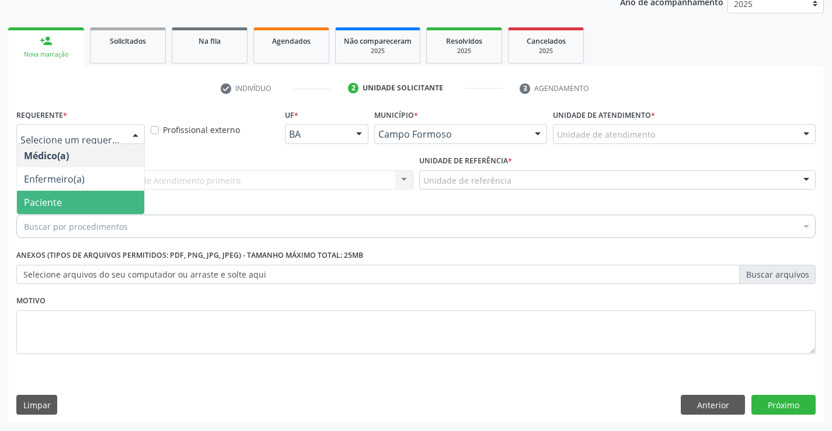
drag, startPoint x: 77, startPoint y: 208, endPoint x: 118, endPoint y: 197, distance: 42.5
click at [78, 208] on span "Paciente" at bounding box center [80, 202] width 127 height 23
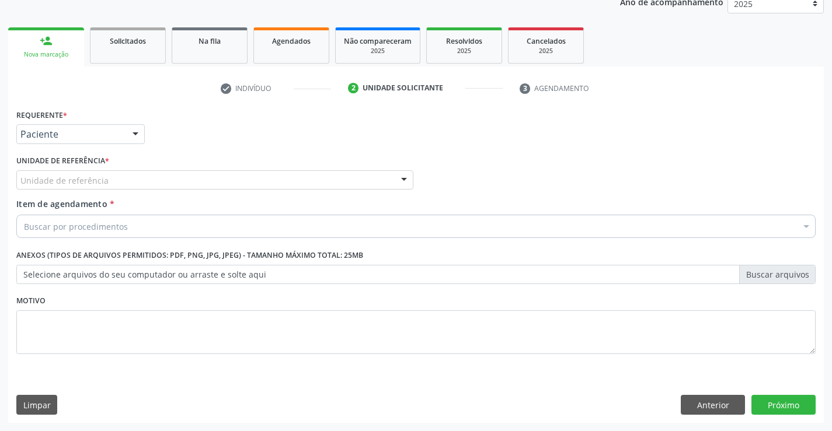
click at [138, 180] on div "Unidade de referência" at bounding box center [214, 180] width 397 height 20
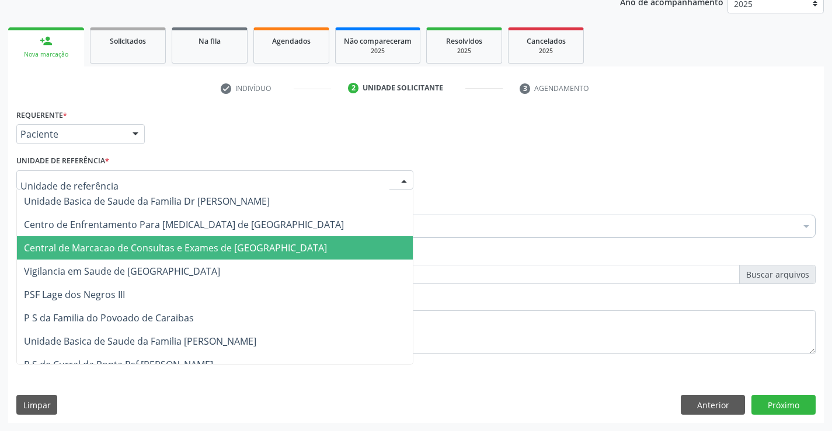
click at [149, 244] on span "Central de Marcacao de Consultas e Exames de [GEOGRAPHIC_DATA]" at bounding box center [175, 248] width 303 height 13
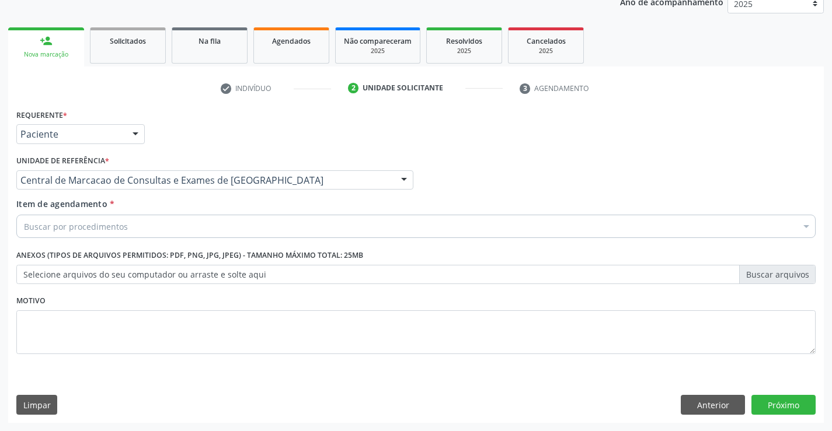
click at [154, 227] on div "Buscar por procedimentos" at bounding box center [415, 226] width 799 height 23
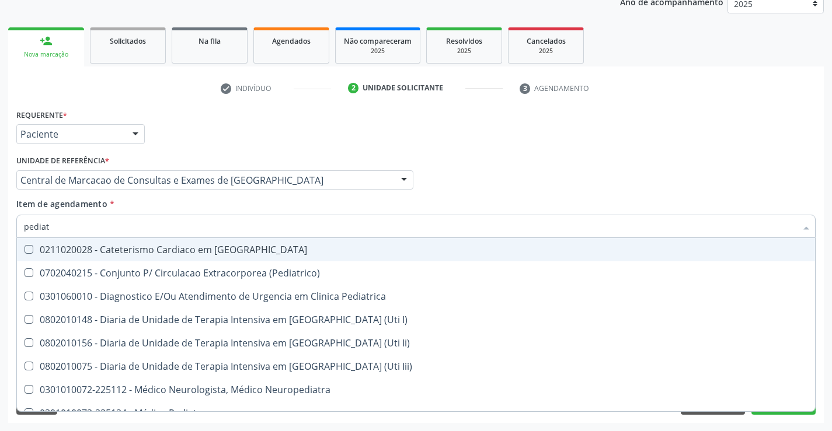
type input "pediatr"
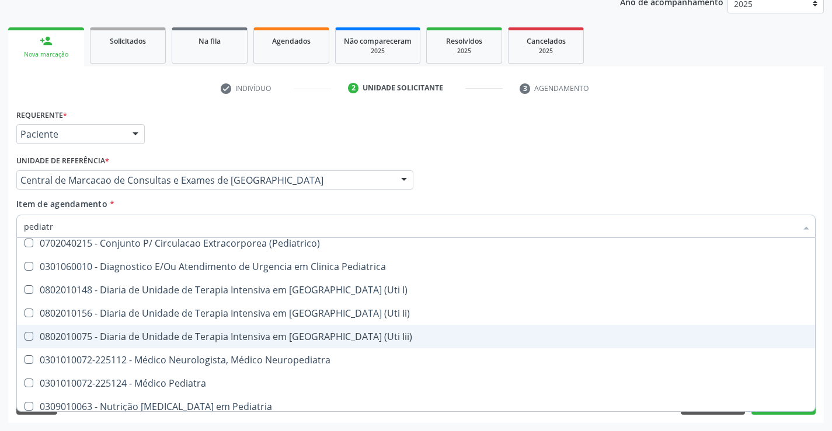
scroll to position [83, 0]
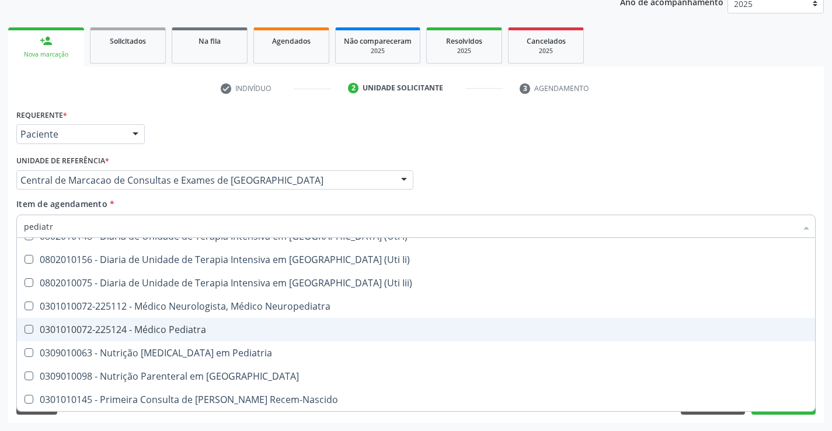
click at [139, 325] on div "0301010072-225124 - Médico Pediatra" at bounding box center [416, 329] width 784 height 9
checkbox Pediatra "true"
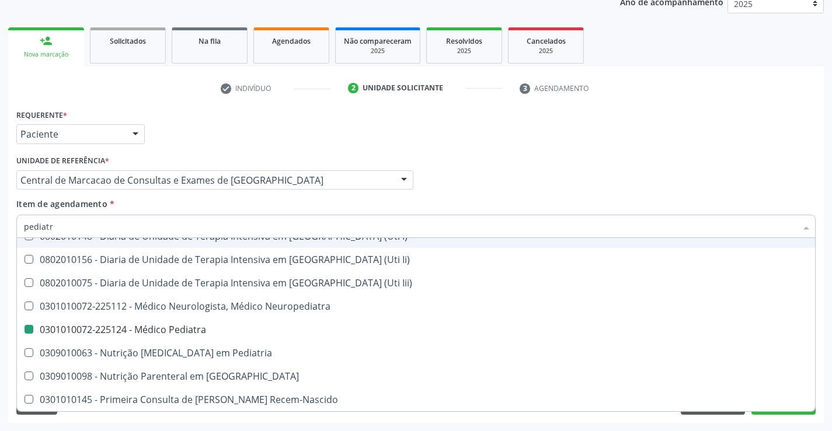
click at [462, 184] on div "Médico Solicitante Por favor, selecione a Unidade de Atendimento primeiro Nenhu…" at bounding box center [415, 175] width 805 height 46
checkbox \(Pediatrico\) "true"
checkbox Pediatra "false"
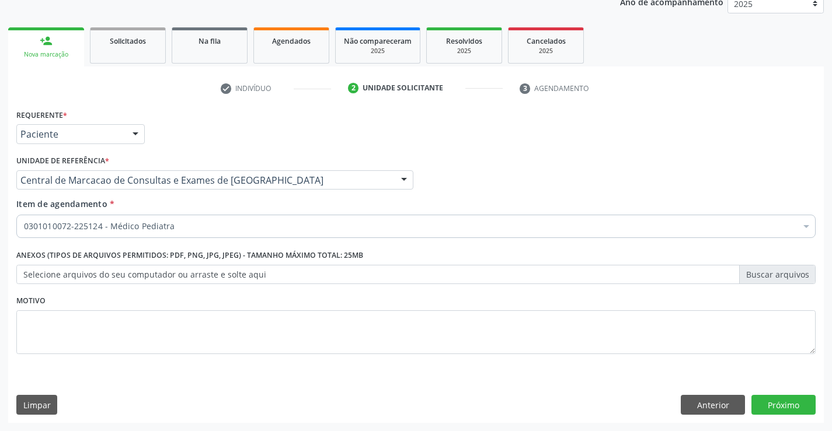
scroll to position [0, 0]
click at [797, 405] on button "Próximo" at bounding box center [783, 405] width 64 height 20
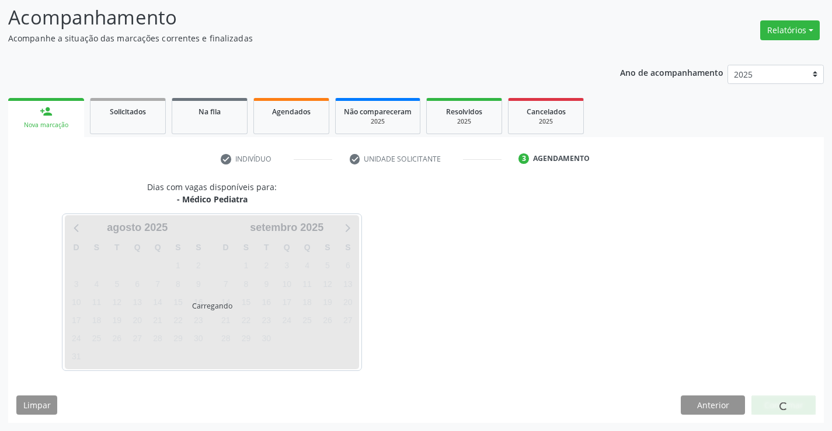
scroll to position [76, 0]
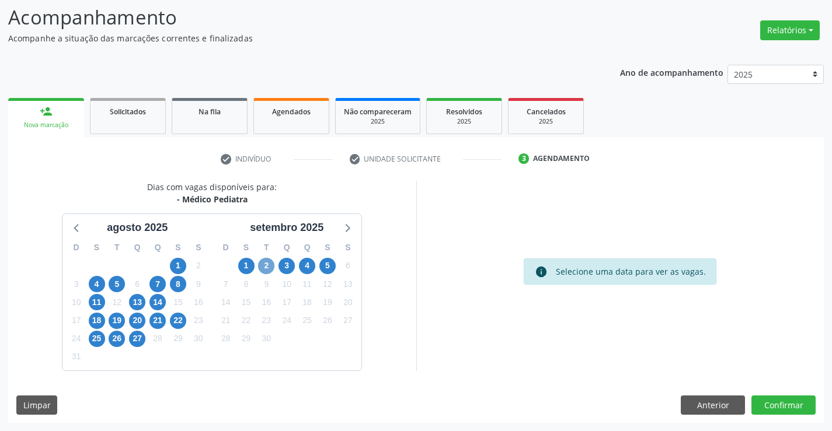
click at [270, 264] on span "2" at bounding box center [266, 266] width 16 height 16
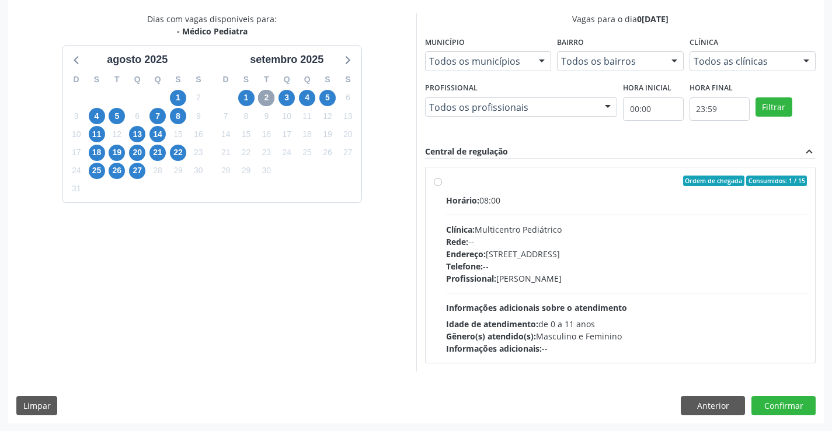
scroll to position [245, 0]
click at [285, 101] on span "3" at bounding box center [286, 97] width 16 height 16
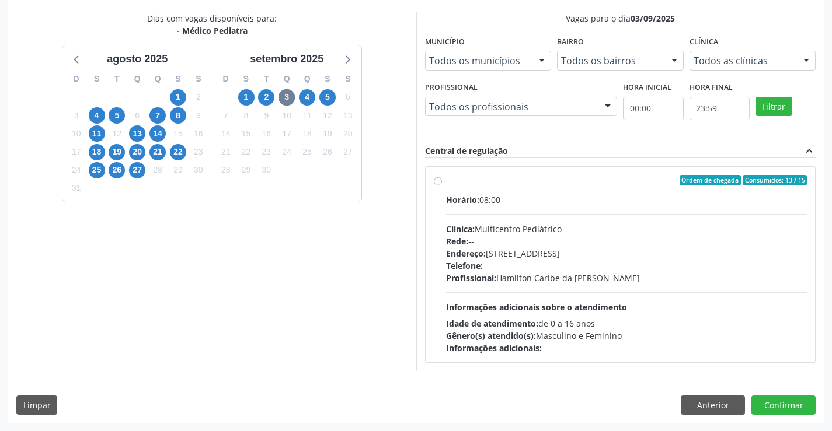
click at [316, 99] on div "4" at bounding box center [307, 97] width 20 height 18
click at [310, 100] on span "4" at bounding box center [307, 97] width 16 height 16
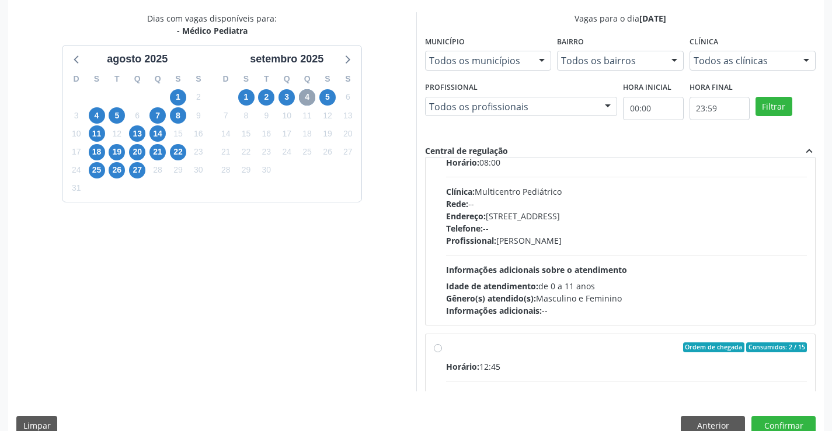
scroll to position [175, 0]
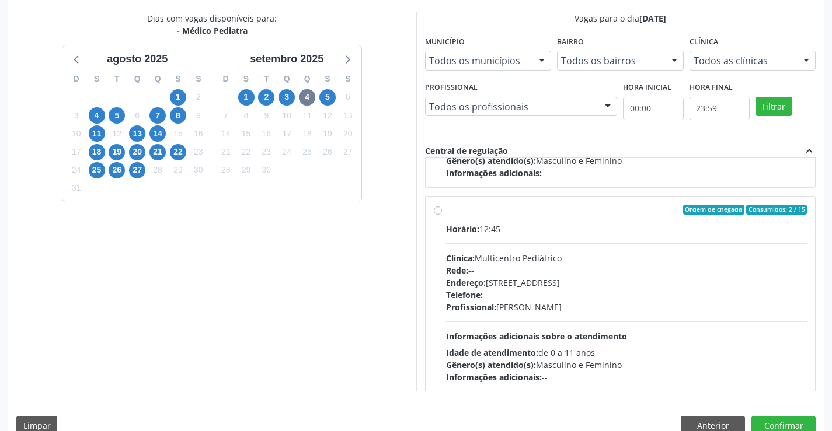
click at [518, 271] on div "Rede: --" at bounding box center [626, 270] width 361 height 12
click at [442, 215] on input "Ordem de chegada Consumidos: 2 / 15 Horário: 12:45 Clínica: Multicentro Pediátr…" at bounding box center [438, 210] width 8 height 11
radio input "true"
click at [776, 419] on button "Confirmar" at bounding box center [783, 426] width 64 height 20
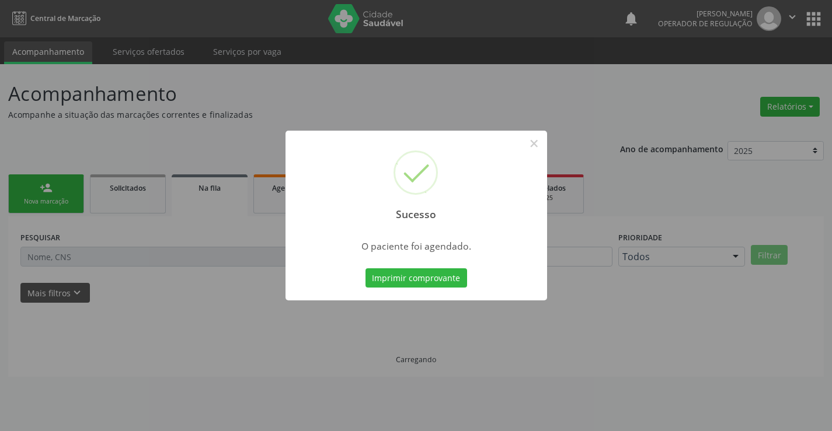
scroll to position [0, 0]
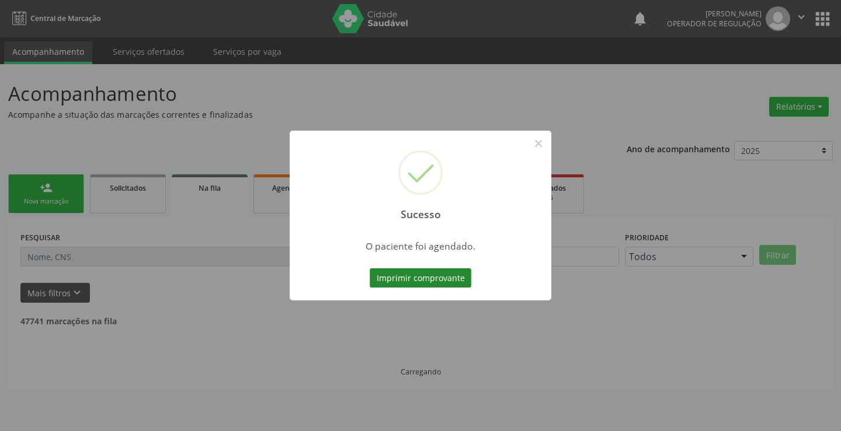
click at [442, 285] on button "Imprimir comprovante" at bounding box center [421, 279] width 102 height 20
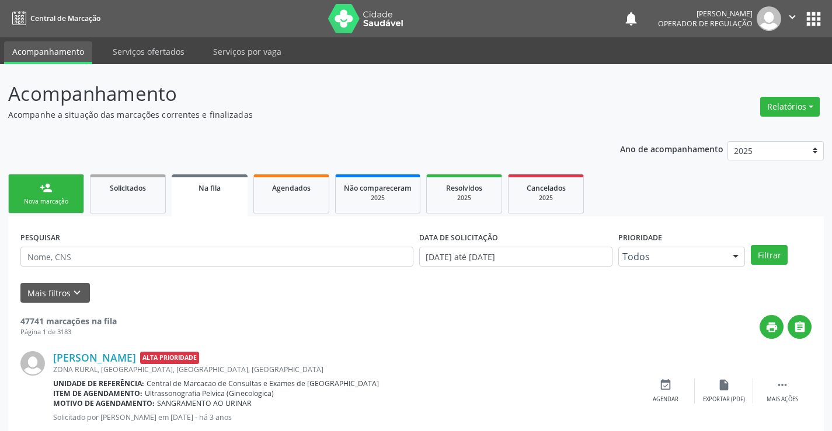
click at [59, 194] on link "person_add Nova marcação" at bounding box center [46, 194] width 76 height 39
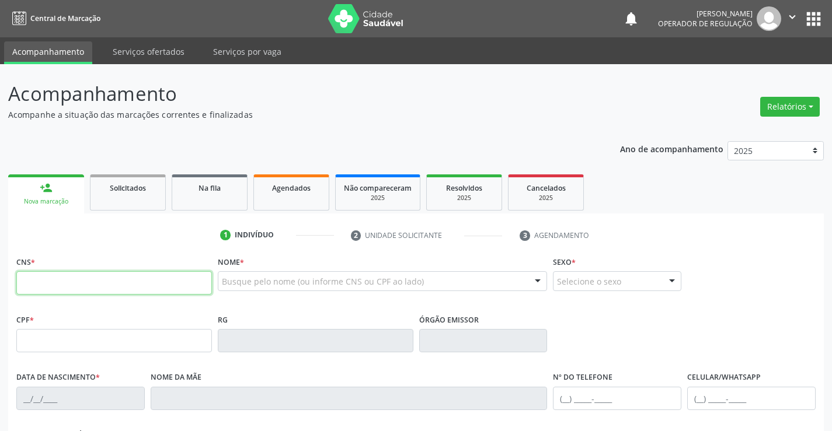
click at [64, 290] on input "text" at bounding box center [114, 282] width 196 height 23
type input "702 9065 4131 5879"
type input "369832309"
type input "02/09/1983"
type input "(74) 99975-7292"
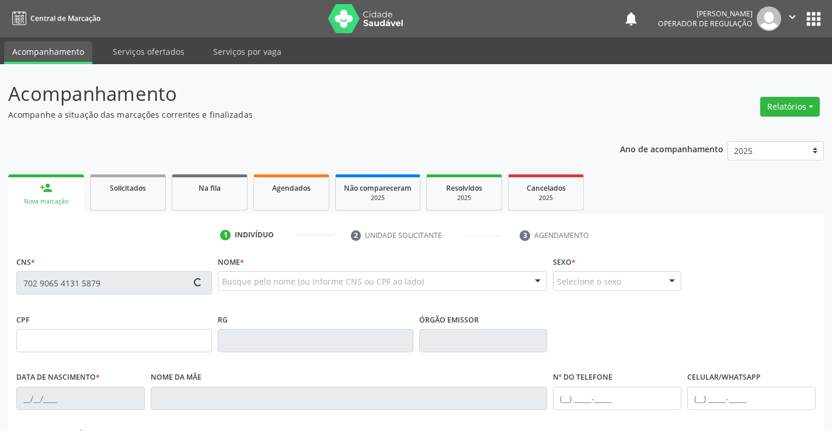
type input "011.737.645-00"
type input "S/N"
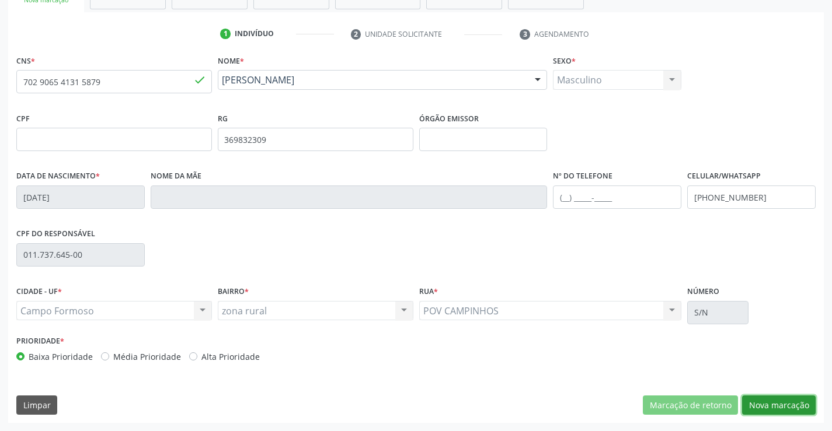
click at [788, 413] on button "Nova marcação" at bounding box center [779, 406] width 74 height 20
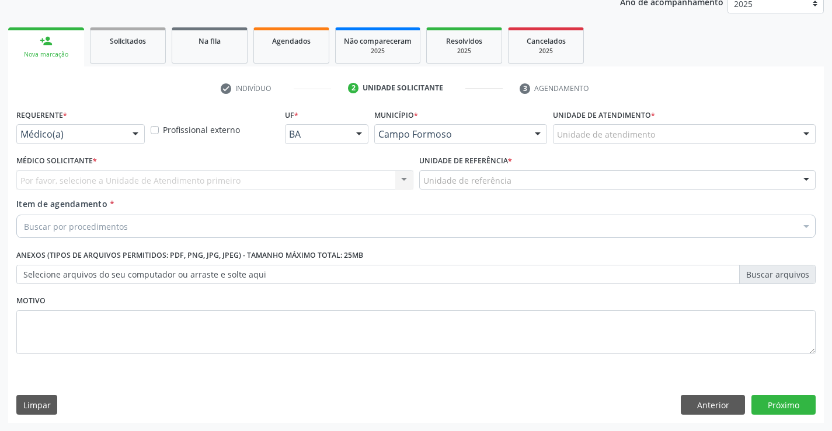
click at [112, 124] on div "Requerente * Médico(a) Médico(a) Enfermeiro(a) Paciente Nenhum resultado encont…" at bounding box center [80, 124] width 128 height 37
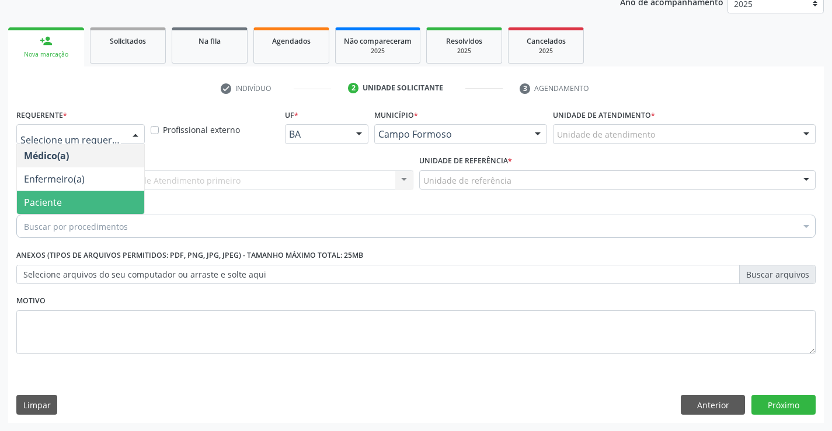
click at [62, 196] on span "Paciente" at bounding box center [80, 202] width 127 height 23
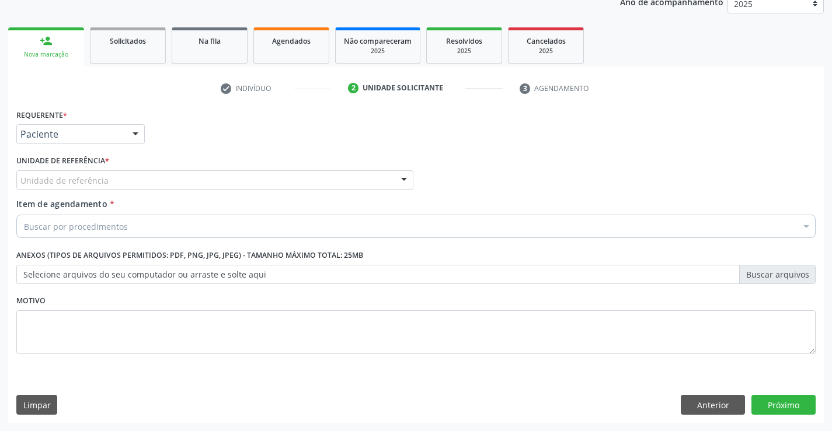
click at [214, 175] on div "Unidade de referência" at bounding box center [214, 180] width 397 height 20
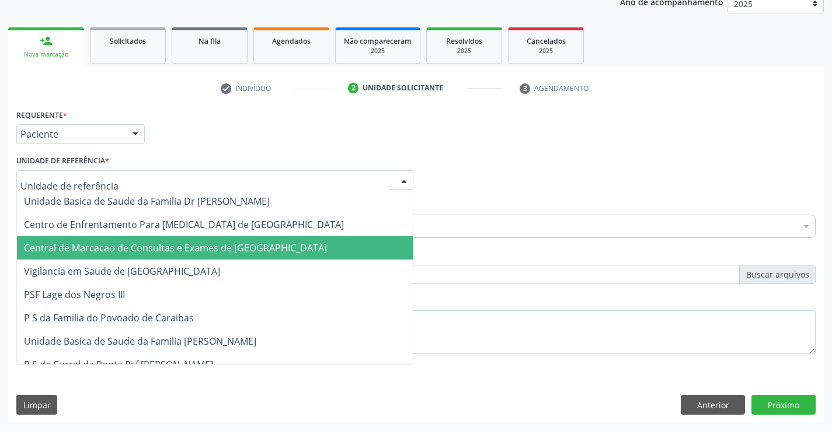
click at [211, 241] on span "Central de Marcacao de Consultas e Exames de [GEOGRAPHIC_DATA]" at bounding box center [215, 247] width 396 height 23
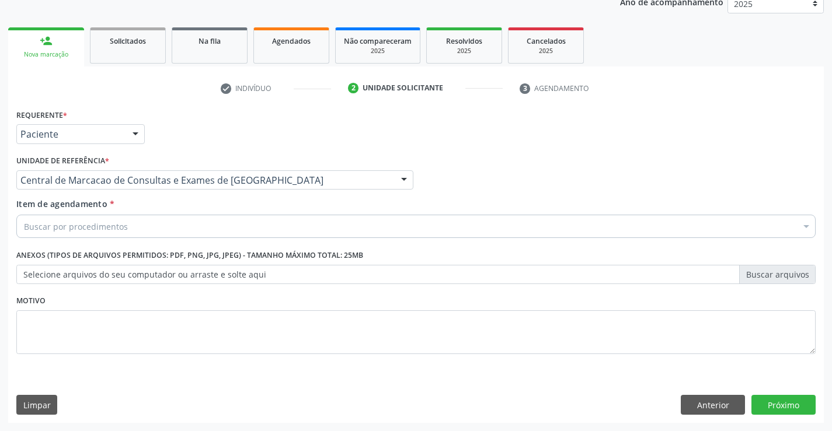
click at [141, 225] on div "Buscar por procedimentos" at bounding box center [415, 226] width 799 height 23
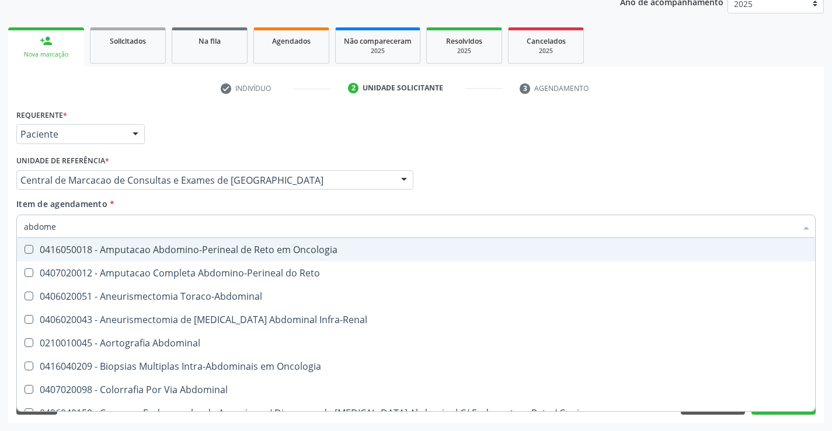
type input "abdomen"
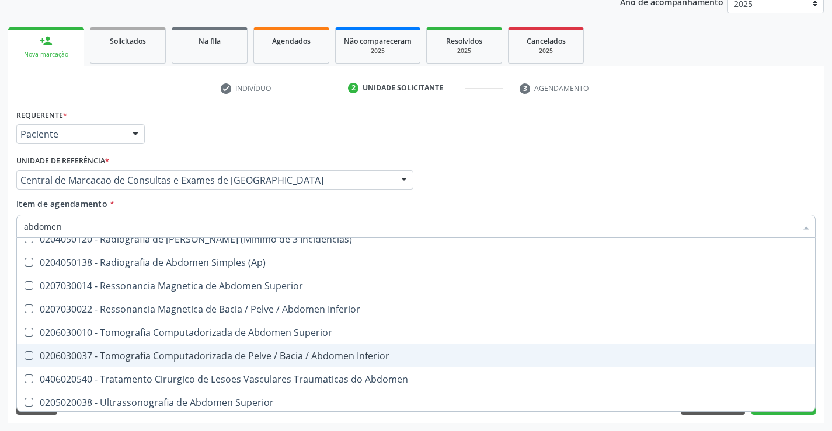
scroll to position [60, 0]
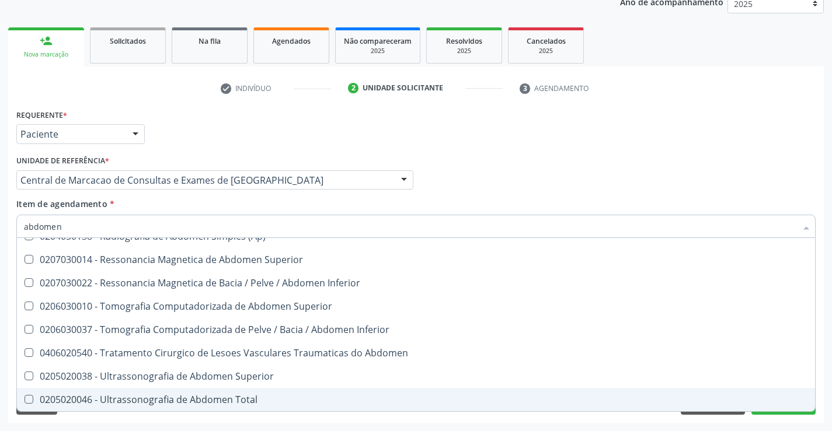
click at [215, 400] on div "0205020046 - Ultrassonografia de Abdomen Total" at bounding box center [416, 399] width 784 height 9
checkbox Total "true"
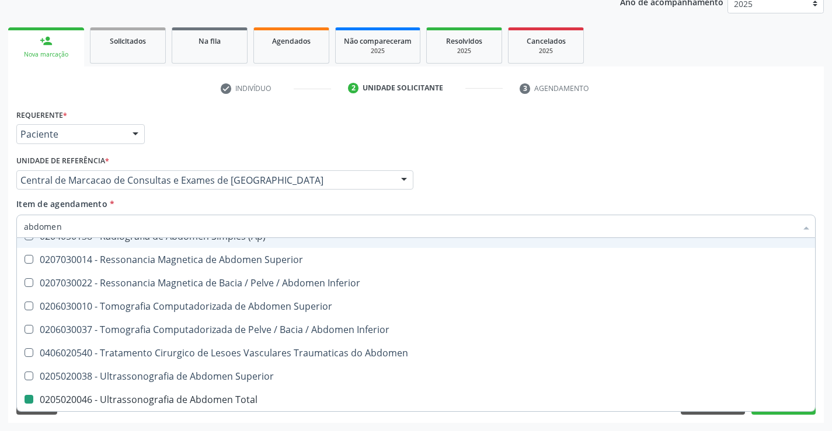
click at [646, 170] on div "Médico Solicitante Por favor, selecione a Unidade de Atendimento primeiro Nenhu…" at bounding box center [415, 175] width 805 height 46
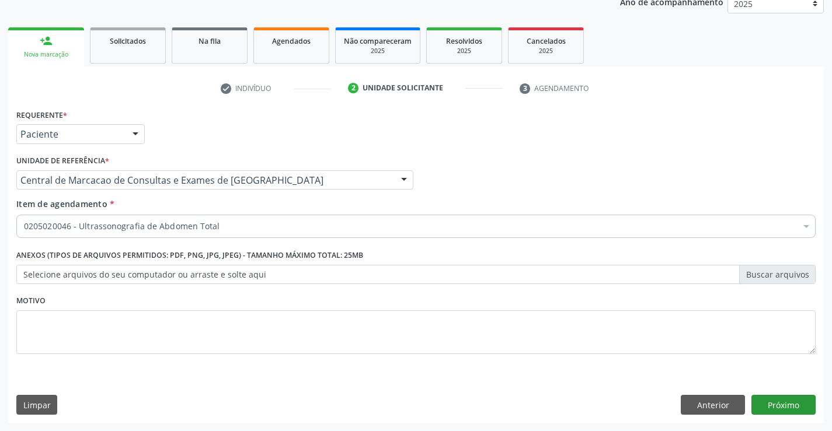
scroll to position [0, 0]
click at [799, 403] on button "Próximo" at bounding box center [783, 405] width 64 height 20
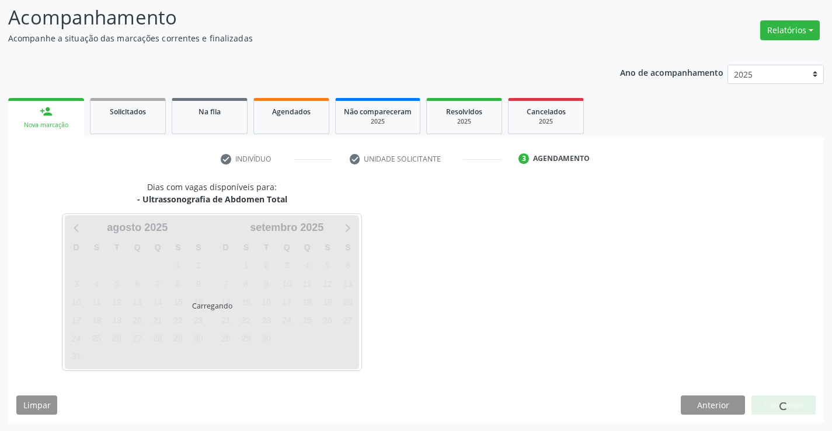
scroll to position [76, 0]
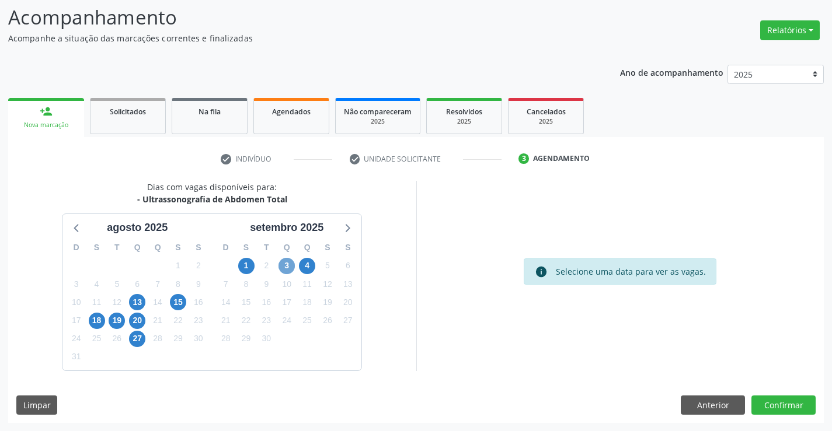
click at [286, 264] on span "3" at bounding box center [286, 266] width 16 height 16
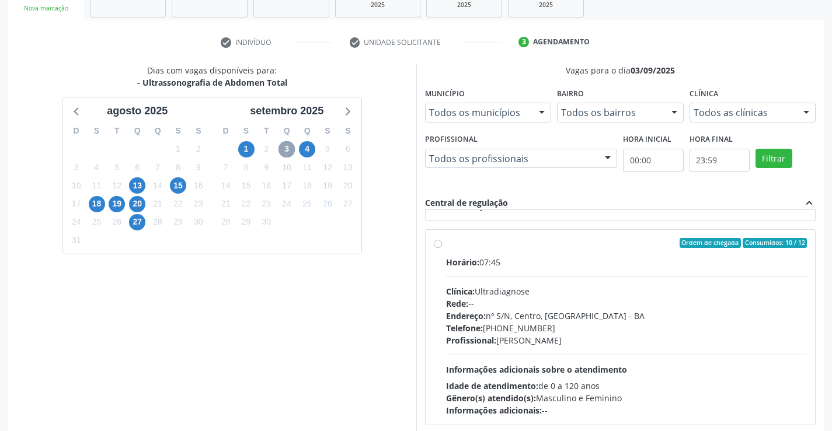
scroll to position [175, 0]
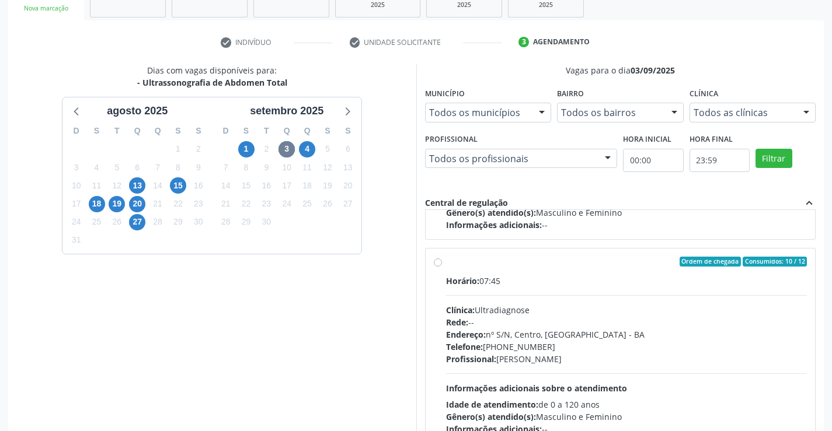
click at [667, 330] on div "Endereço: nº S/N, Centro, Campo Formoso - BA" at bounding box center [626, 335] width 361 height 12
click at [442, 267] on input "Ordem de chegada Consumidos: 10 / 12 Horário: 07:45 Clínica: Ultradiagnose Rede…" at bounding box center [438, 262] width 8 height 11
radio input "true"
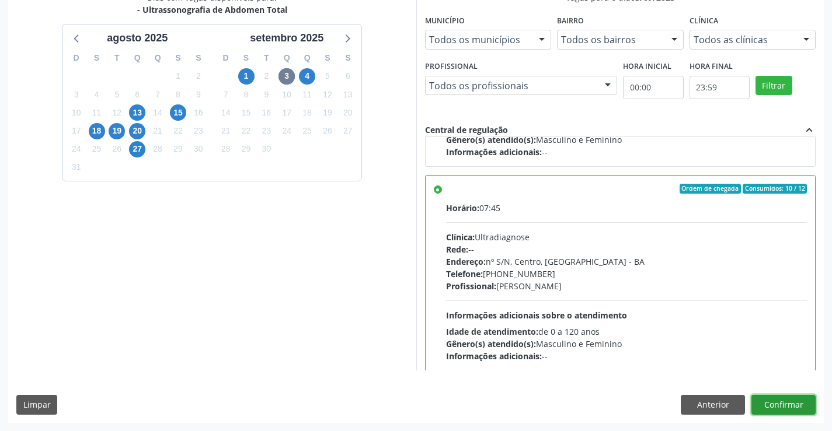
click at [779, 407] on button "Confirmar" at bounding box center [783, 405] width 64 height 20
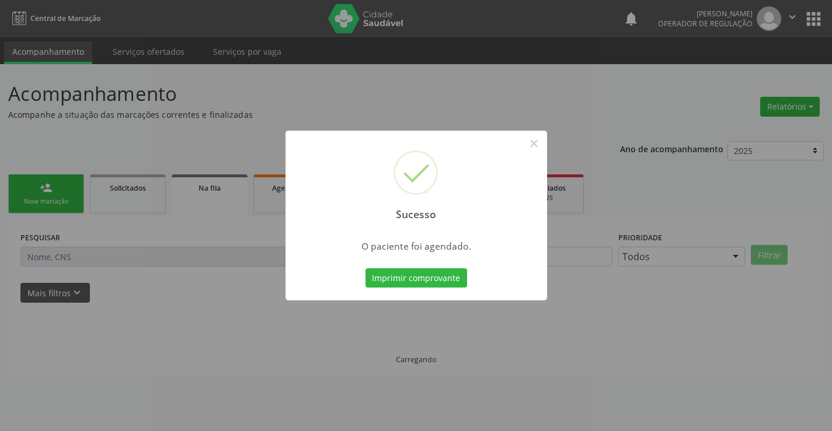
scroll to position [0, 0]
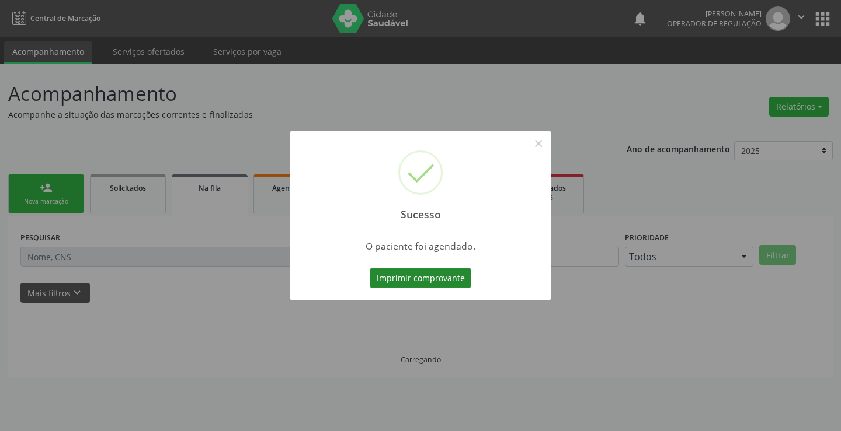
click at [439, 273] on button "Imprimir comprovante" at bounding box center [421, 279] width 102 height 20
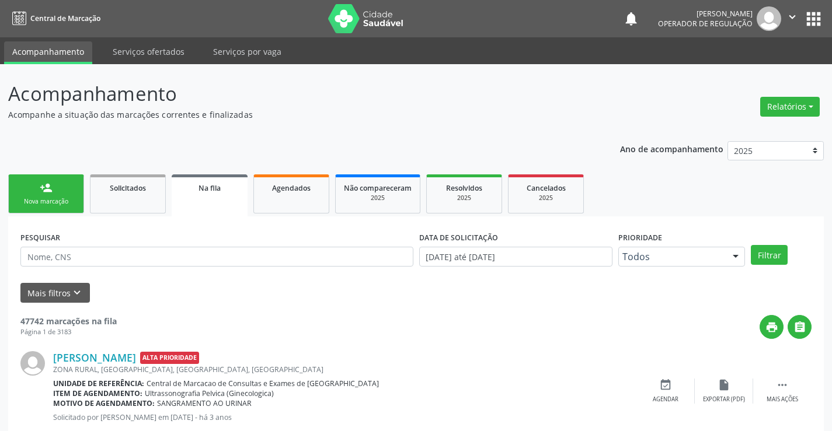
click at [74, 202] on div "Nova marcação" at bounding box center [46, 201] width 58 height 9
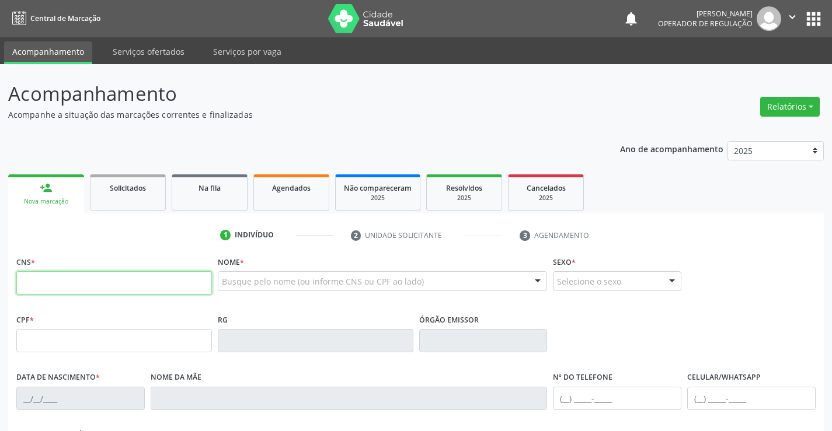
click at [47, 284] on input "text" at bounding box center [114, 282] width 196 height 23
type input "706 9001 4944 8231"
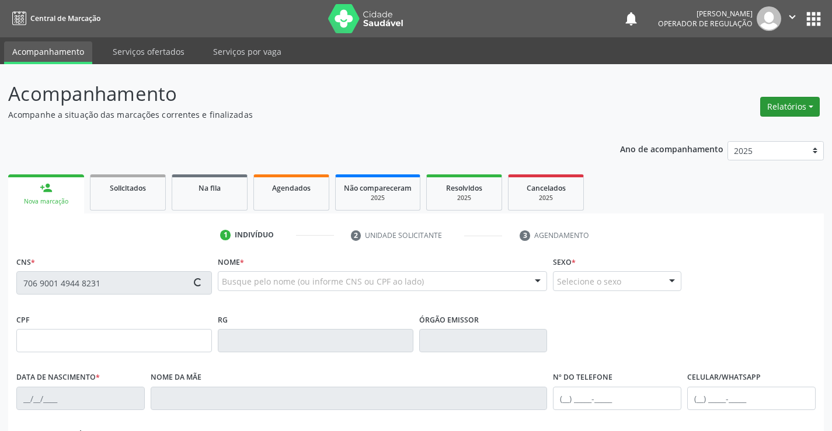
type input "1393097480"
type input "08/02/1988"
type input "(74) 98847-7920"
type input "846.772.875-20"
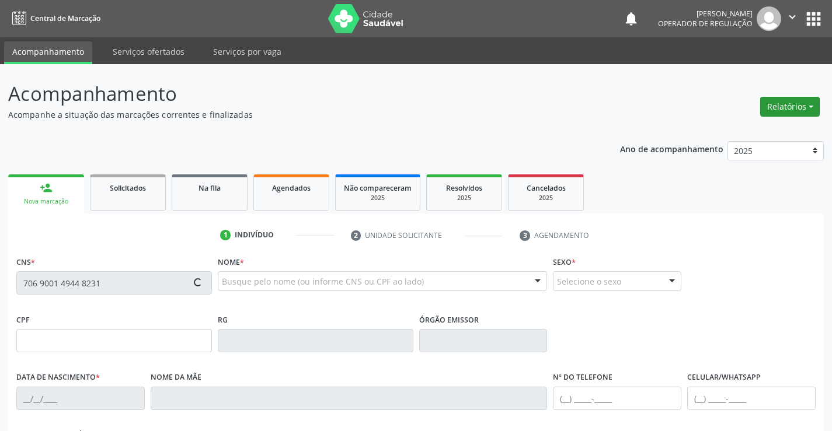
type input "SN"
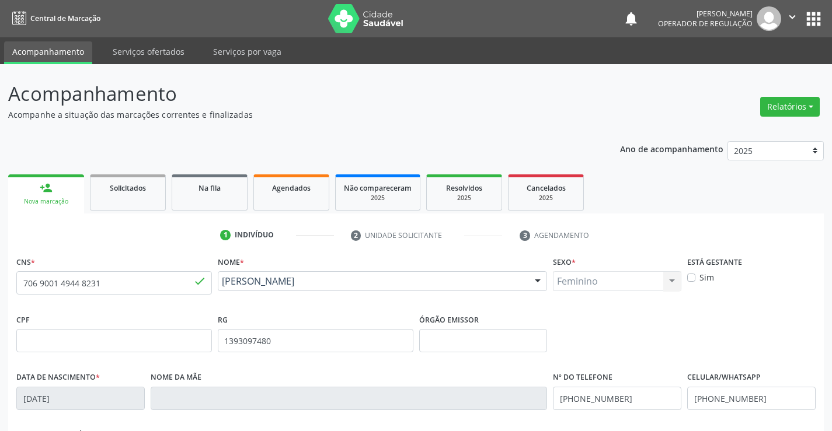
scroll to position [201, 0]
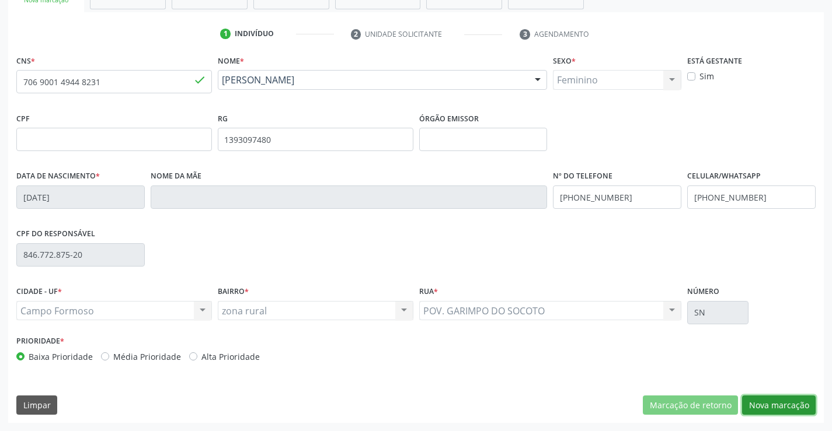
click at [776, 407] on button "Nova marcação" at bounding box center [779, 406] width 74 height 20
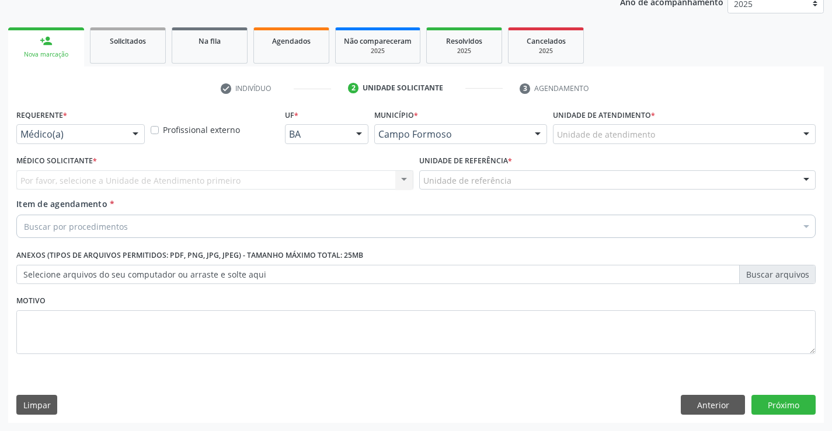
scroll to position [147, 0]
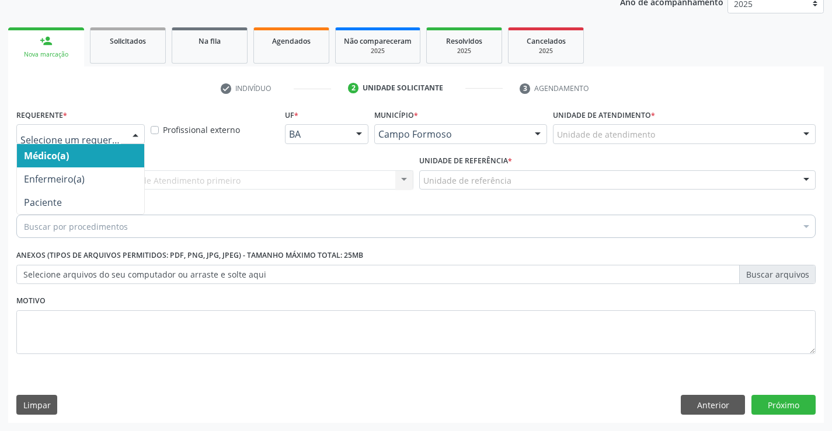
click at [133, 132] on div at bounding box center [136, 135] width 18 height 20
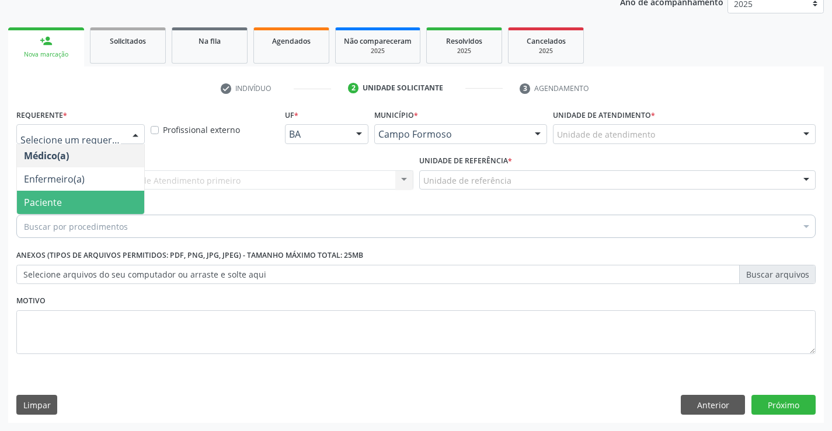
click at [63, 205] on span "Paciente" at bounding box center [80, 202] width 127 height 23
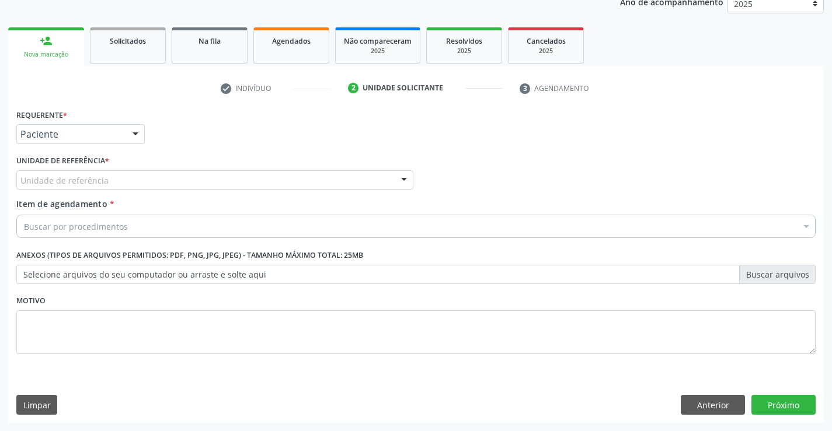
click at [174, 185] on div "Unidade de referência" at bounding box center [214, 180] width 397 height 20
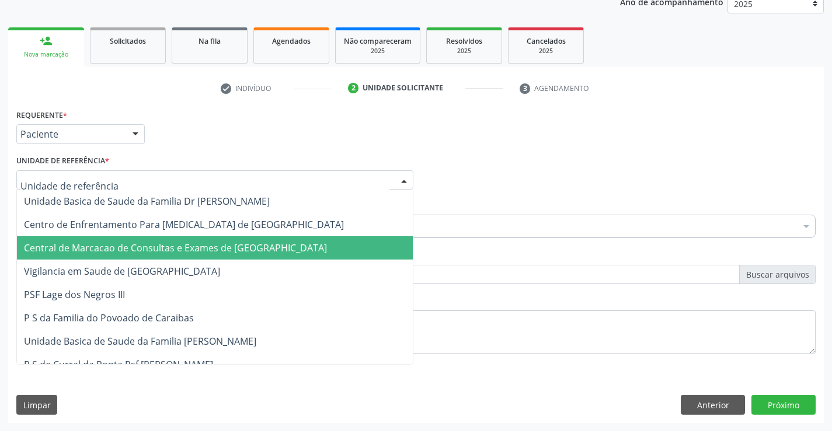
drag, startPoint x: 174, startPoint y: 243, endPoint x: 148, endPoint y: 237, distance: 26.3
click at [171, 243] on span "Central de Marcacao de Consultas e Exames de [GEOGRAPHIC_DATA]" at bounding box center [175, 248] width 303 height 13
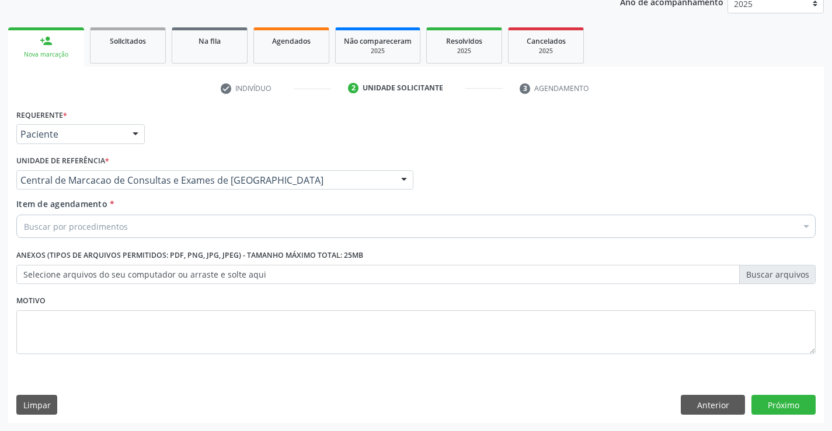
click at [110, 234] on div "Buscar por procedimentos" at bounding box center [415, 226] width 799 height 23
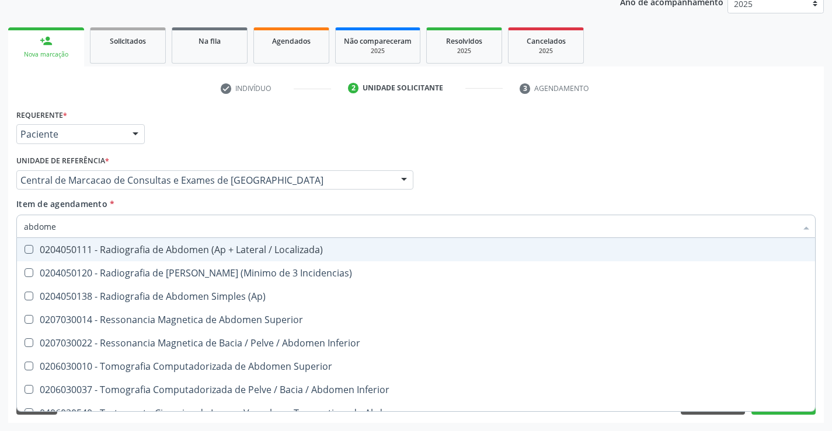
type input "abdomen"
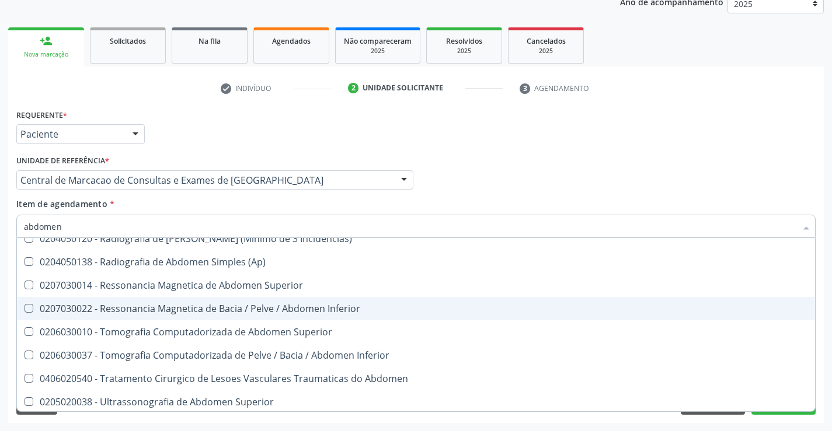
scroll to position [60, 0]
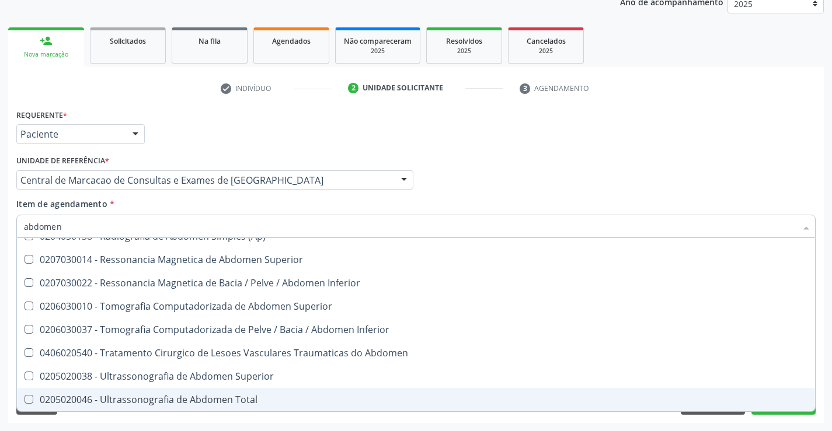
click at [210, 397] on div "0205020046 - Ultrassonografia de Abdomen Total" at bounding box center [416, 399] width 784 height 9
checkbox Total "true"
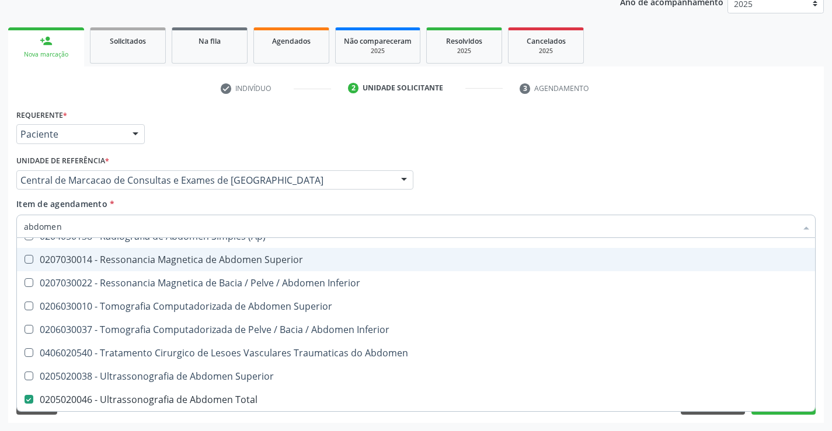
click at [819, 151] on div "Requerente * Paciente Médico(a) Enfermeiro(a) Paciente Nenhum resultado encontr…" at bounding box center [416, 264] width 816 height 317
checkbox Incidencias\) "true"
checkbox Total "false"
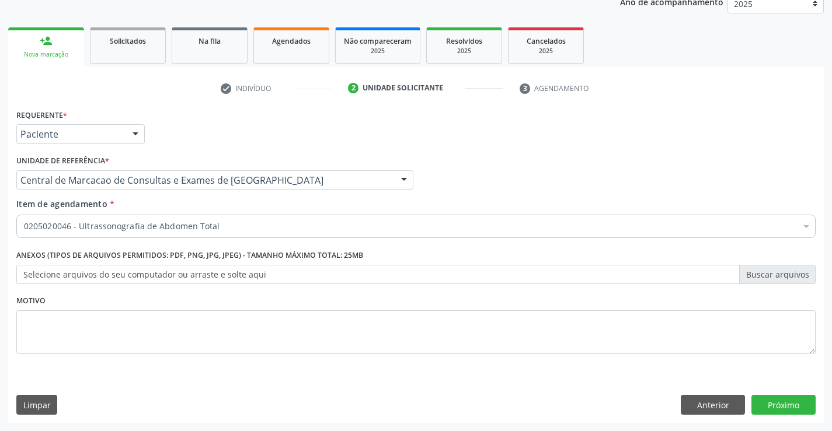
scroll to position [0, 0]
click at [803, 400] on button "Próximo" at bounding box center [783, 405] width 64 height 20
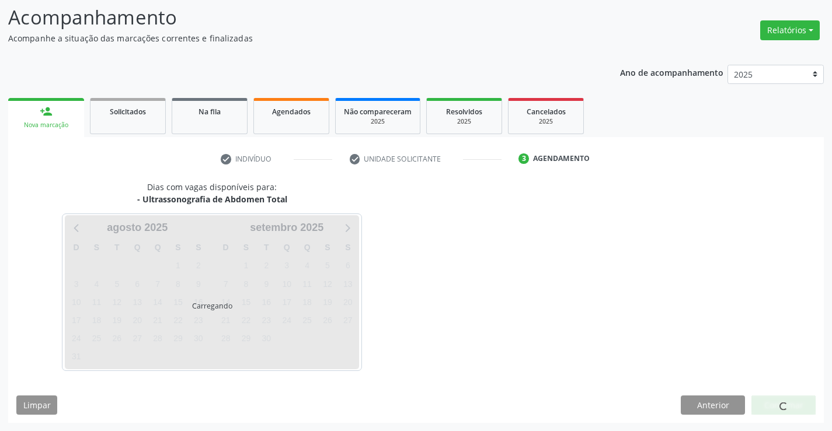
scroll to position [76, 0]
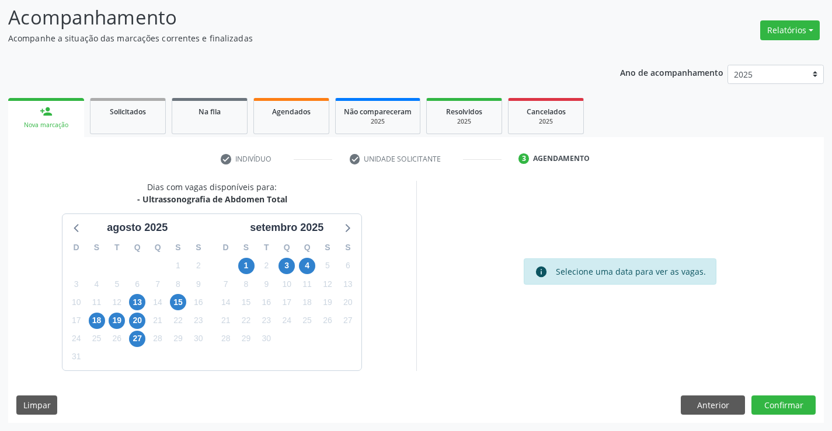
click at [277, 264] on div "3" at bounding box center [287, 266] width 20 height 18
click at [285, 264] on span "3" at bounding box center [286, 266] width 16 height 16
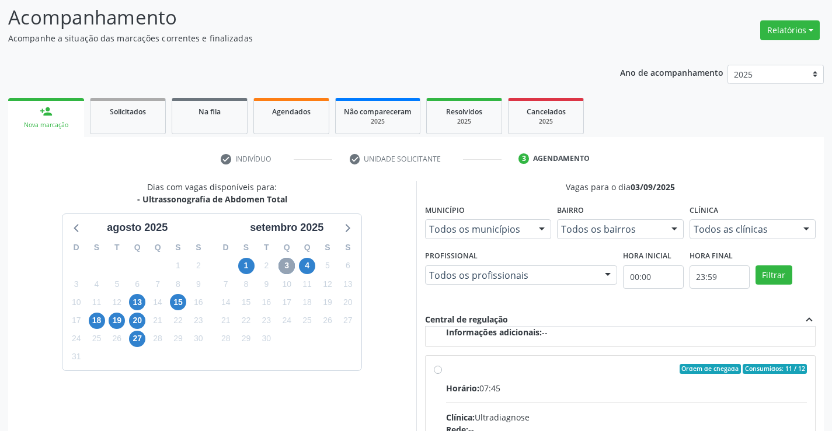
scroll to position [234, 0]
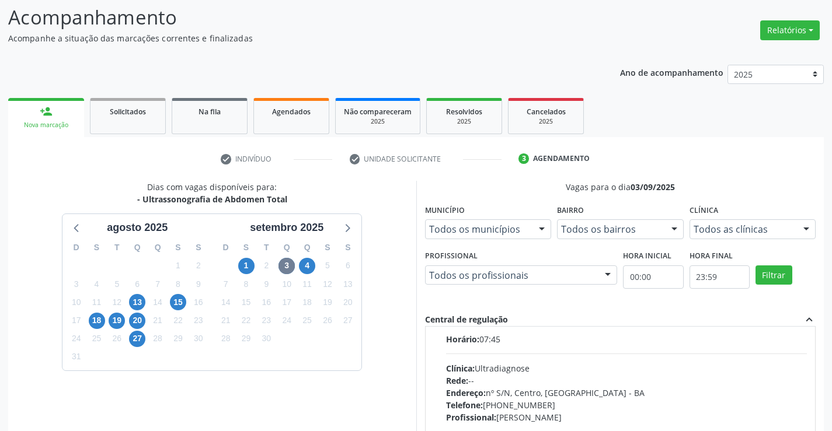
click at [650, 384] on div "Rede: --" at bounding box center [626, 381] width 361 height 12
click at [442, 326] on input "Ordem de chegada Consumidos: 11 / 12 Horário: 07:45 Clínica: Ultradiagnose Rede…" at bounding box center [438, 320] width 8 height 11
radio input "true"
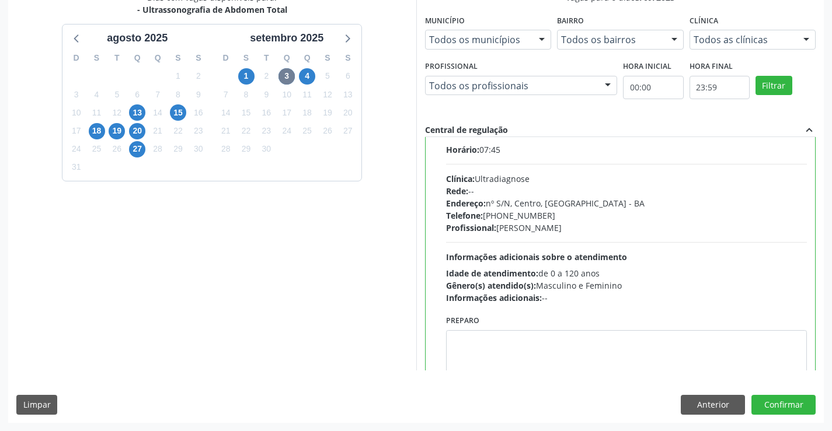
scroll to position [110, 0]
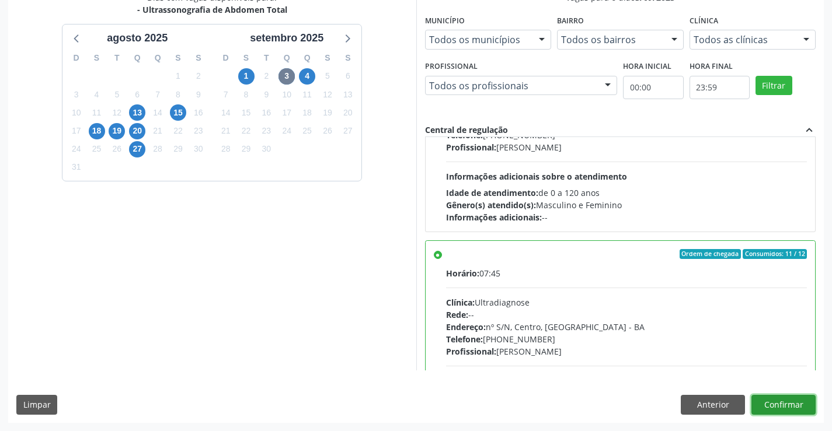
click at [787, 409] on button "Confirmar" at bounding box center [783, 405] width 64 height 20
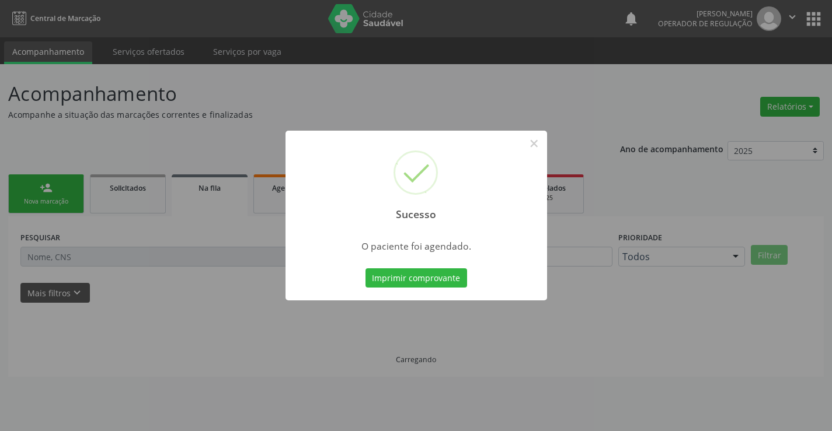
scroll to position [0, 0]
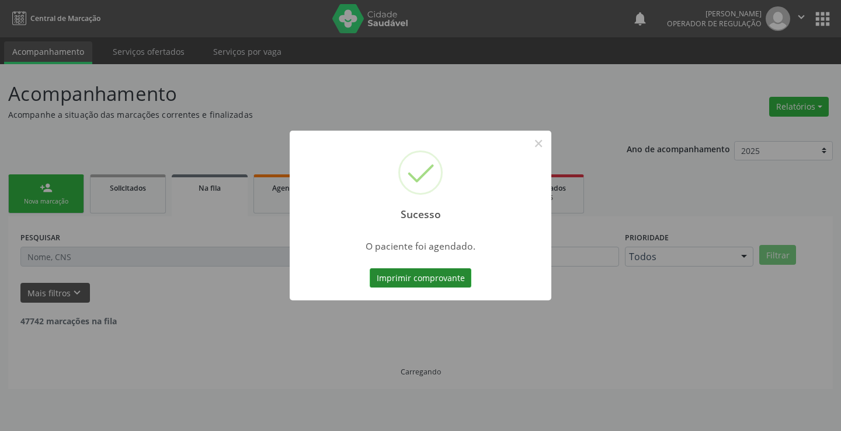
click at [432, 277] on button "Imprimir comprovante" at bounding box center [421, 279] width 102 height 20
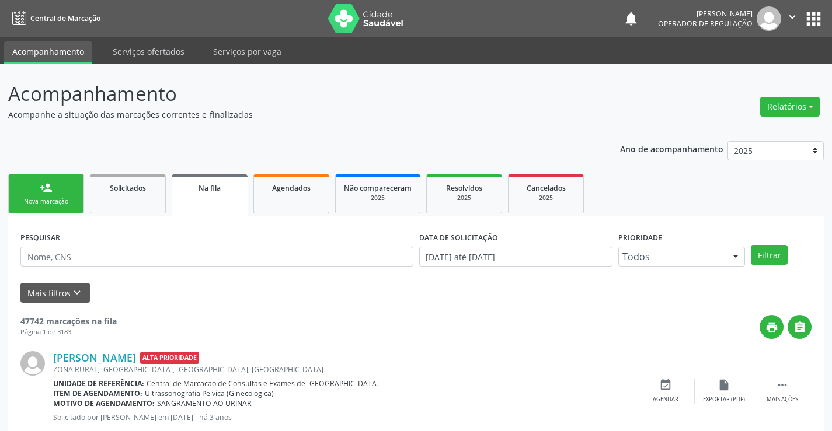
drag, startPoint x: 792, startPoint y: 11, endPoint x: 743, endPoint y: 86, distance: 89.4
click at [792, 14] on icon "" at bounding box center [792, 17] width 13 height 13
click at [743, 74] on link "Sair" at bounding box center [762, 71] width 81 height 16
